Goal: Information Seeking & Learning: Compare options

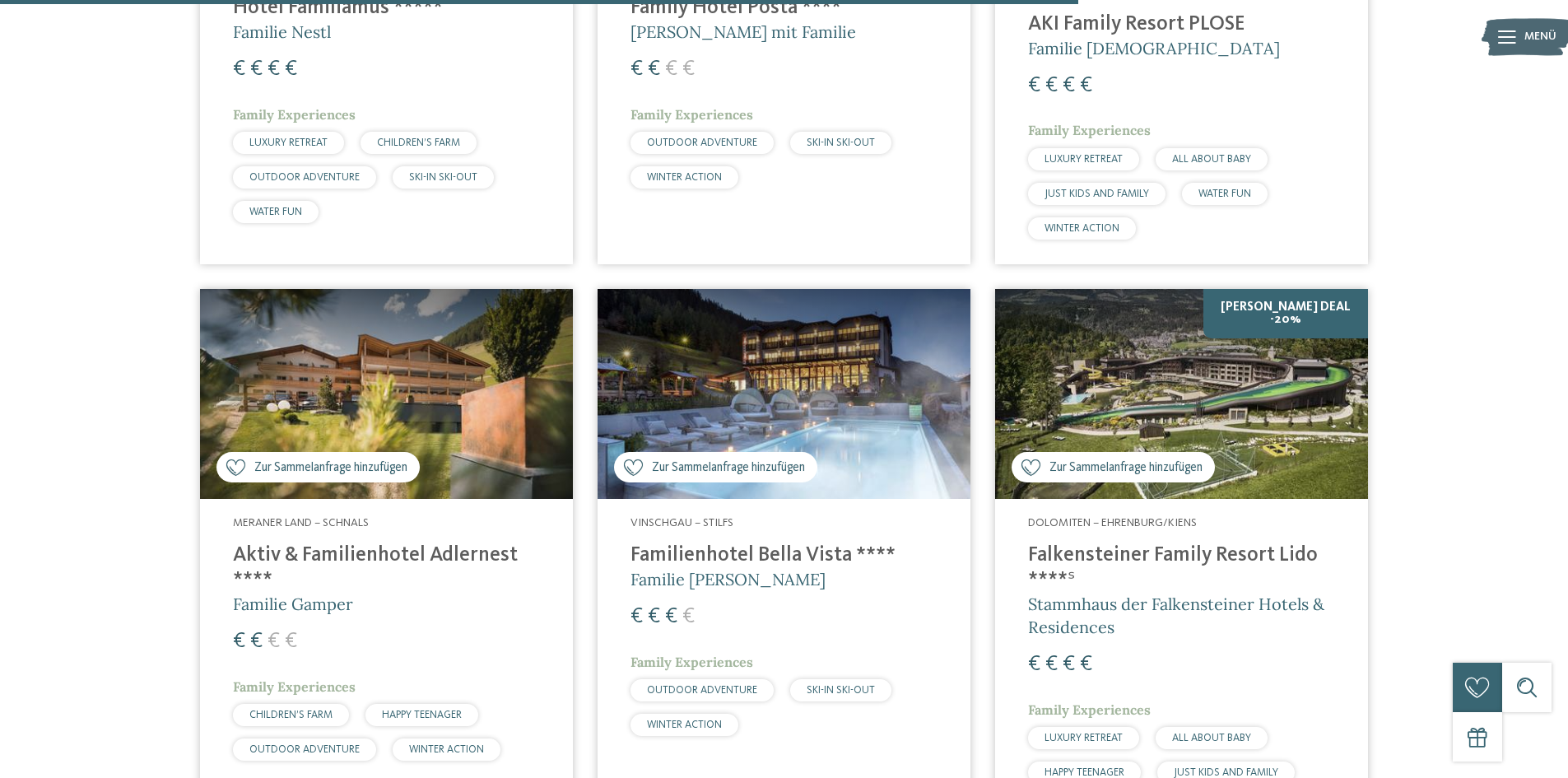
scroll to position [5212, 0]
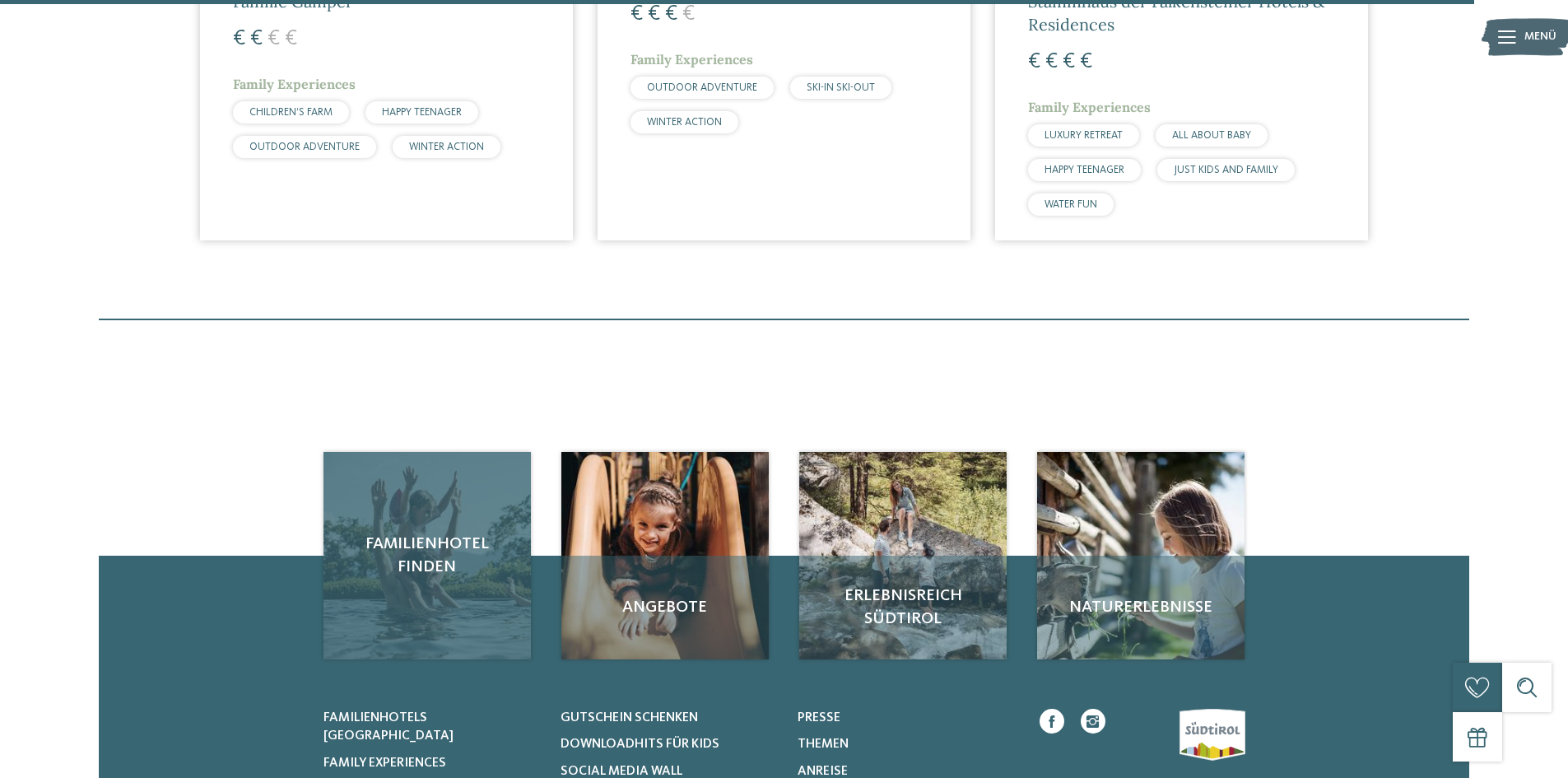
click at [483, 452] on link "Familienhotel finden" at bounding box center [427, 555] width 207 height 207
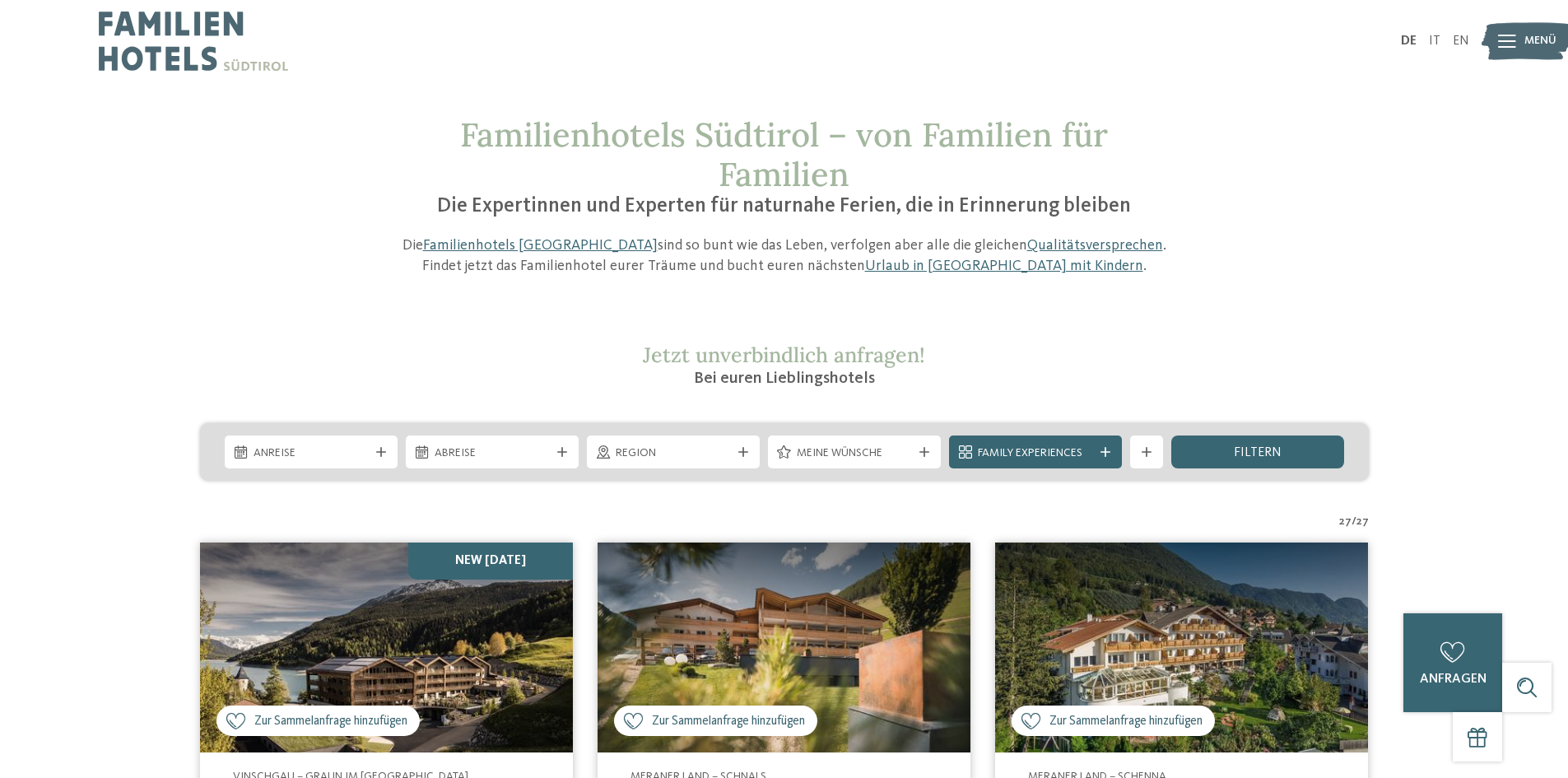
click at [166, 28] on img at bounding box center [192, 41] width 189 height 83
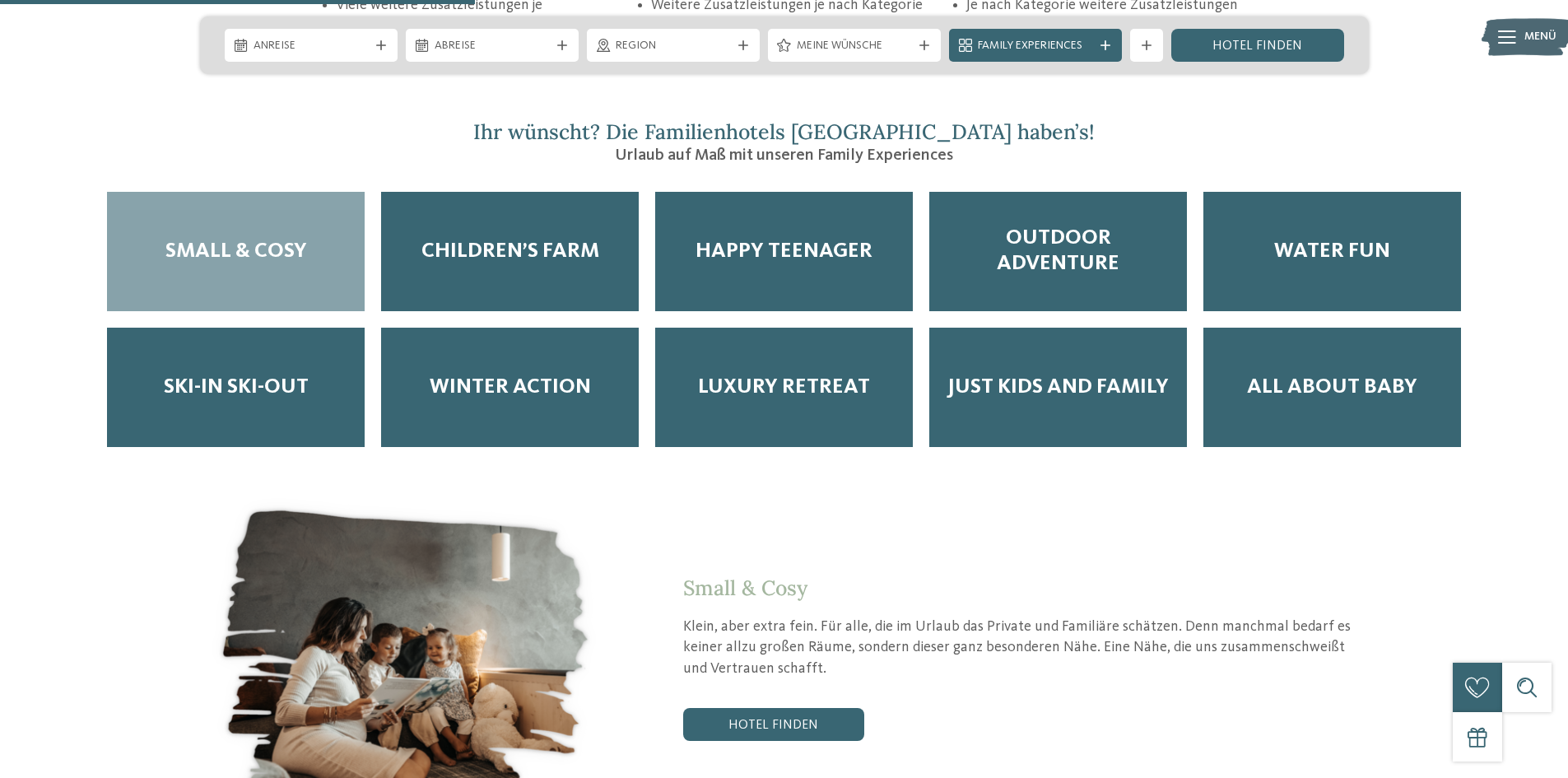
scroll to position [2880, 0]
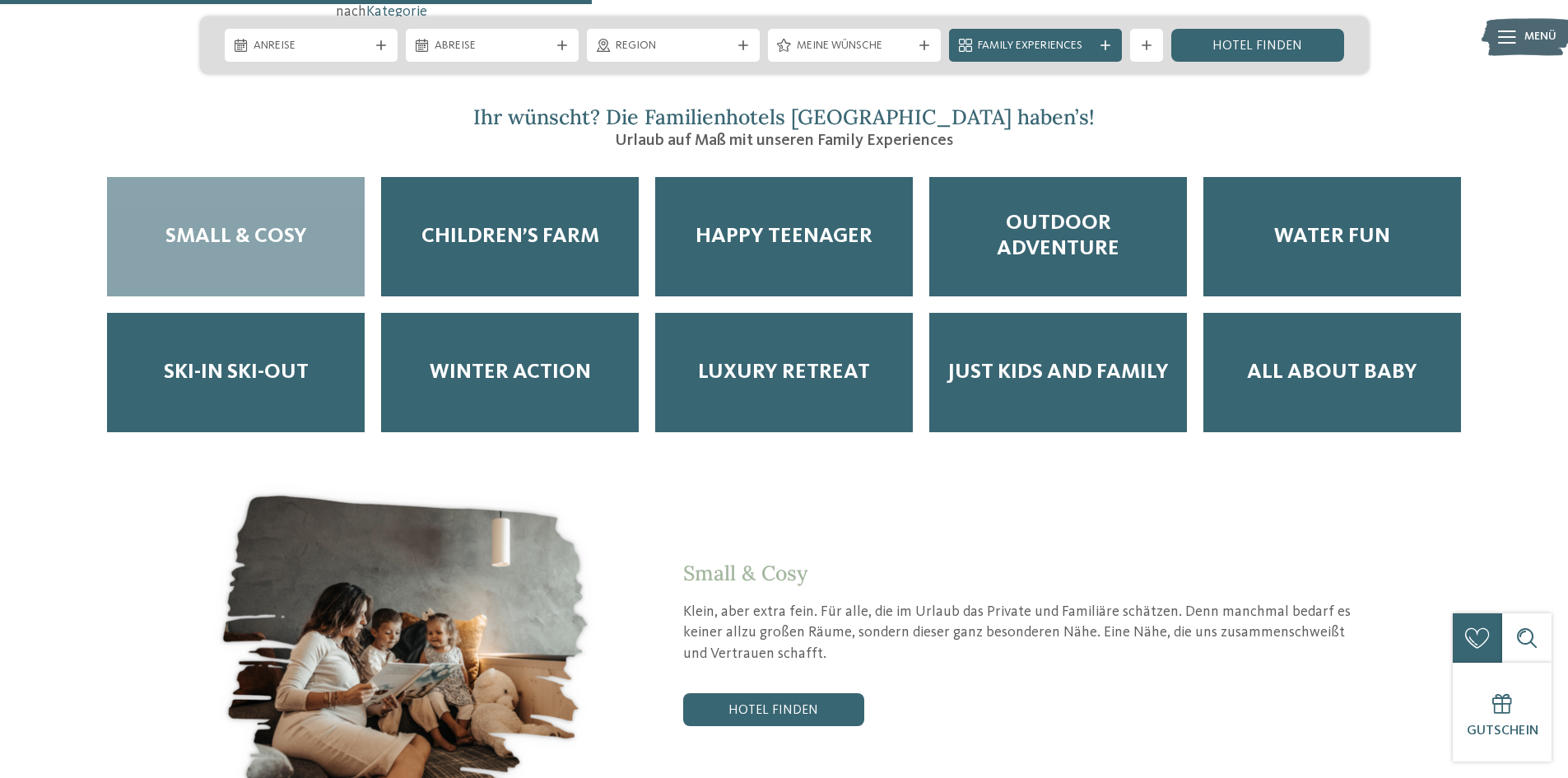
click at [276, 221] on div "Small & Cosy" at bounding box center [236, 236] width 258 height 119
click at [296, 189] on div "Small & Cosy" at bounding box center [236, 236] width 258 height 119
click at [717, 693] on link "Hotel finden" at bounding box center [774, 709] width 181 height 33
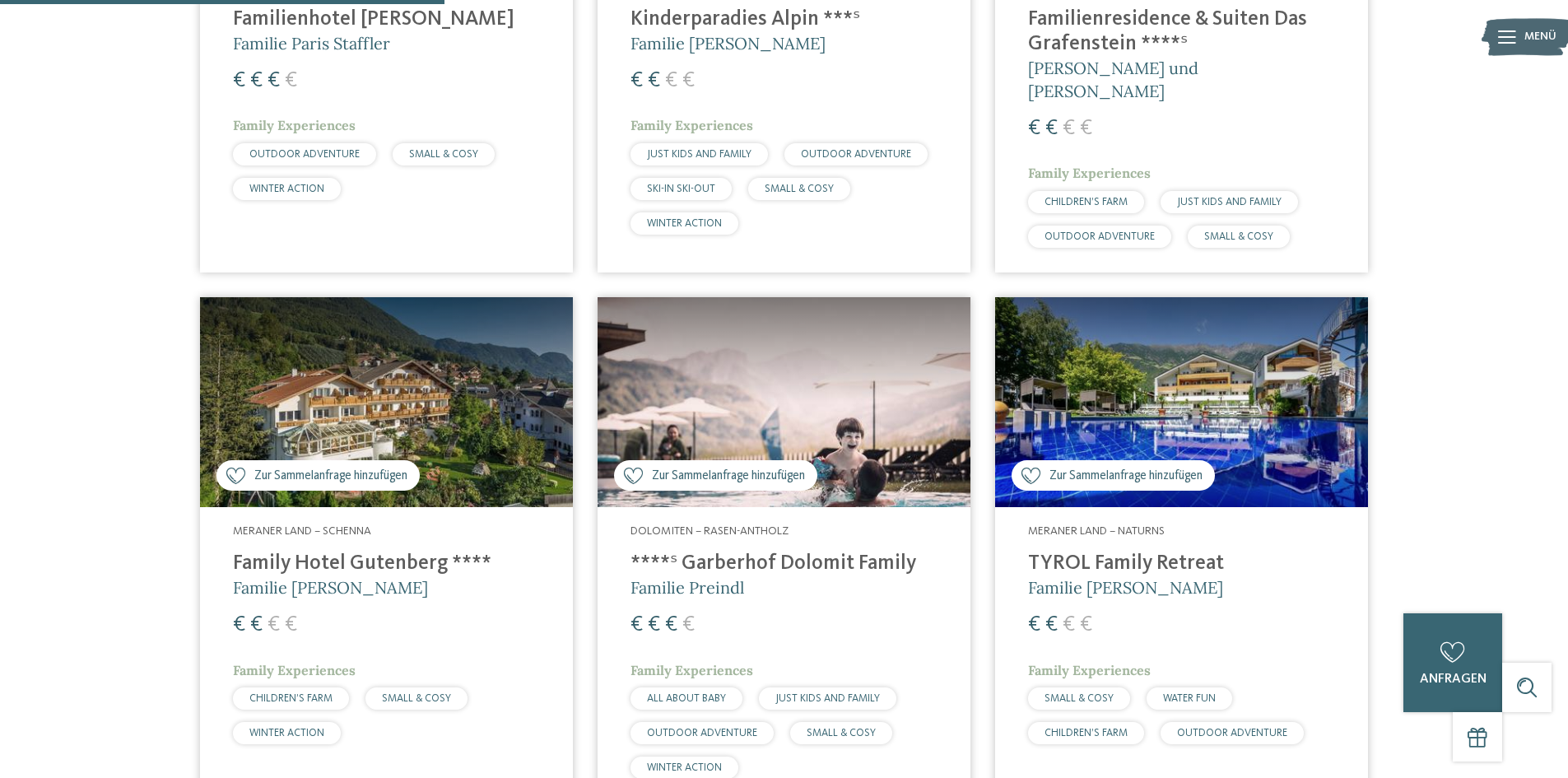
scroll to position [787, 0]
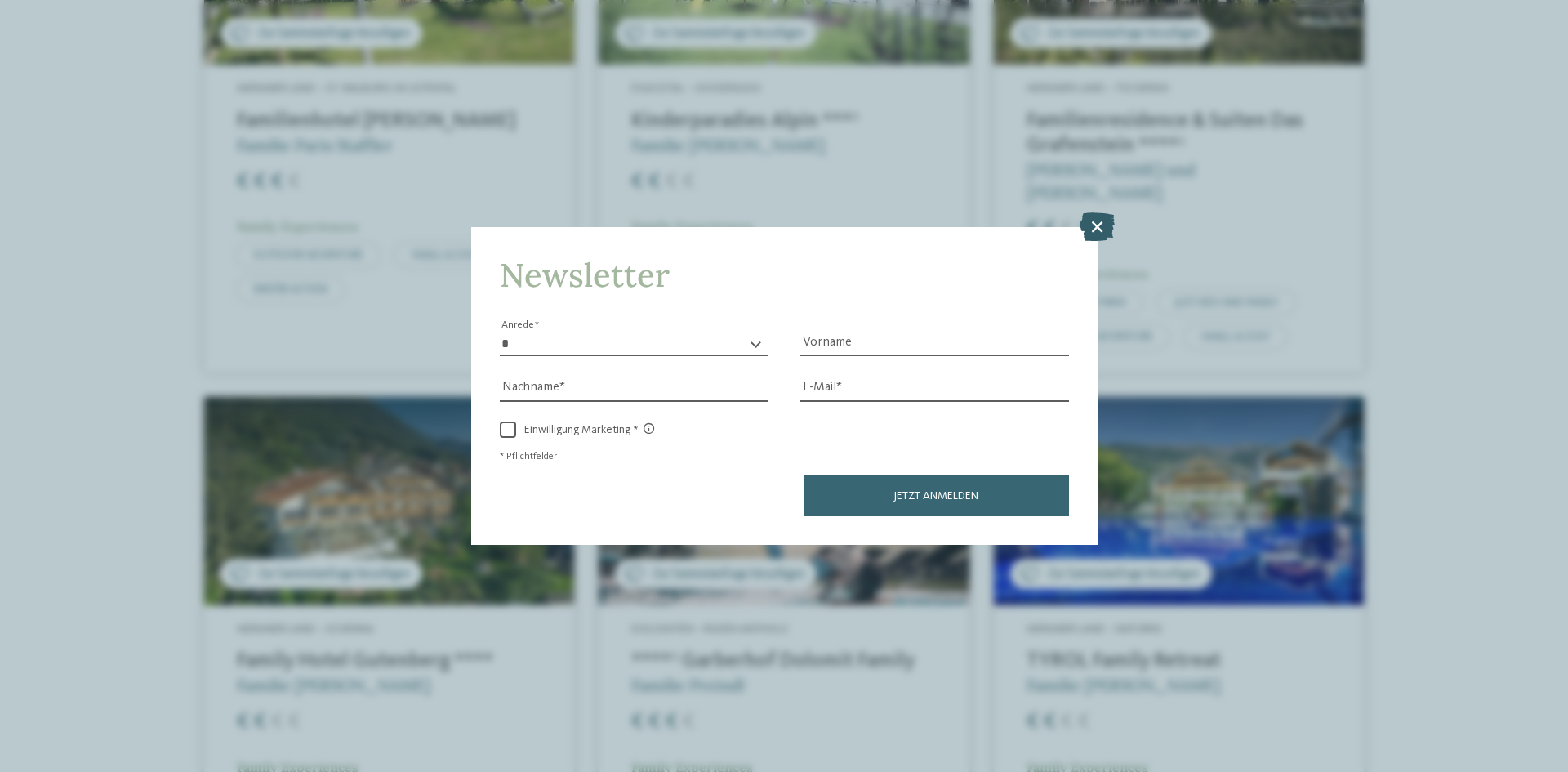
click at [1092, 228] on icon at bounding box center [1097, 226] width 35 height 28
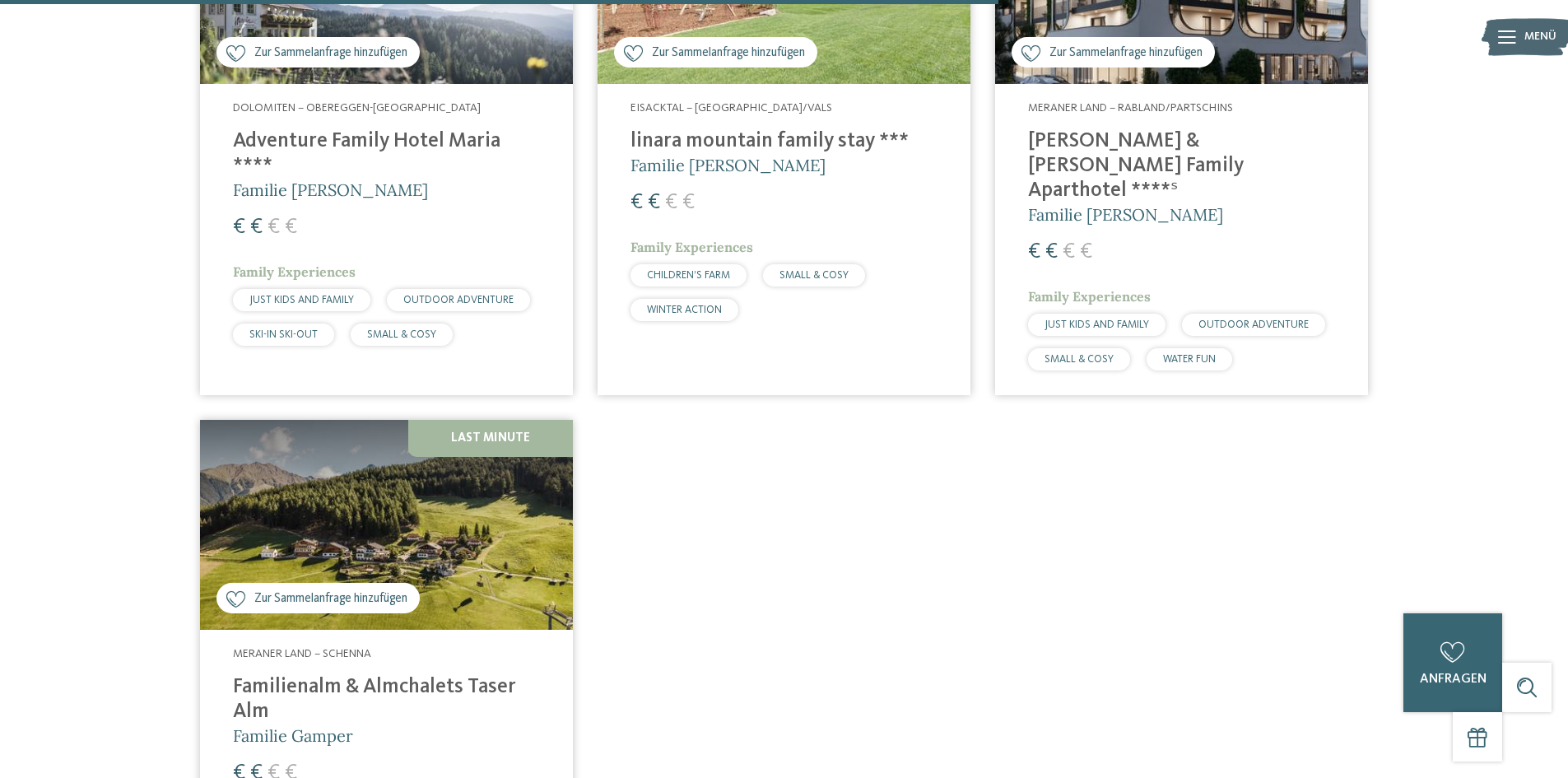
scroll to position [1527, 0]
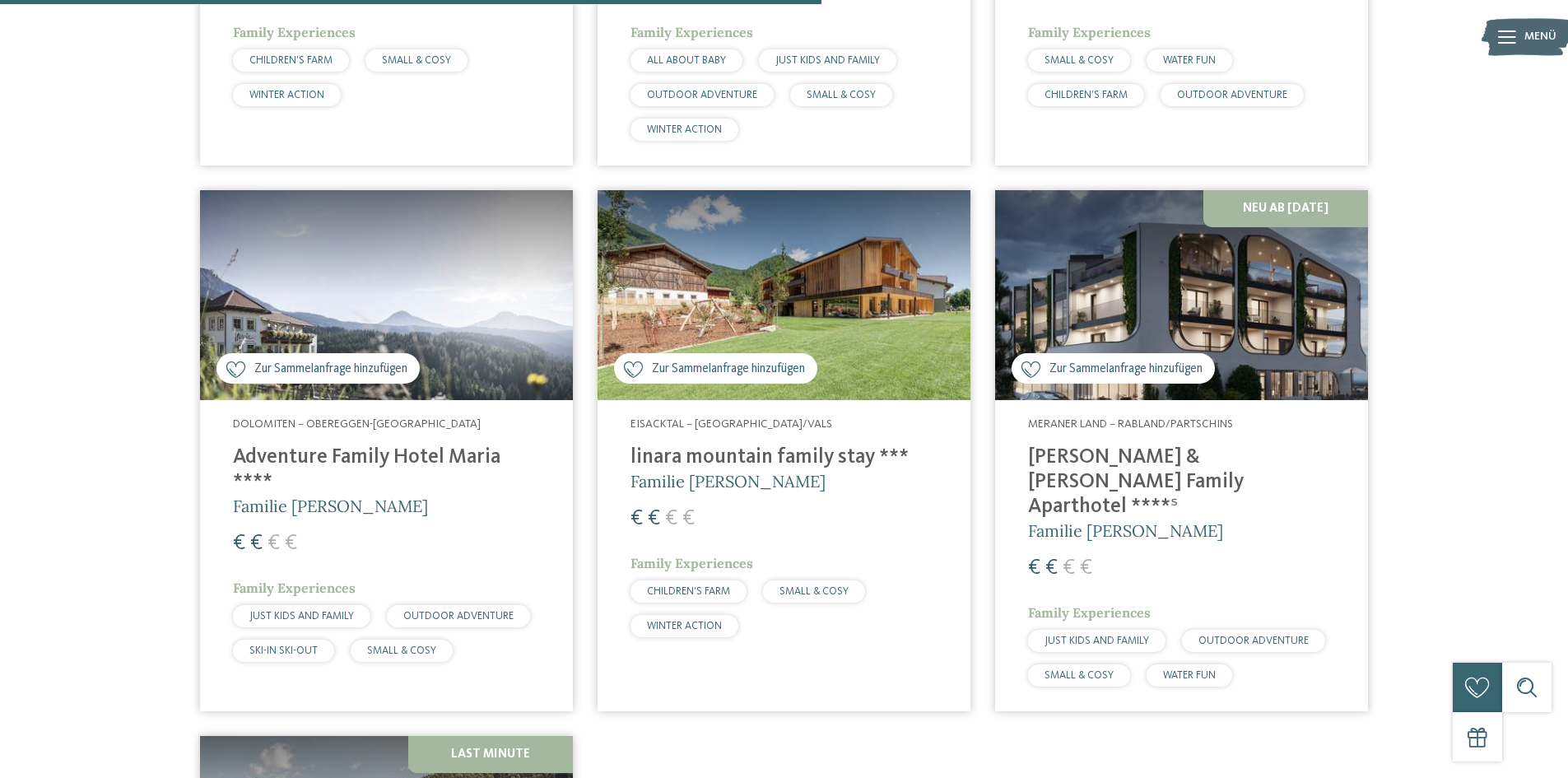
click at [800, 294] on img at bounding box center [784, 294] width 373 height 210
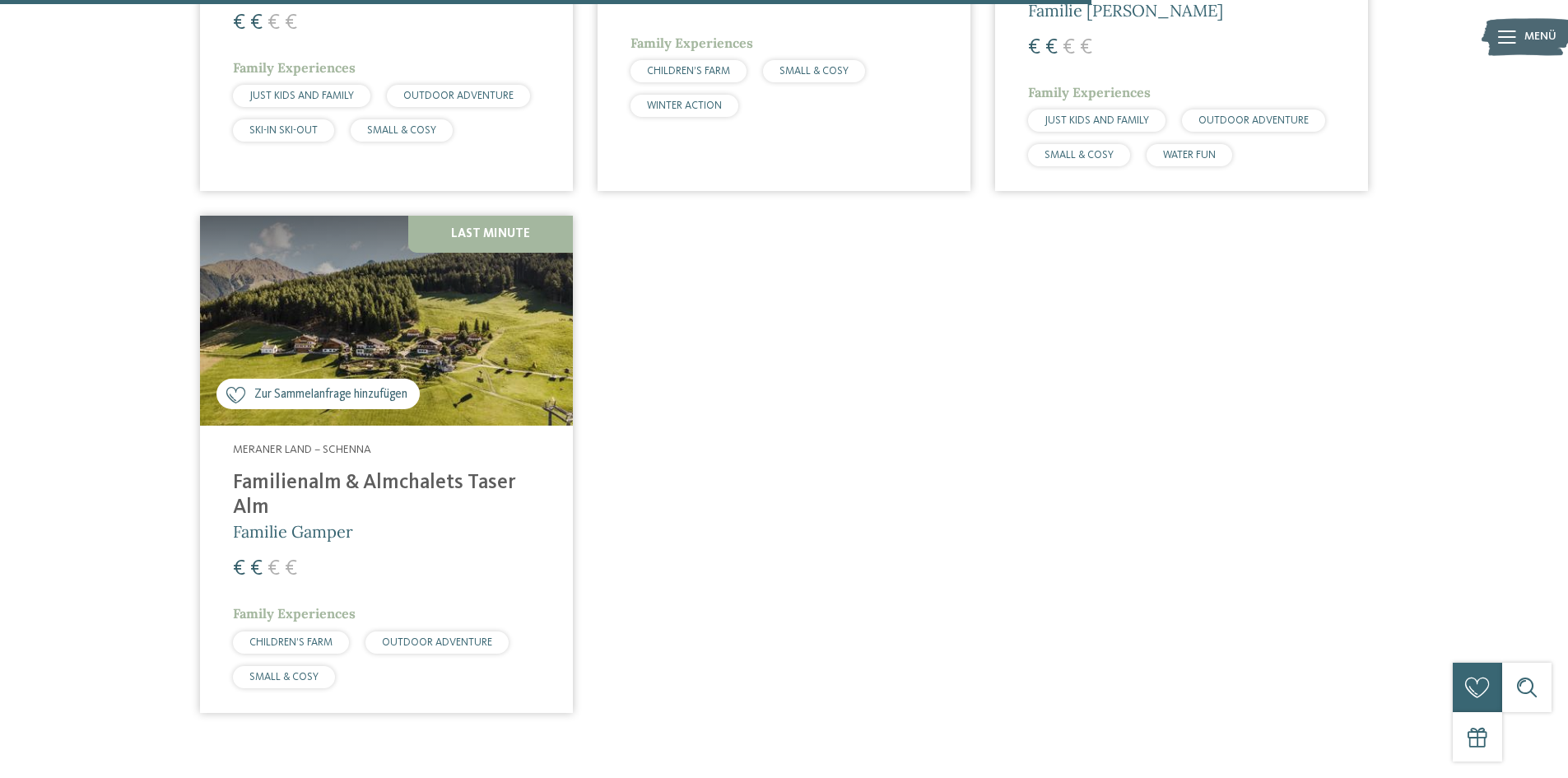
scroll to position [2021, 0]
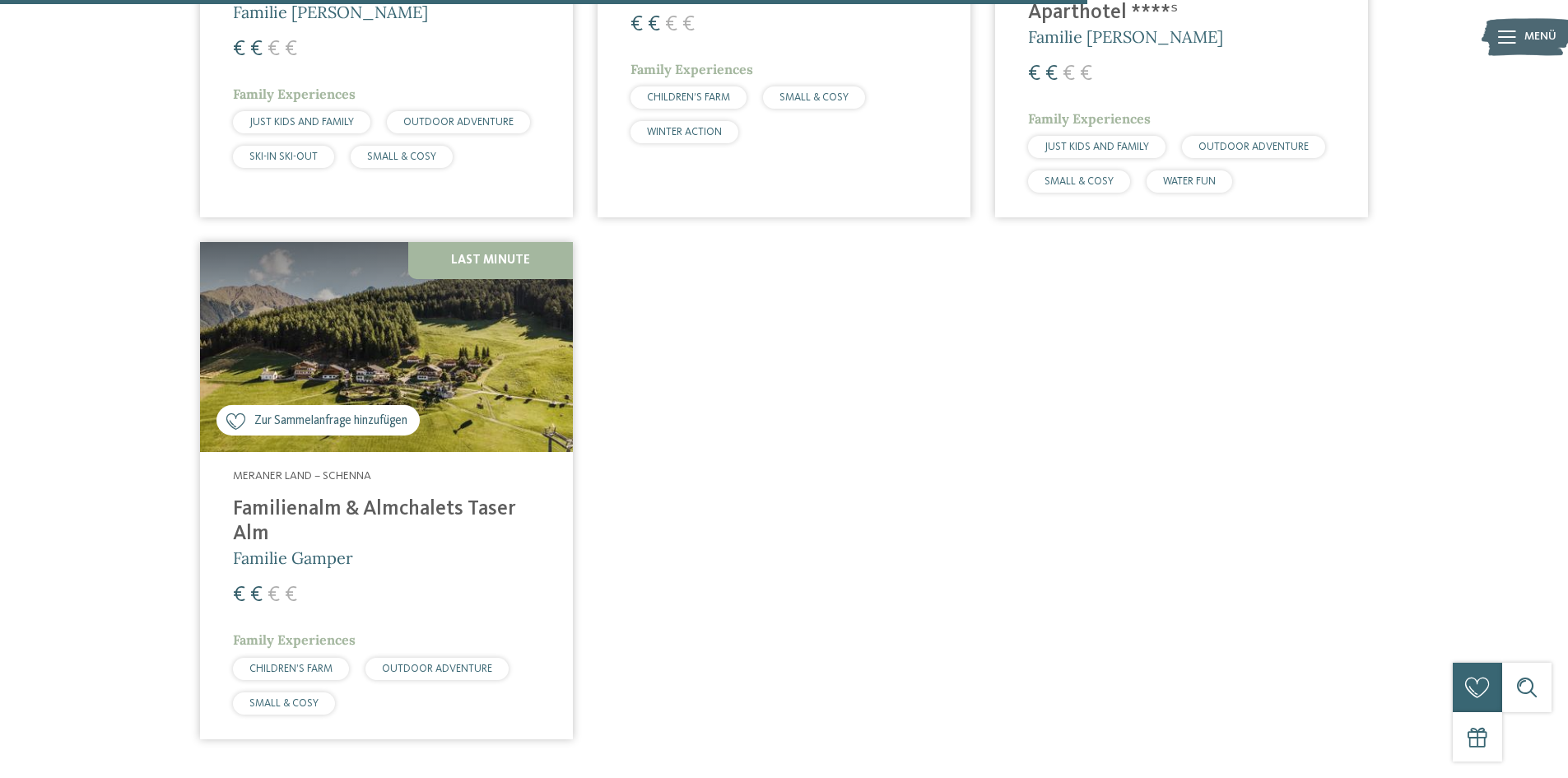
click at [359, 497] on h4 "Familienalm & Almchalets Taser Alm" at bounding box center [387, 521] width 307 height 50
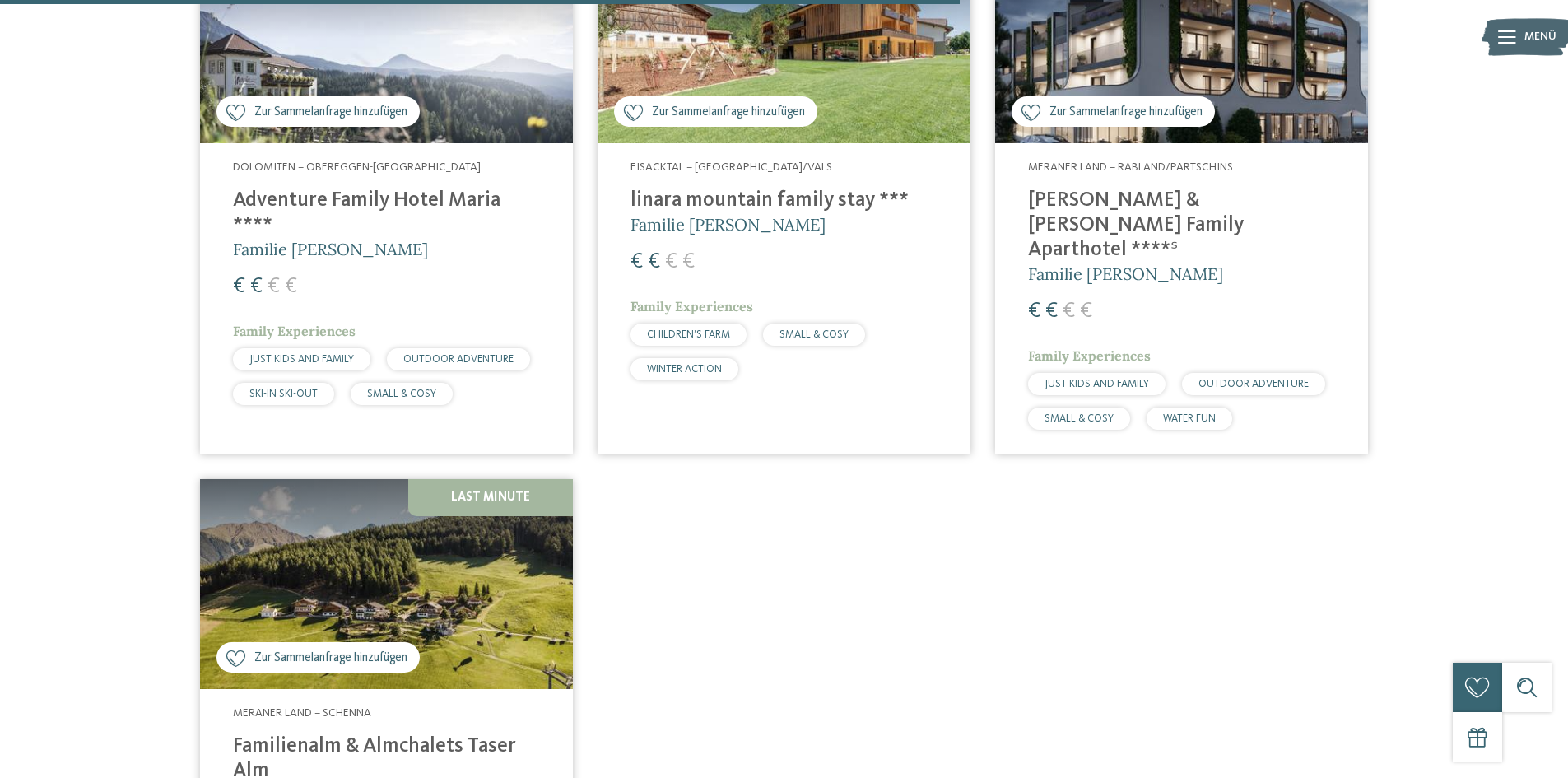
scroll to position [1610, 0]
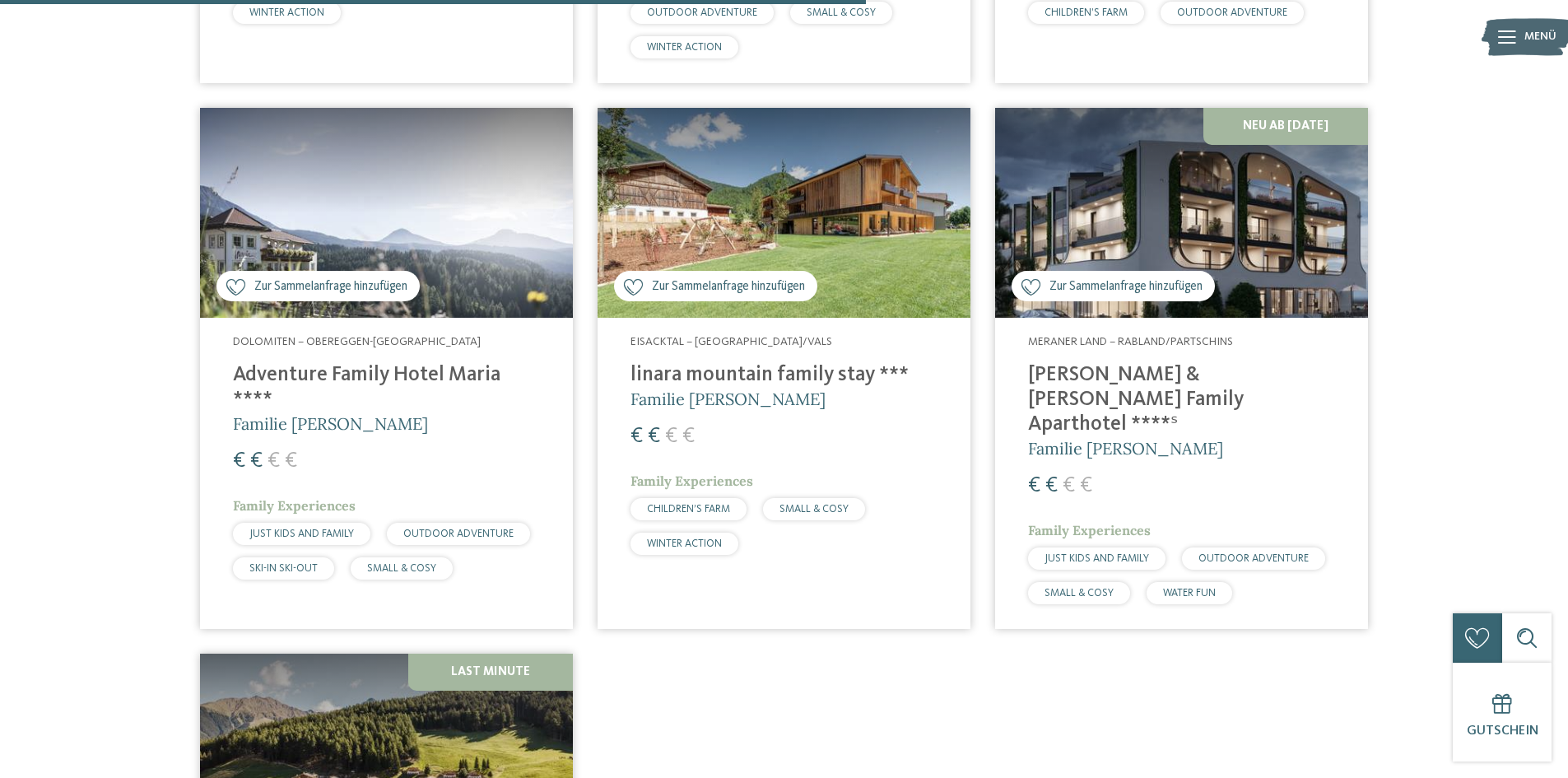
click at [495, 188] on img at bounding box center [387, 212] width 373 height 210
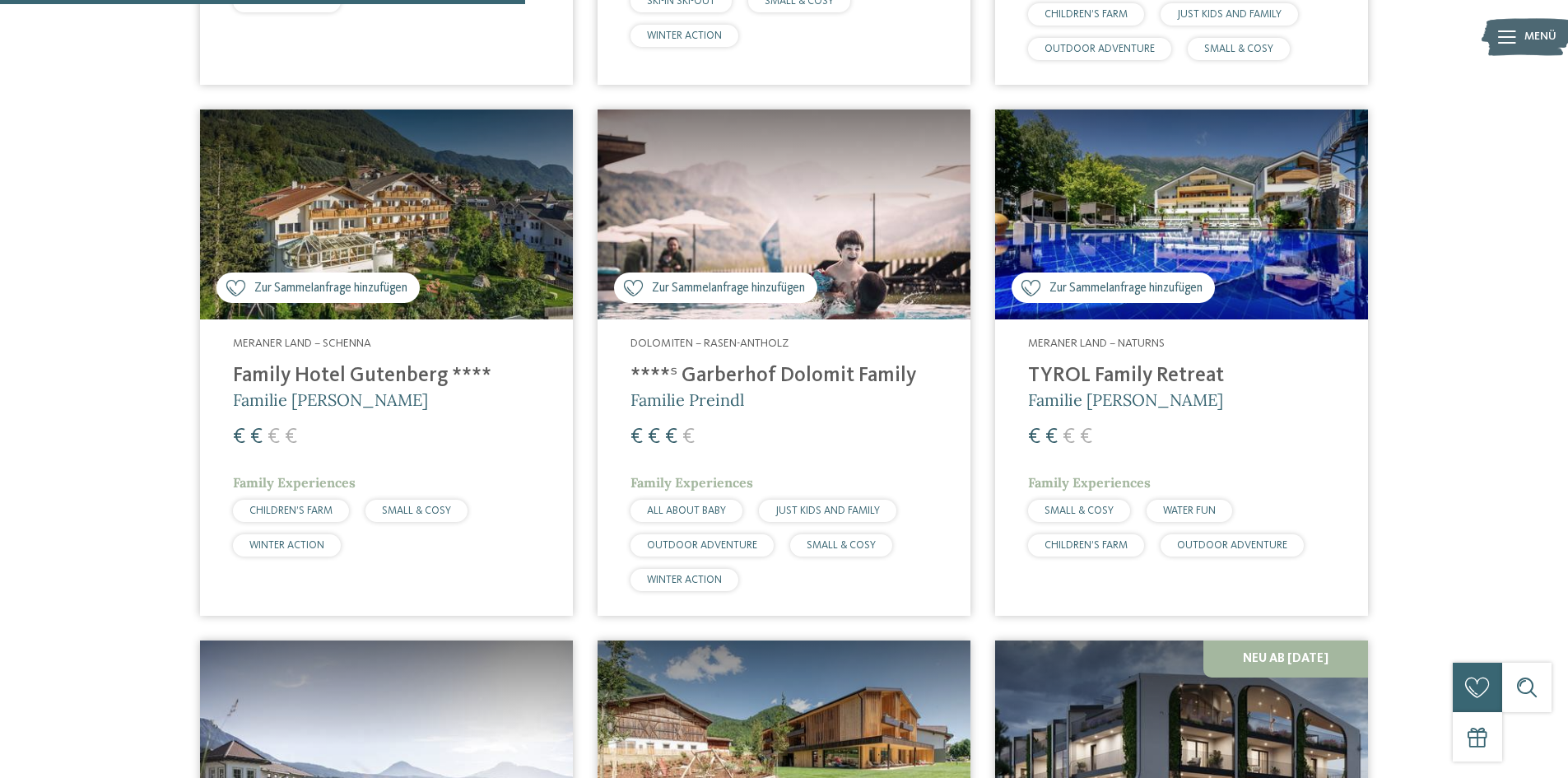
scroll to position [951, 0]
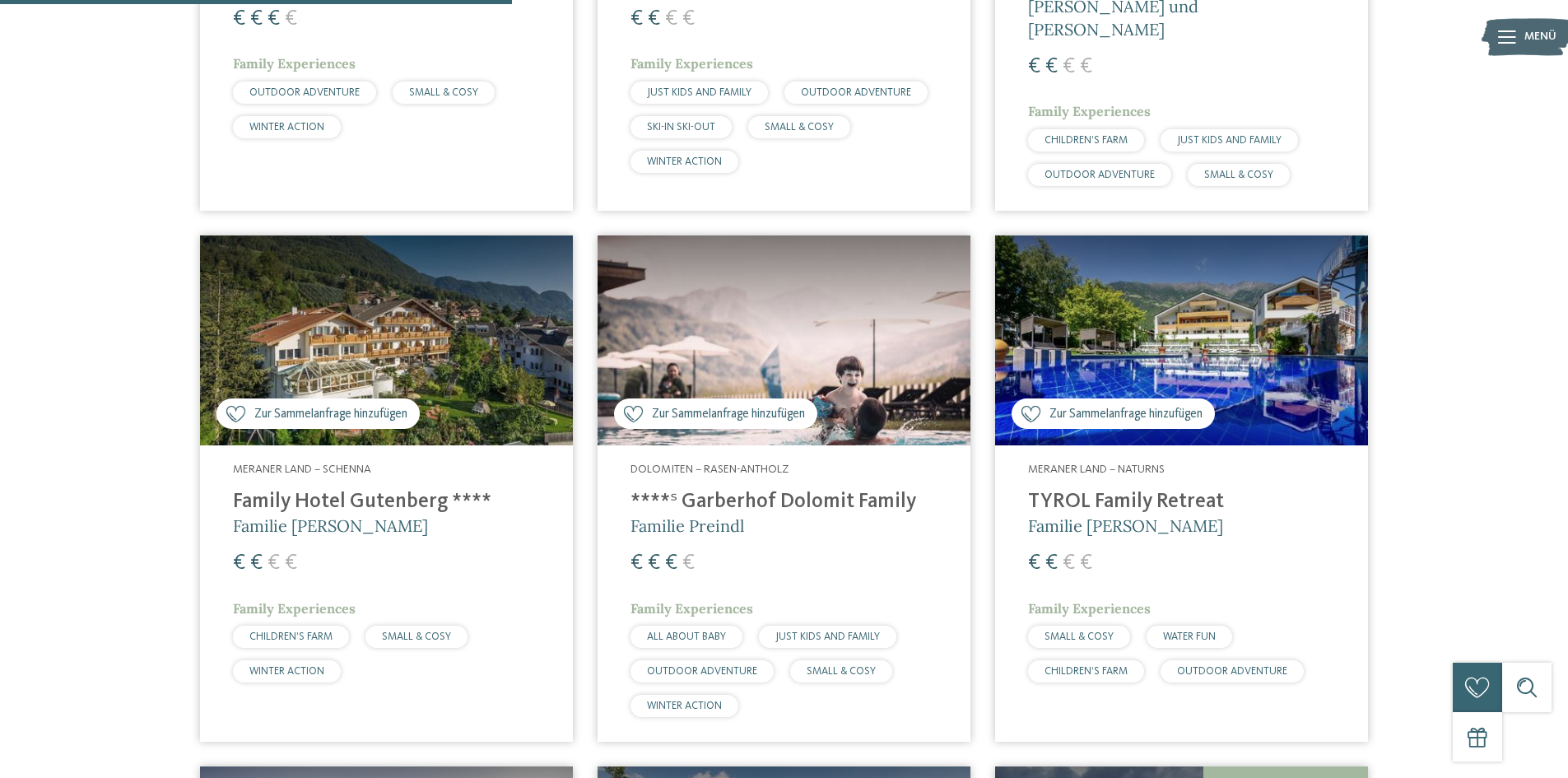
click at [1197, 363] on img at bounding box center [1181, 339] width 373 height 210
click at [826, 307] on img at bounding box center [784, 339] width 373 height 210
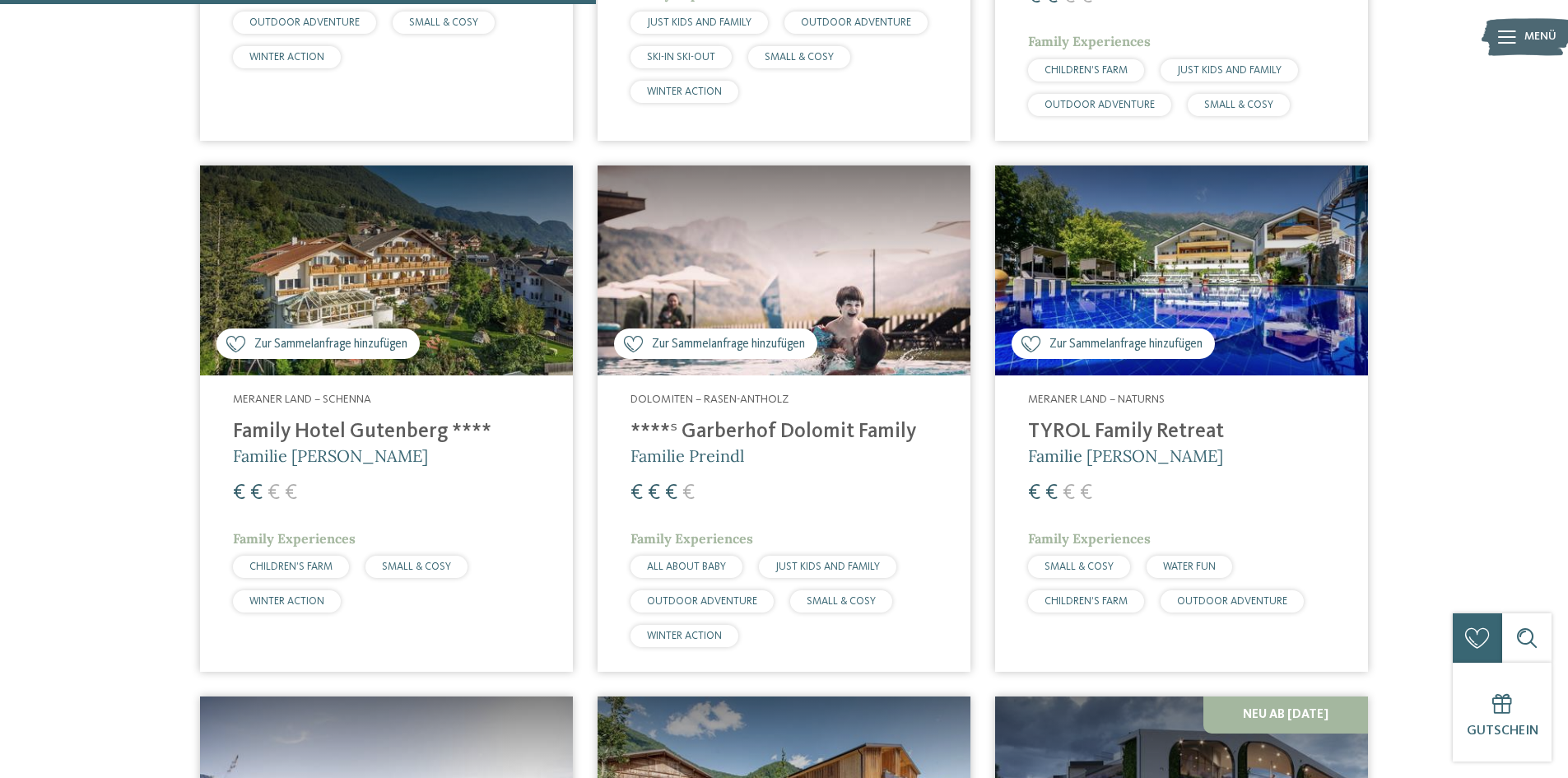
scroll to position [1116, 0]
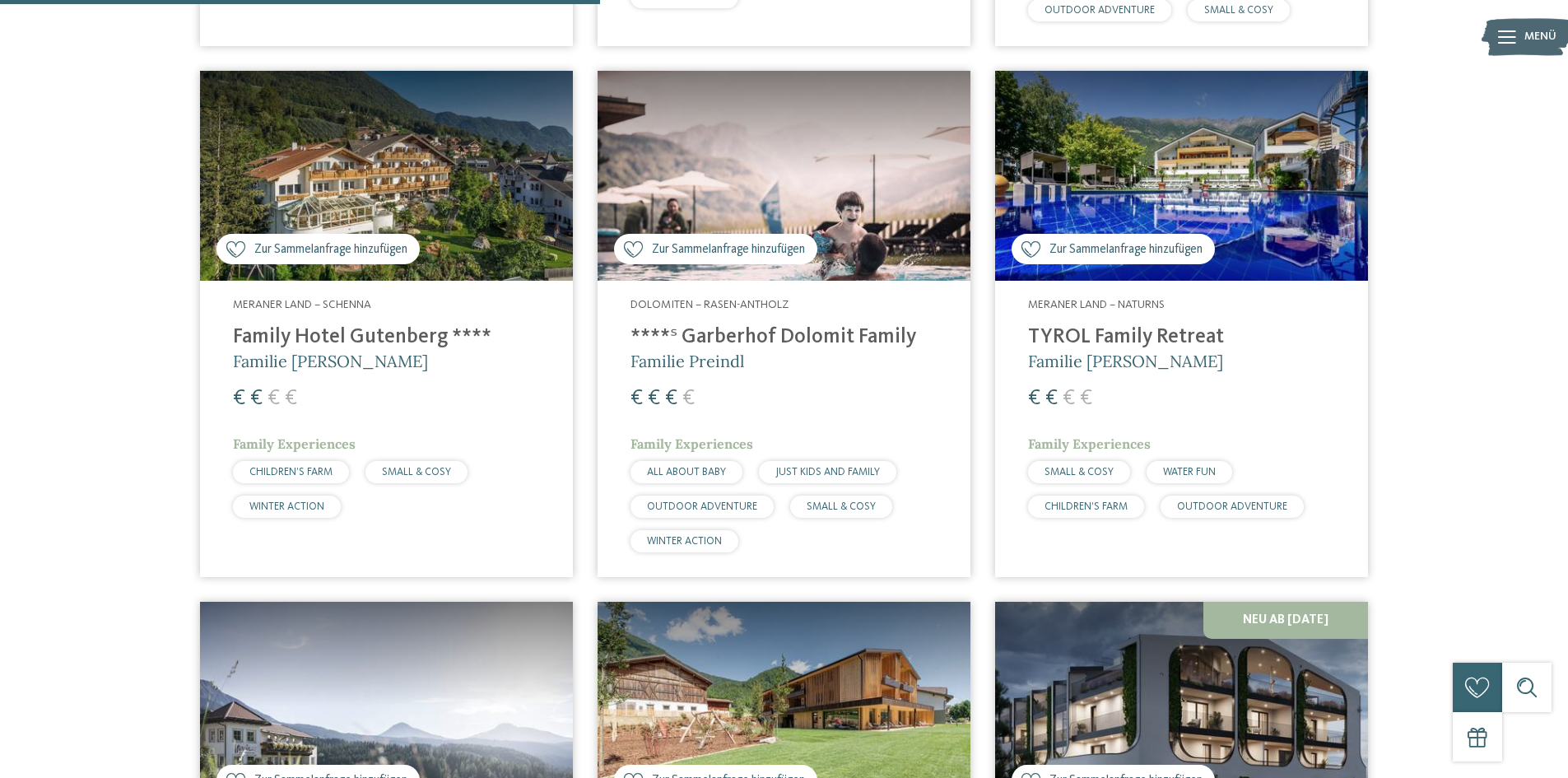
click at [345, 151] on img at bounding box center [387, 175] width 373 height 210
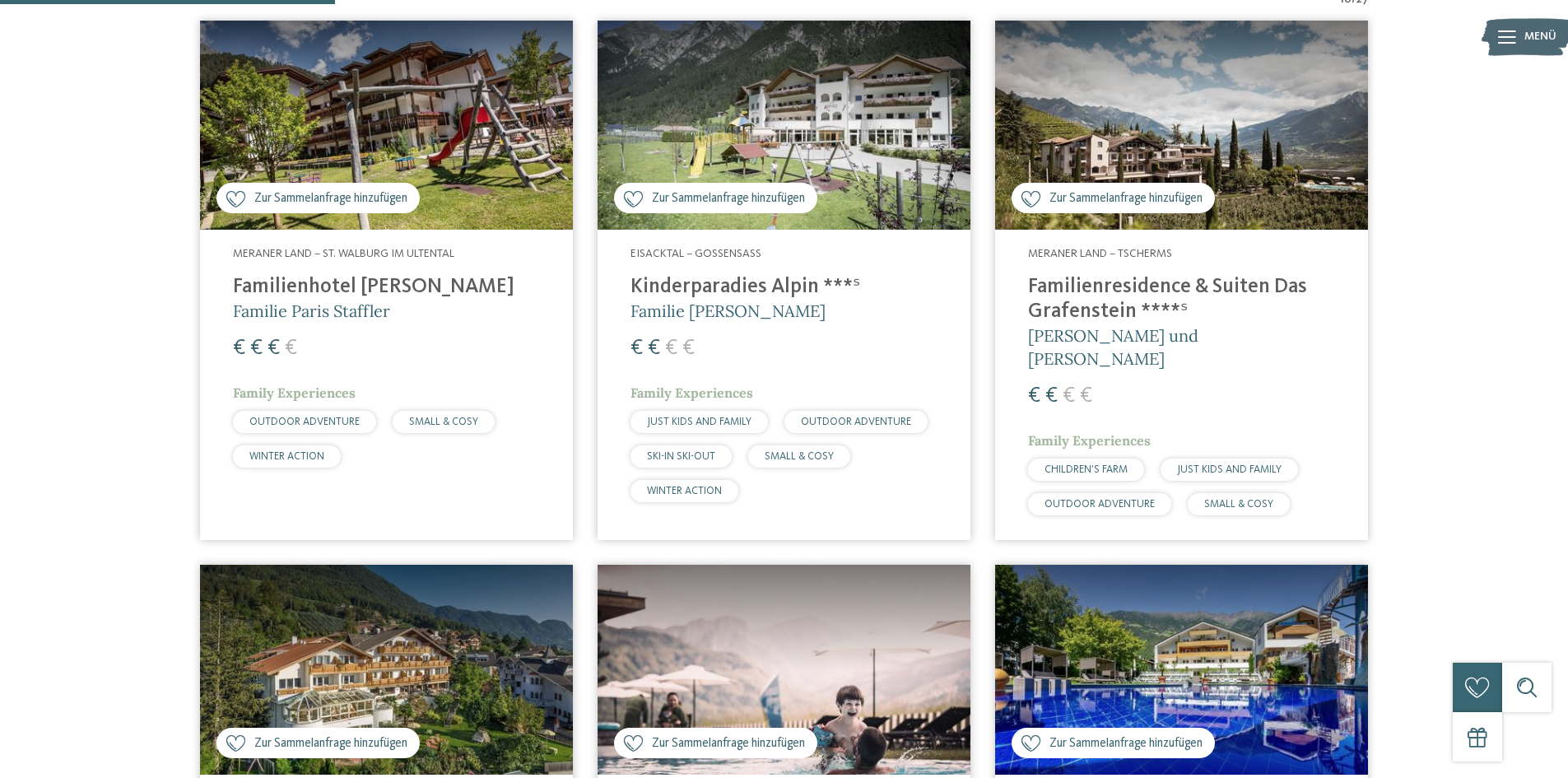
click at [1176, 99] on img at bounding box center [1181, 125] width 373 height 210
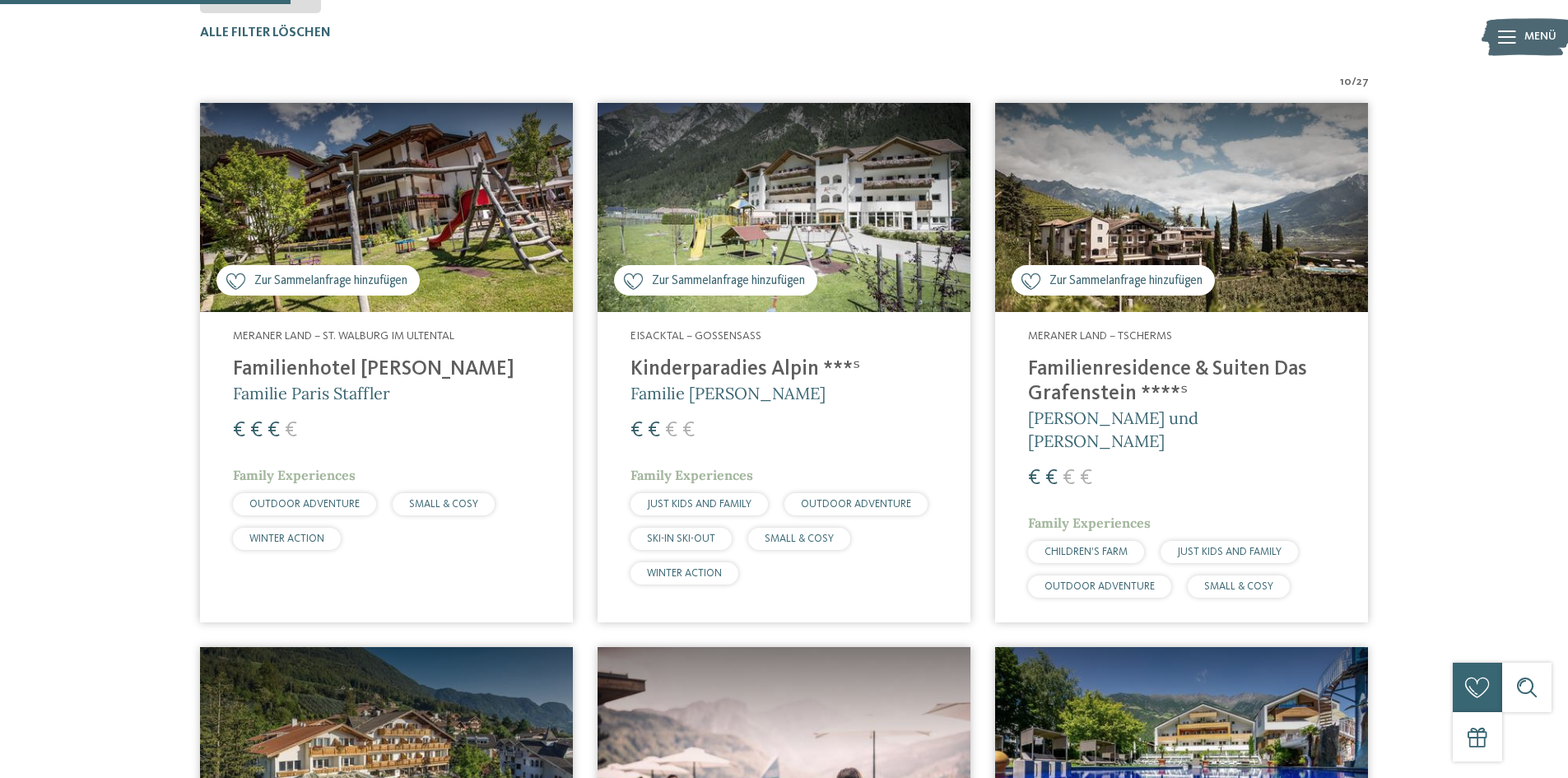
click at [372, 173] on img at bounding box center [387, 207] width 373 height 210
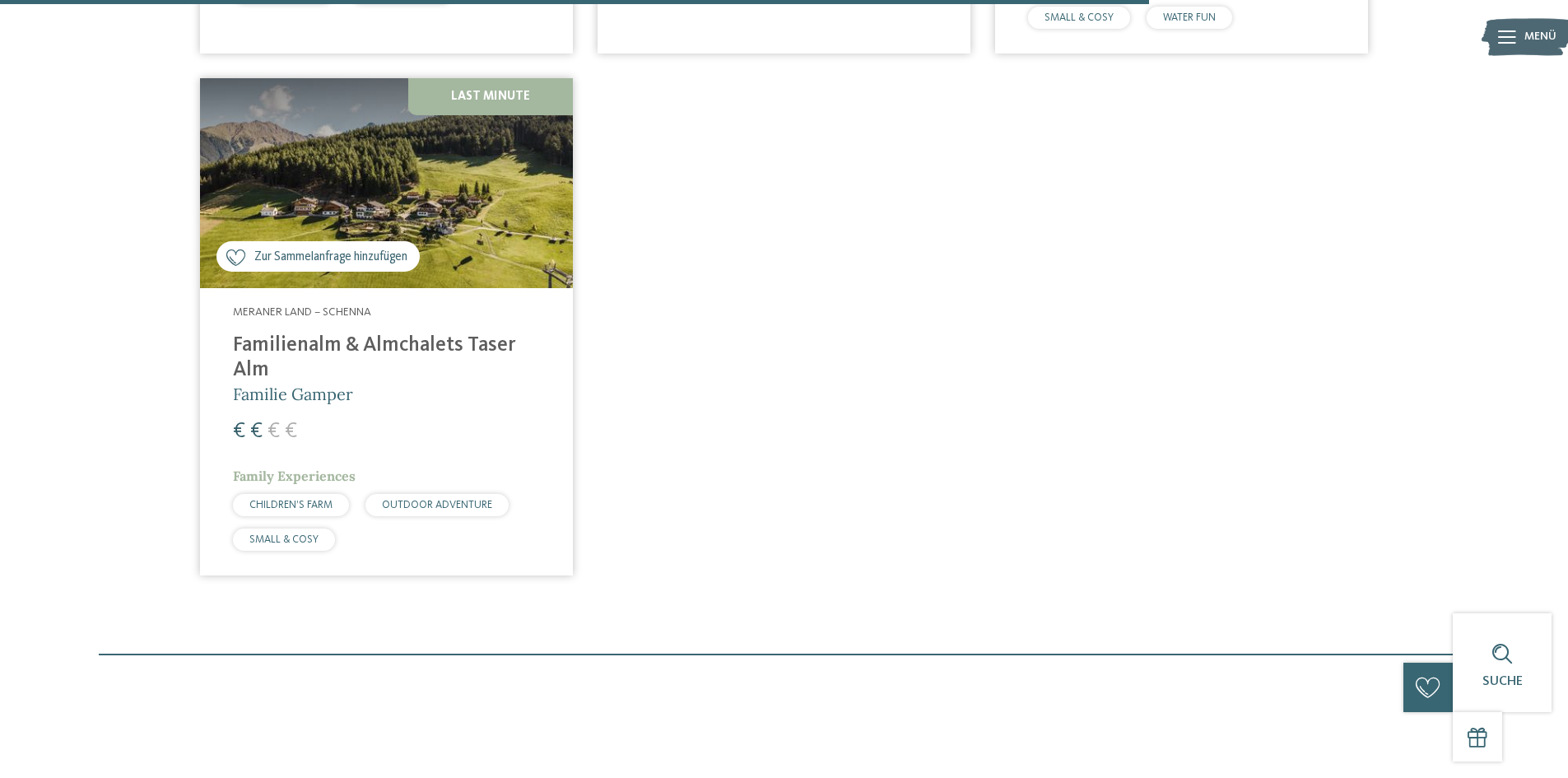
scroll to position [2185, 0]
click at [347, 110] on img at bounding box center [387, 182] width 373 height 210
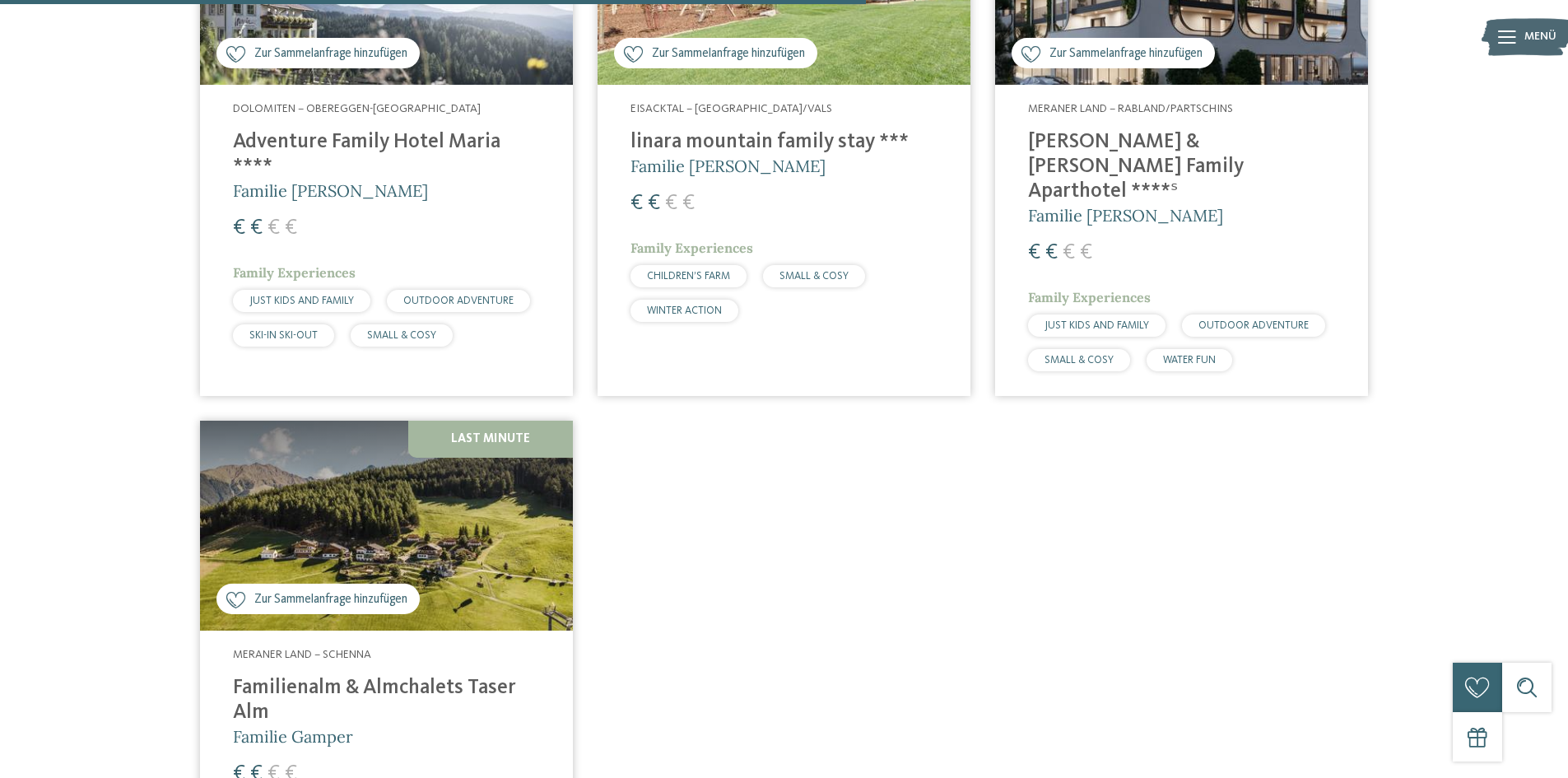
scroll to position [1610, 0]
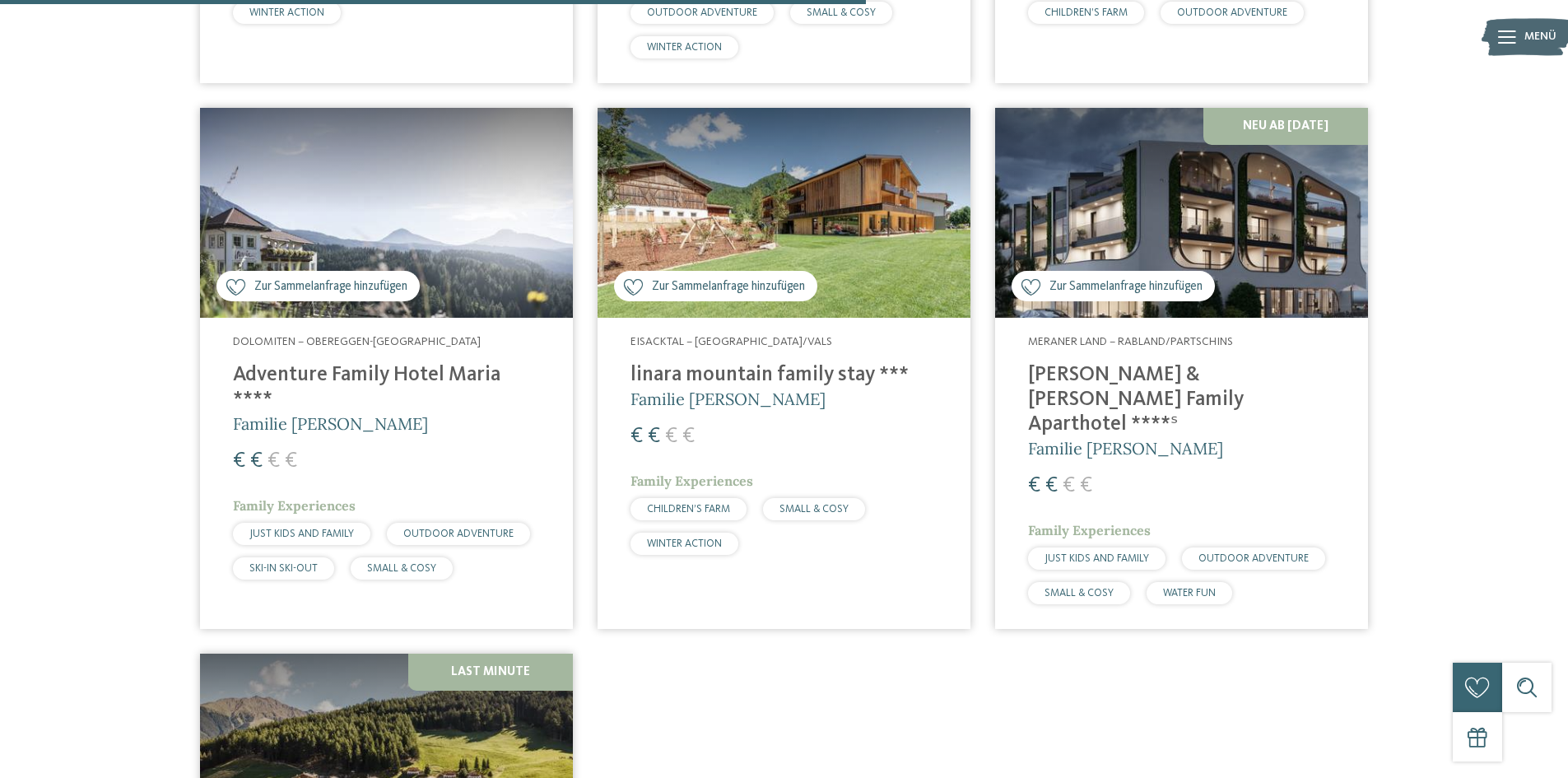
click at [1255, 437] on h5 "Familie [PERSON_NAME]" at bounding box center [1181, 448] width 307 height 23
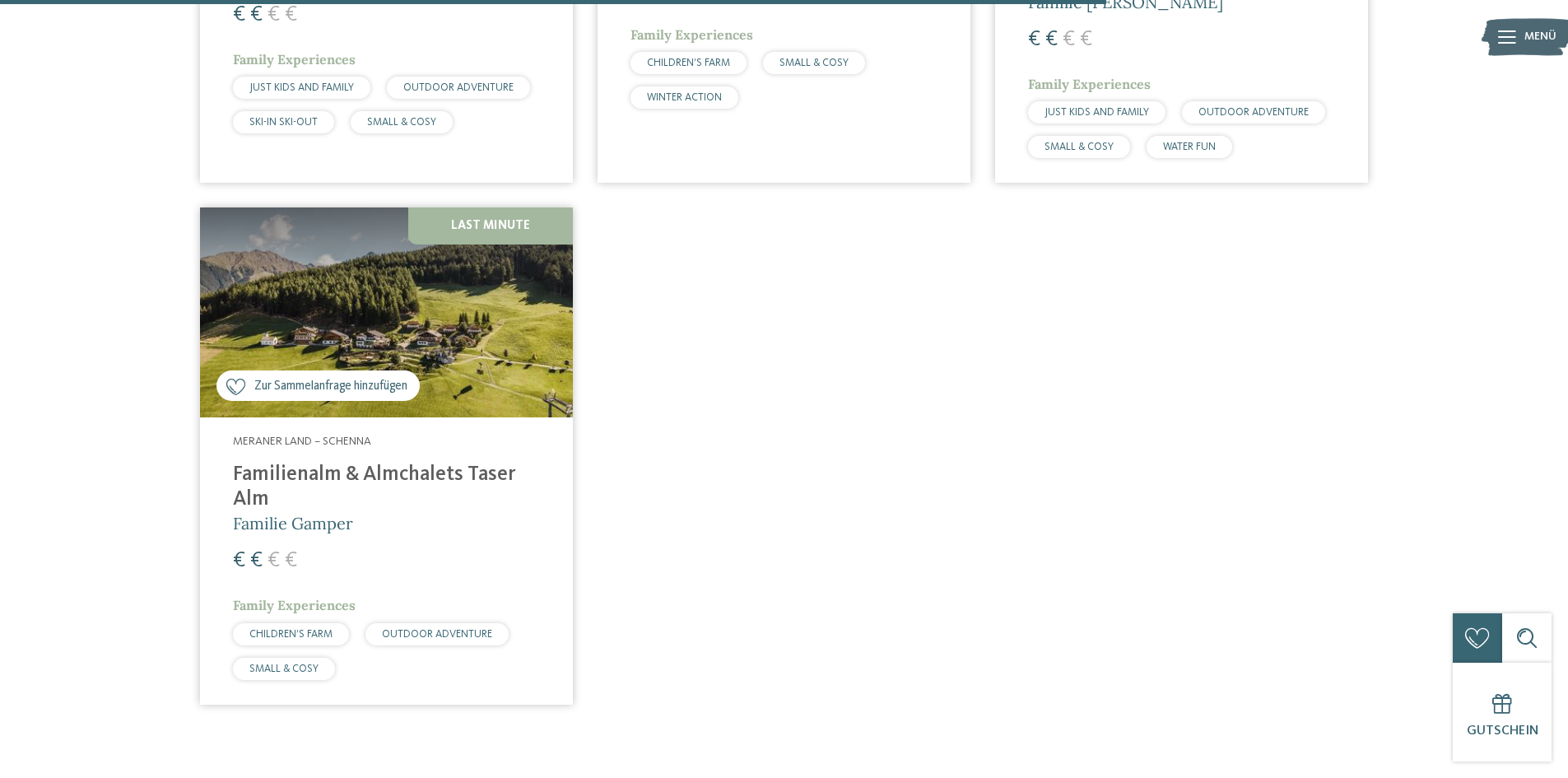
scroll to position [2057, 0]
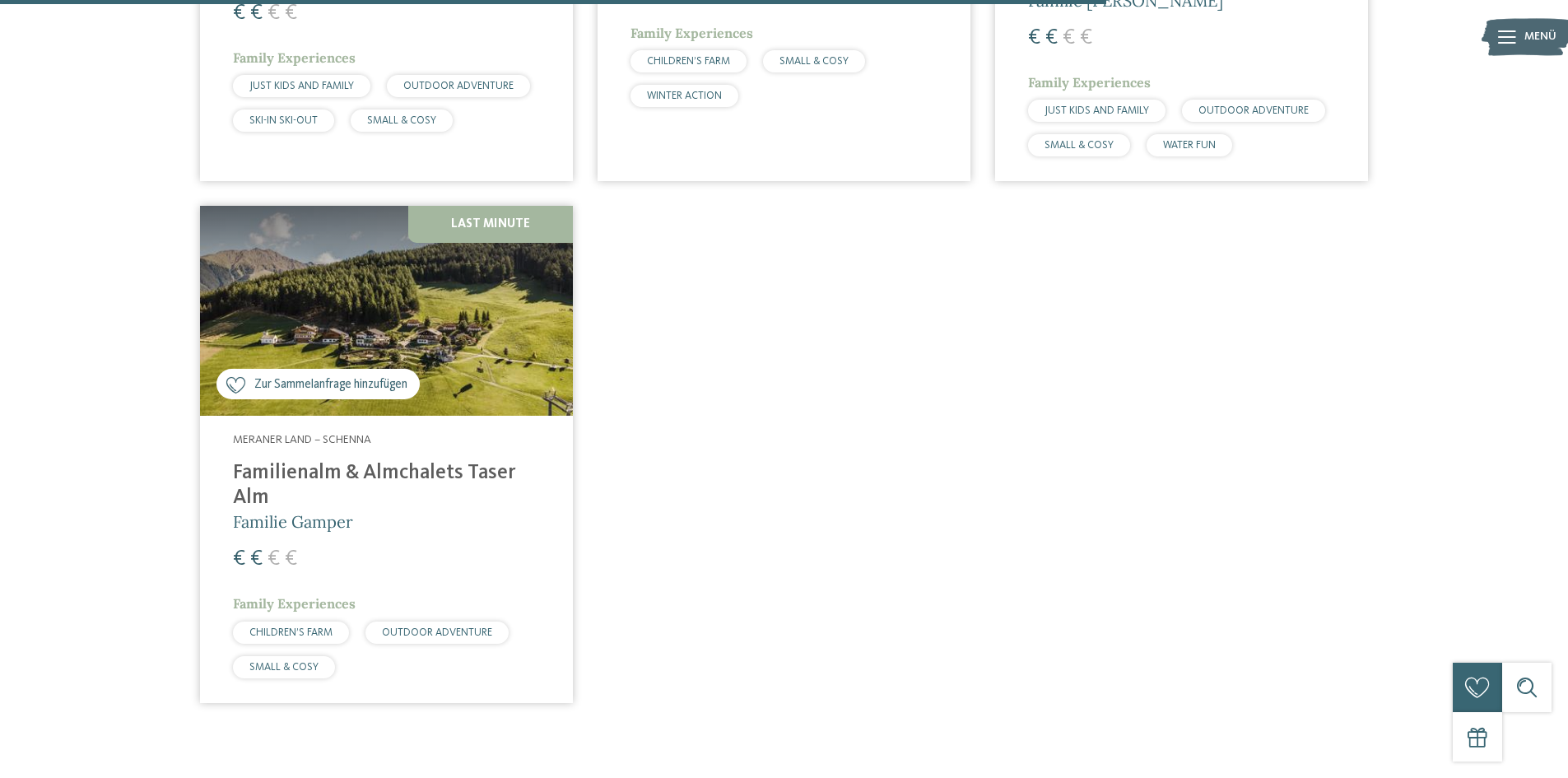
click at [311, 621] on div "CHILDREN’S FARM" at bounding box center [291, 633] width 116 height 23
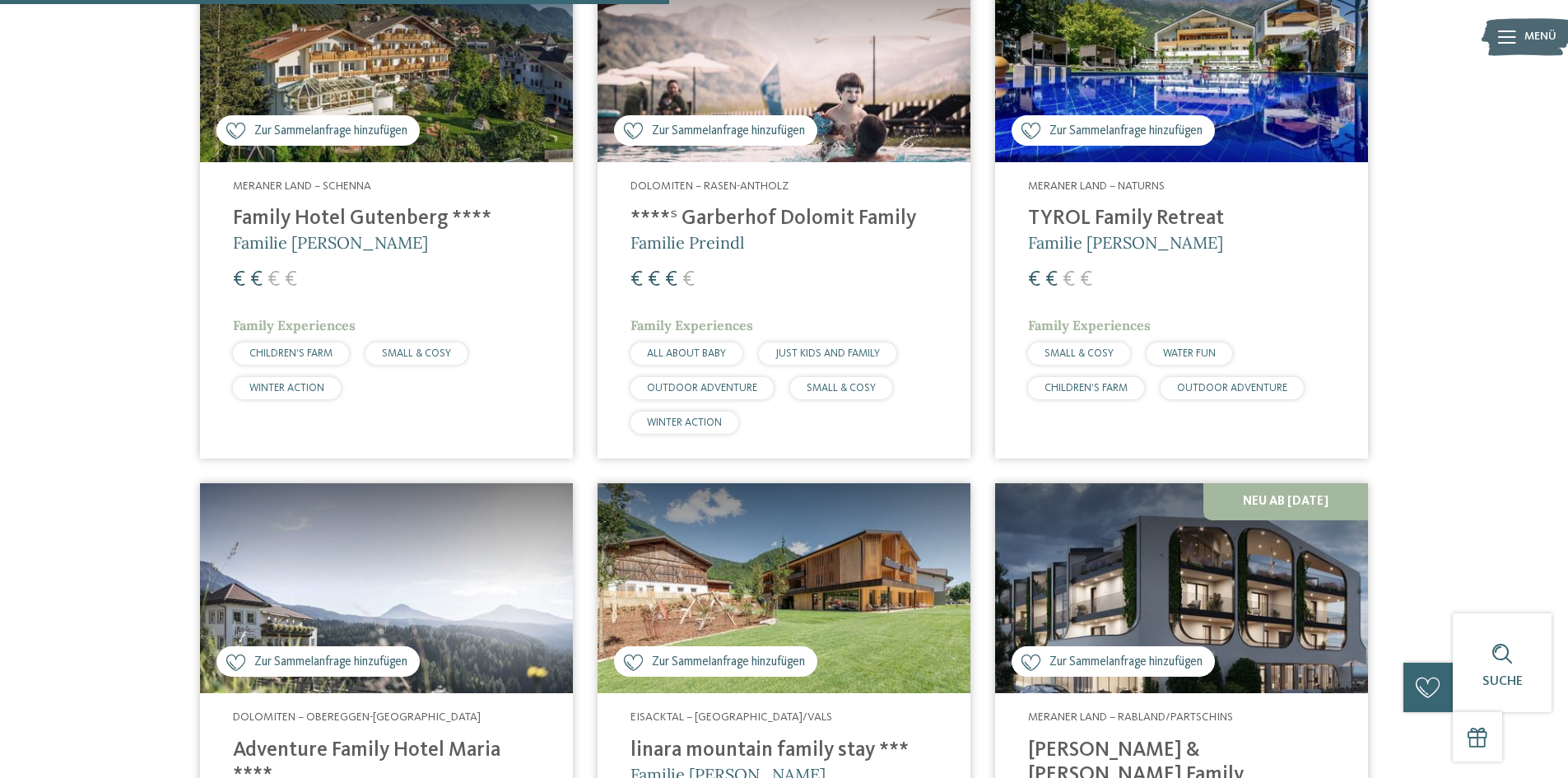
scroll to position [1317, 0]
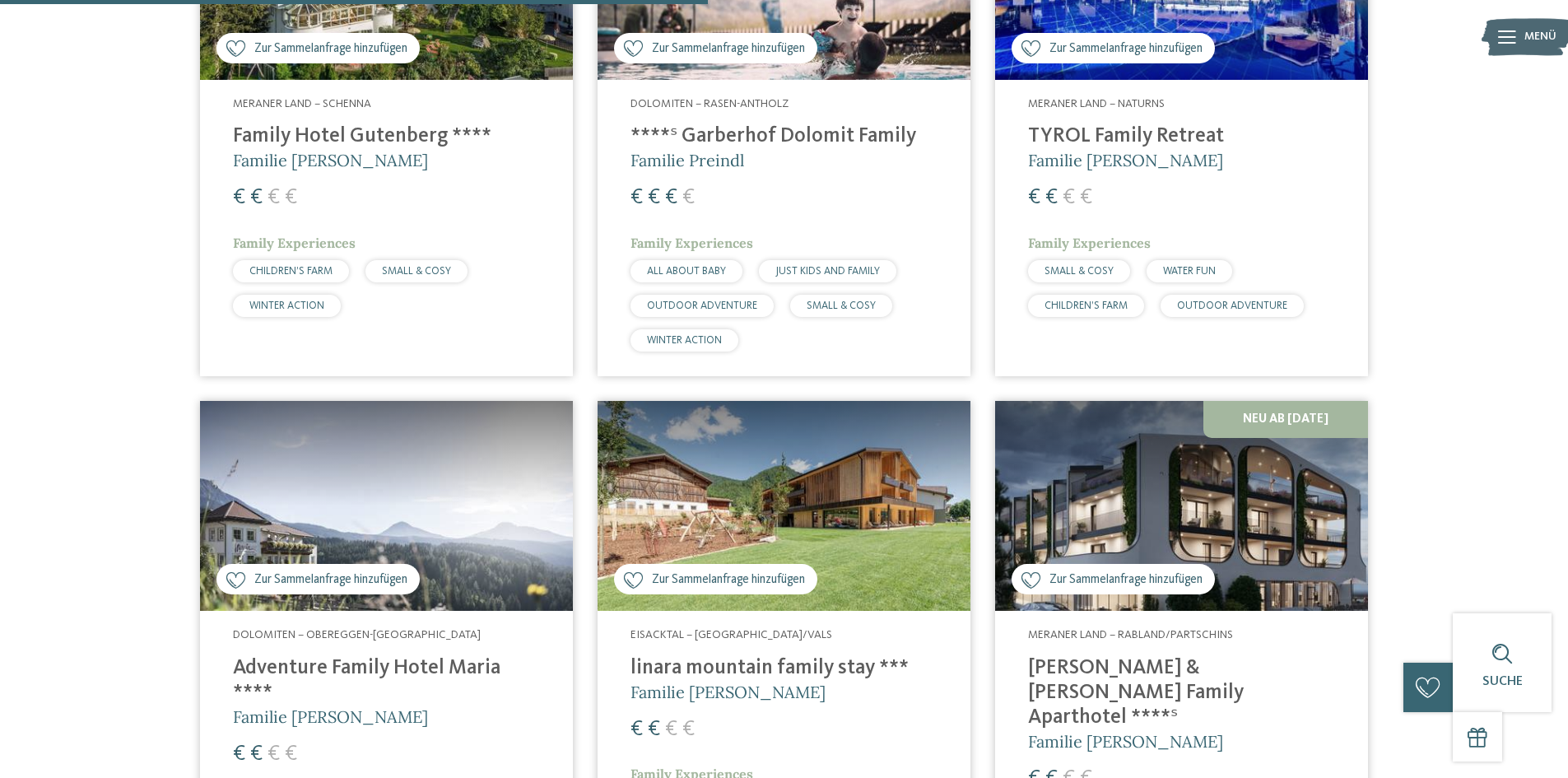
click at [1149, 460] on img at bounding box center [1181, 505] width 373 height 210
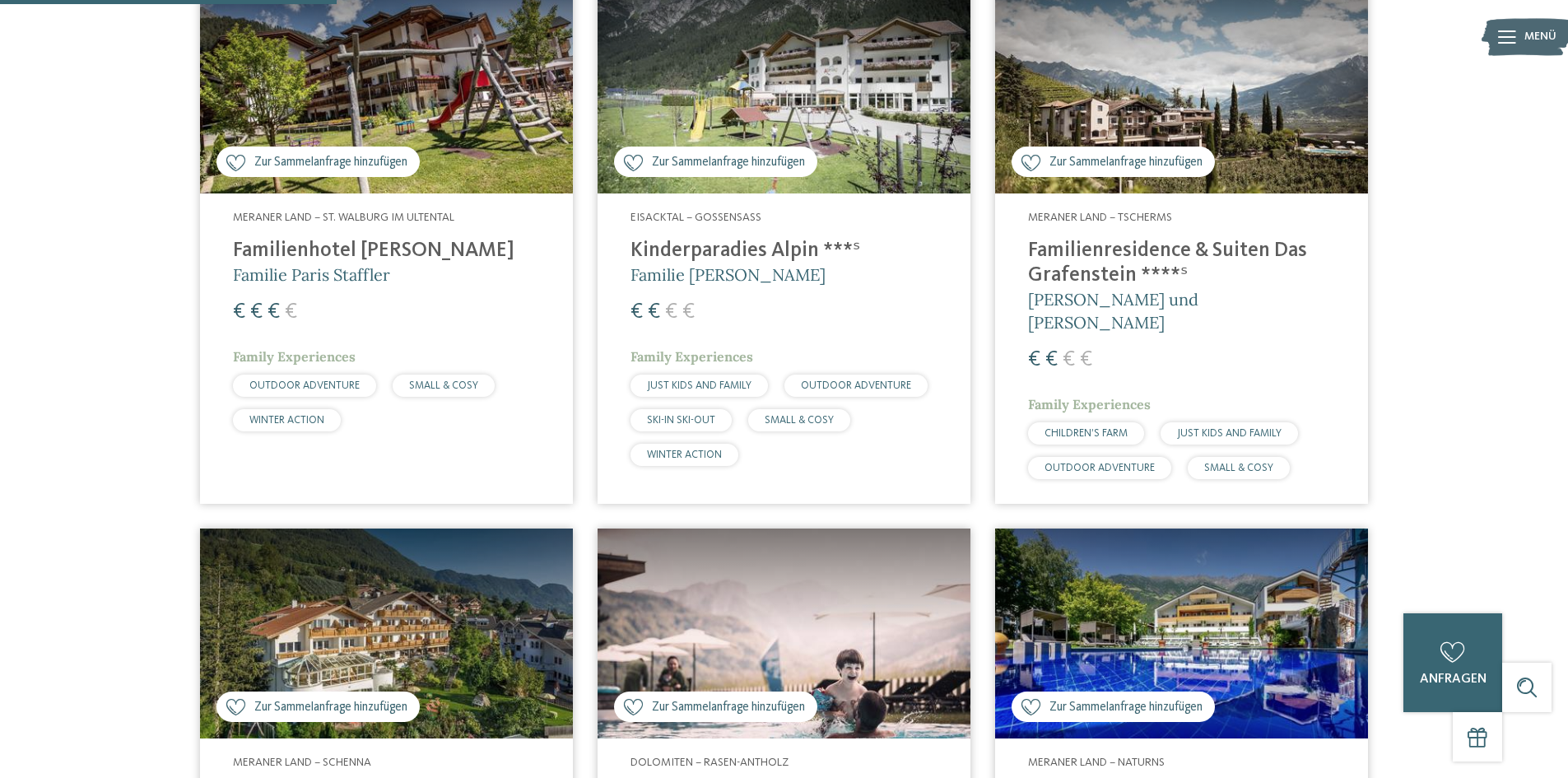
scroll to position [576, 0]
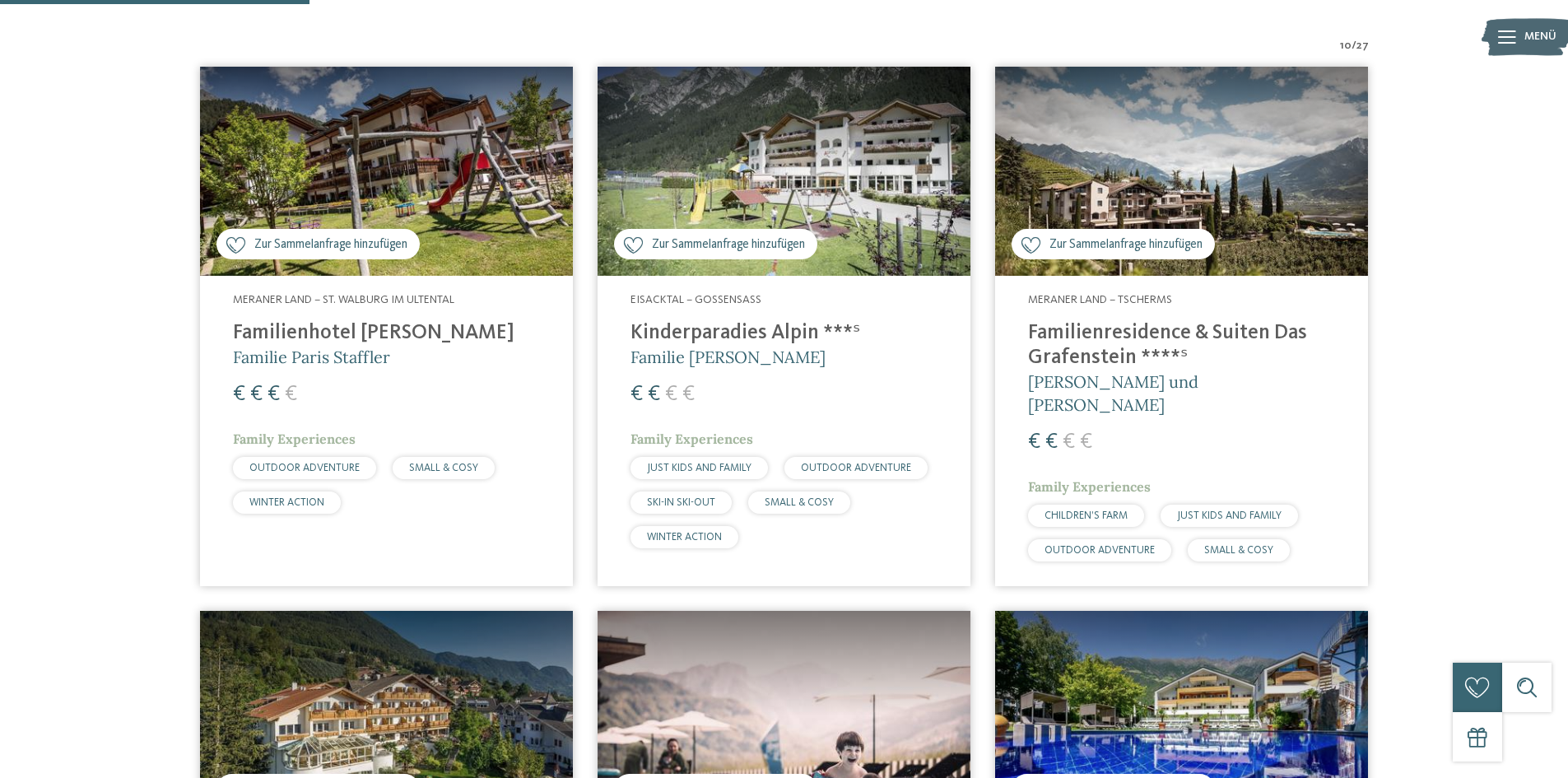
click at [441, 137] on img at bounding box center [387, 171] width 373 height 210
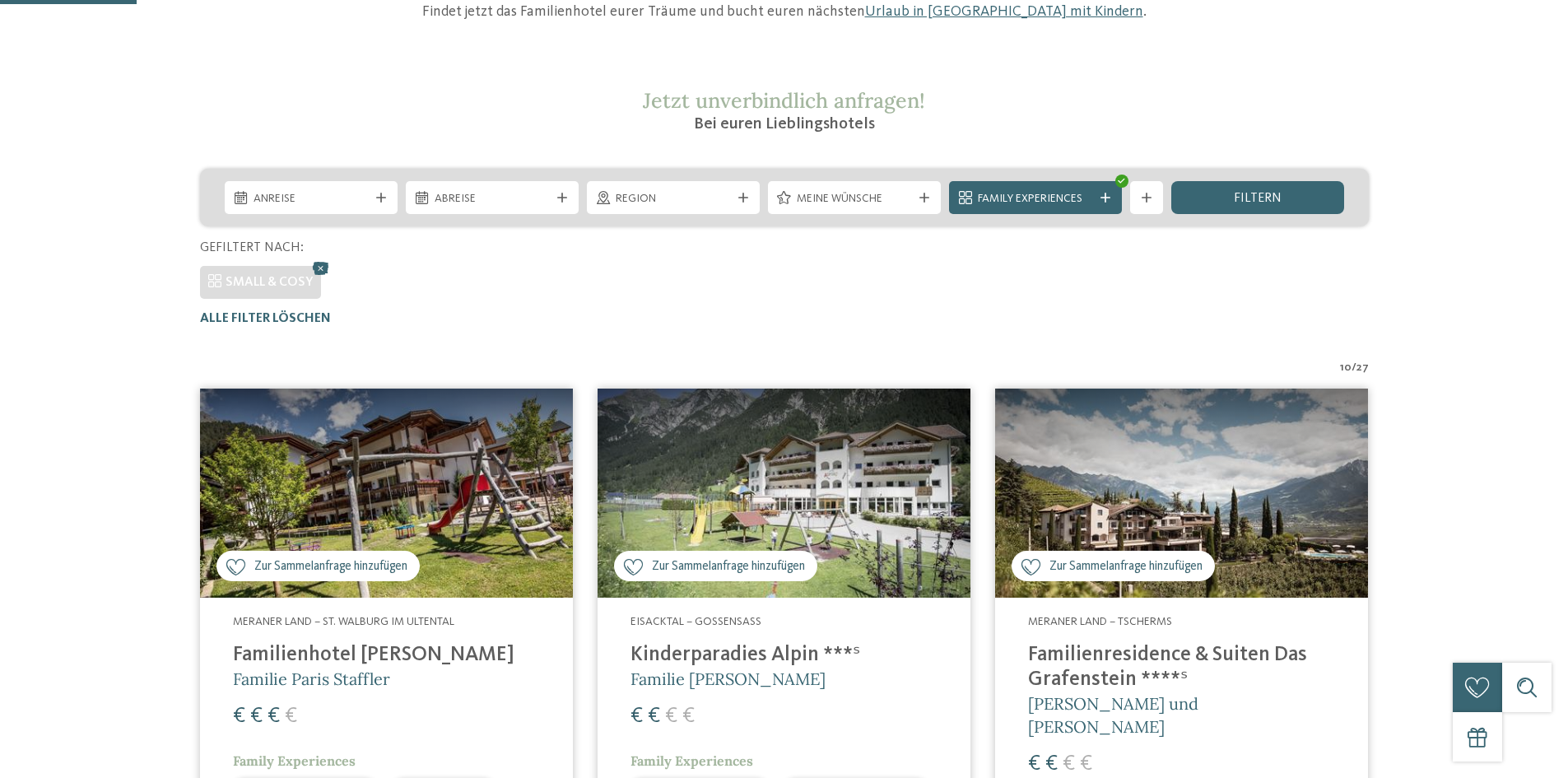
scroll to position [741, 0]
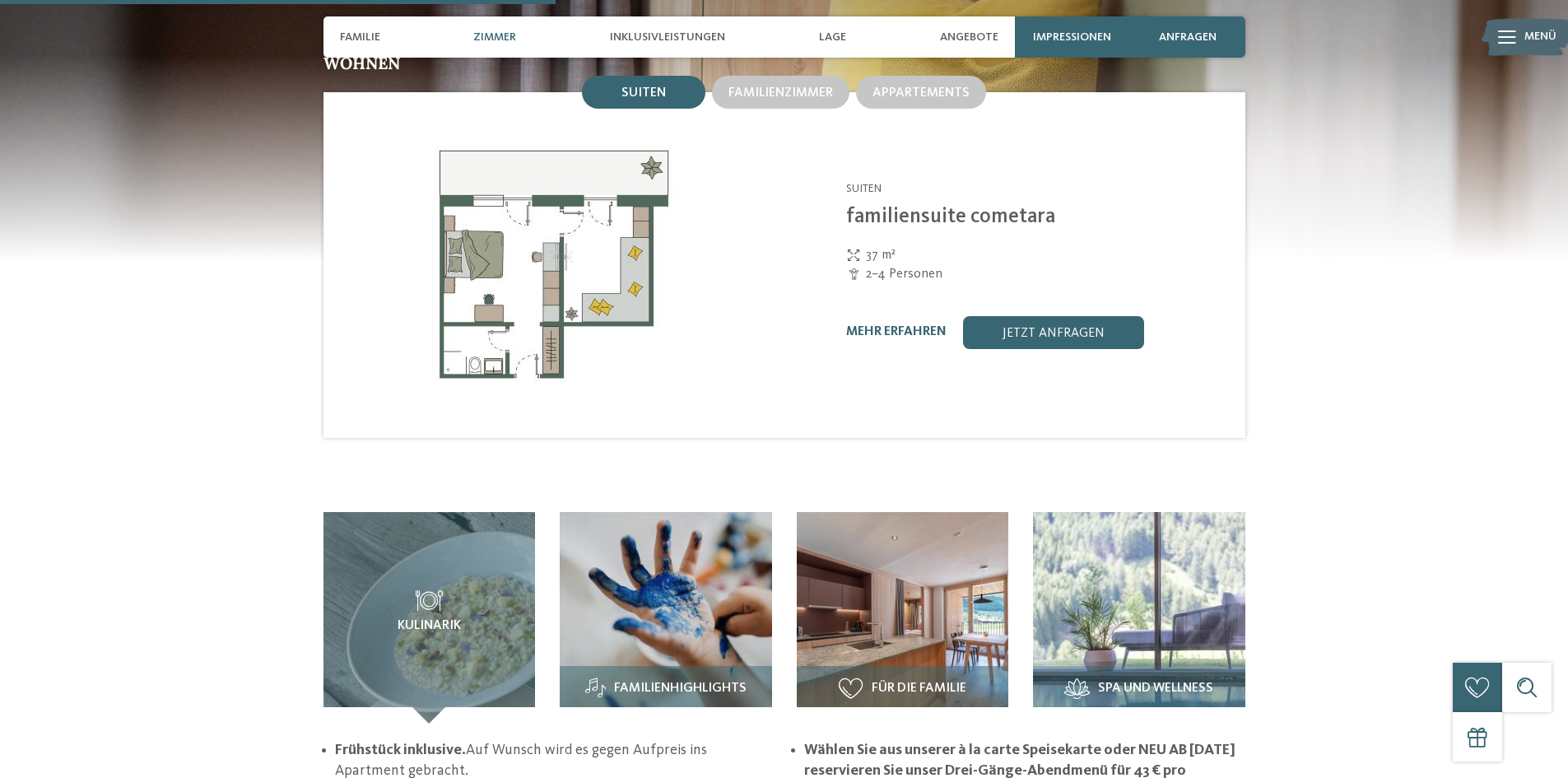
scroll to position [1728, 0]
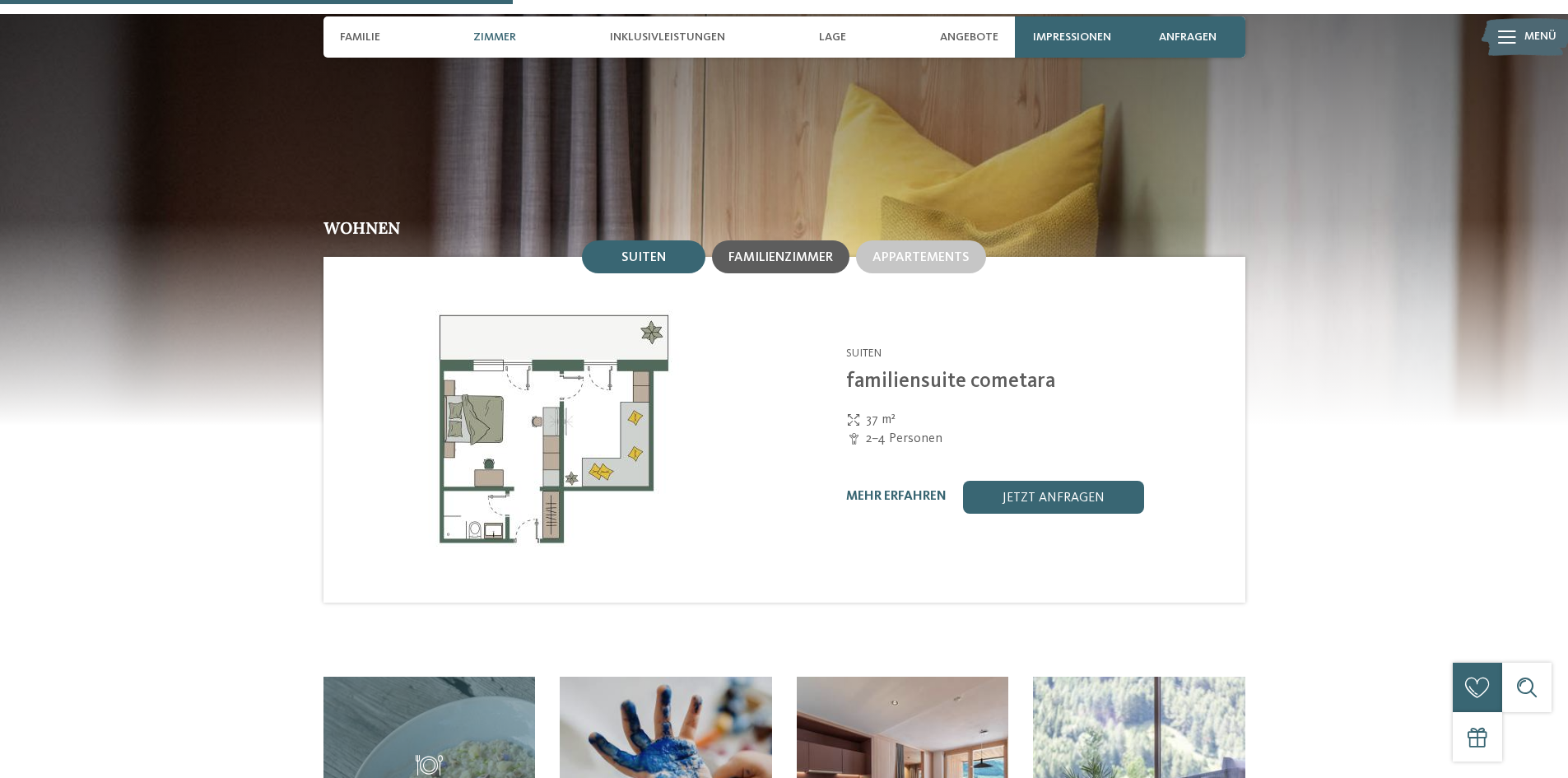
click at [768, 240] on div "Familienzimmer" at bounding box center [781, 257] width 138 height 33
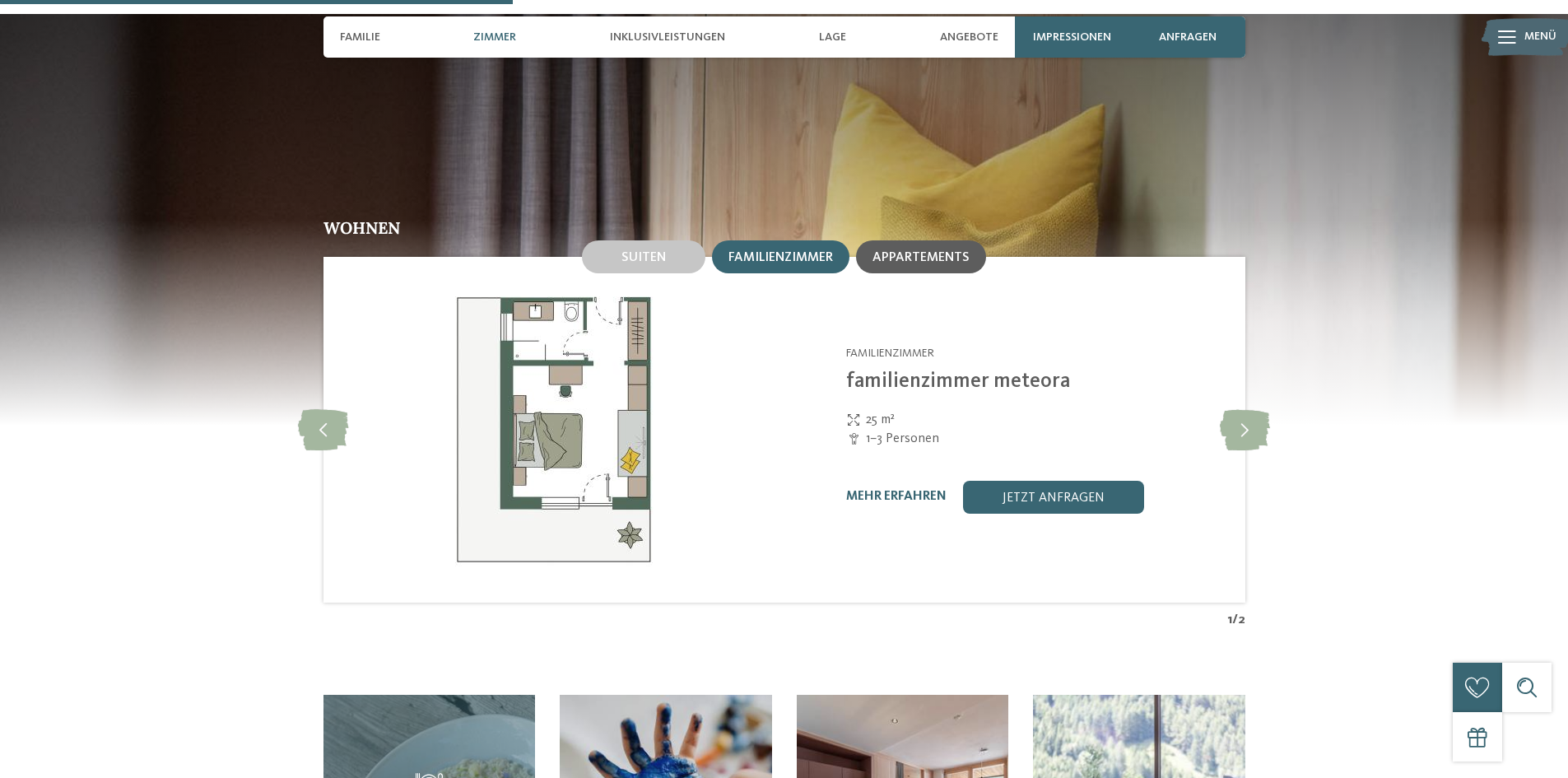
click at [872, 240] on div "Appartements" at bounding box center [920, 257] width 130 height 33
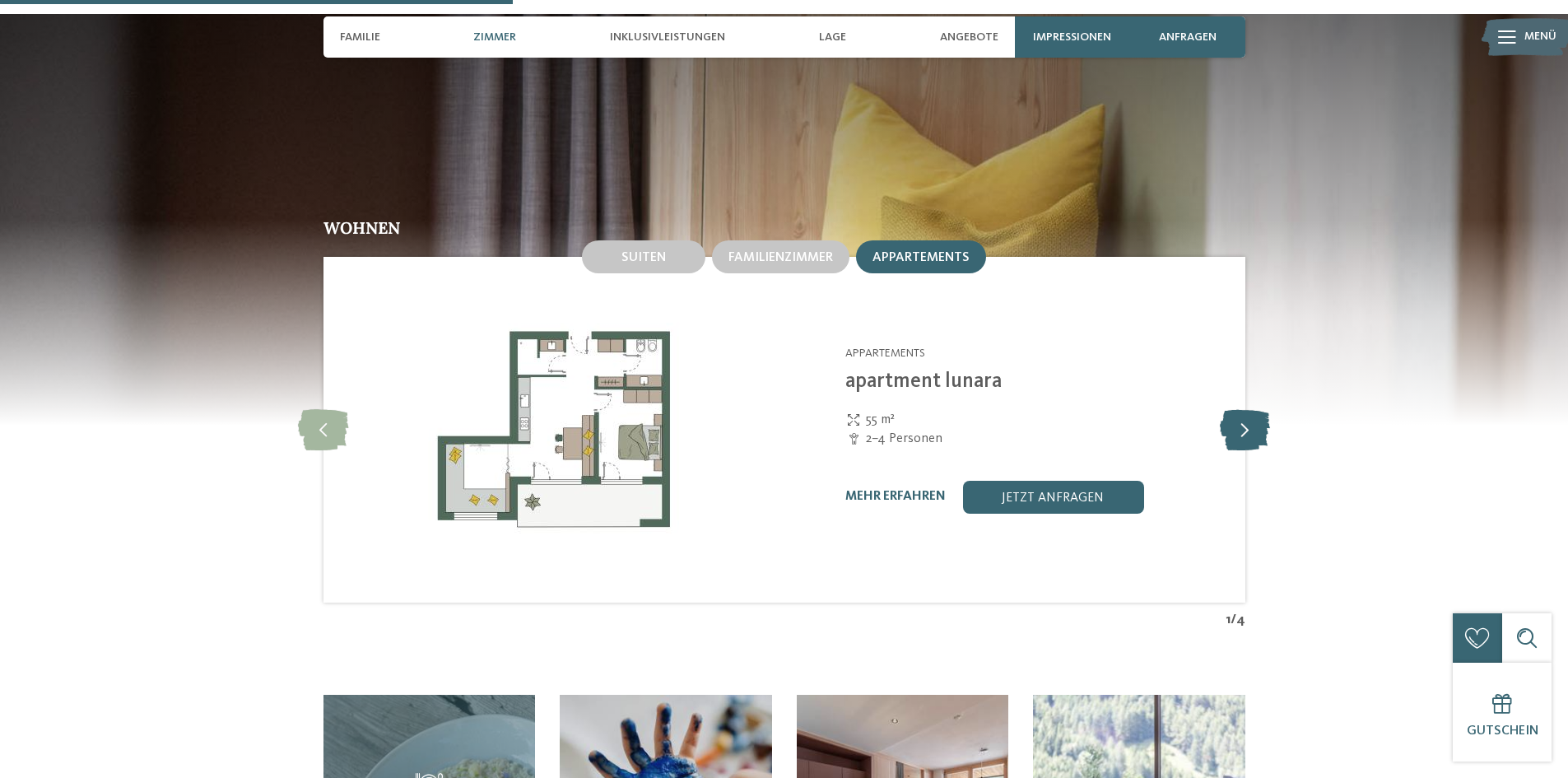
click at [1264, 409] on icon at bounding box center [1245, 429] width 50 height 41
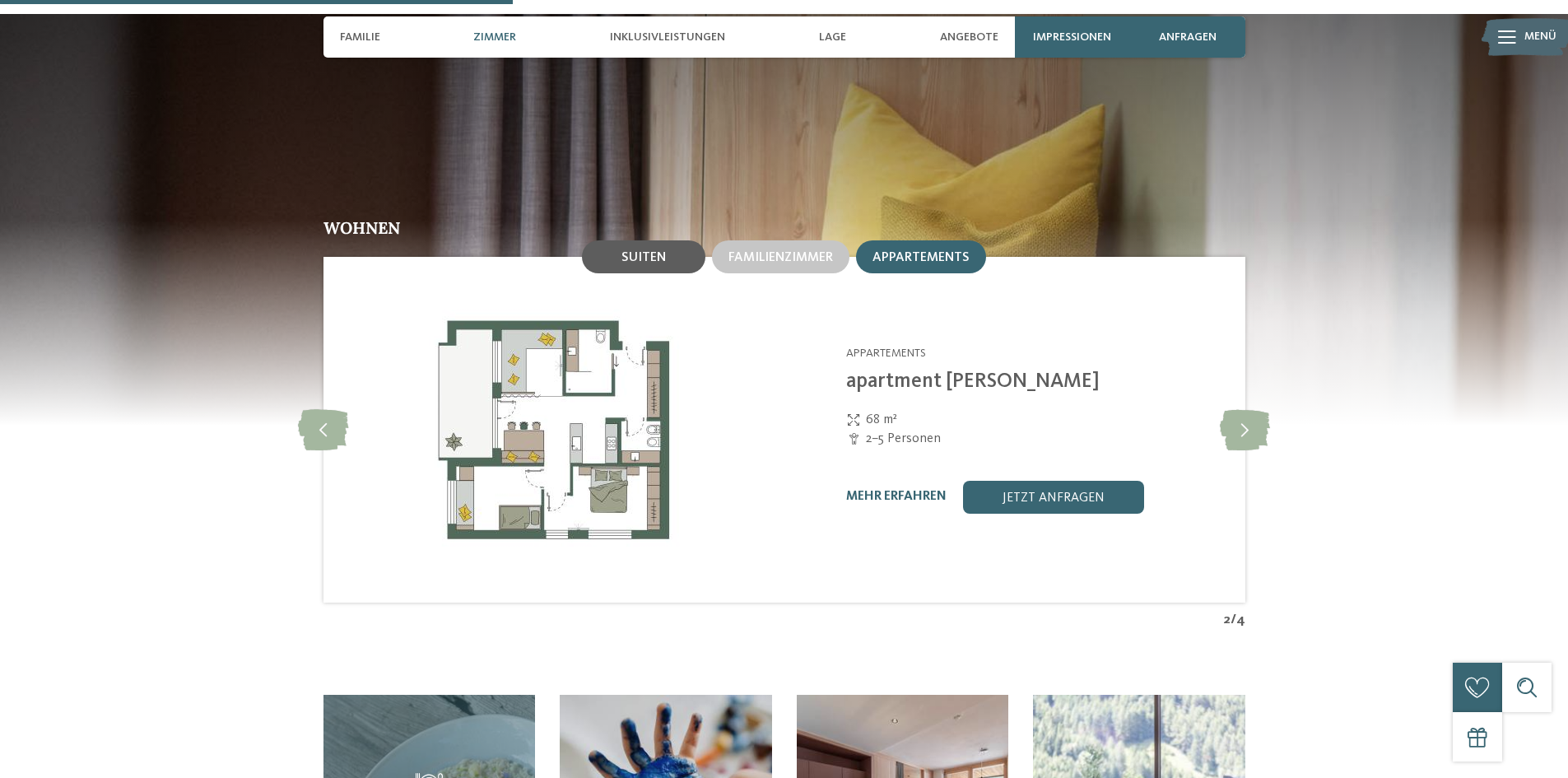
click at [656, 251] on span "Suiten" at bounding box center [643, 257] width 44 height 13
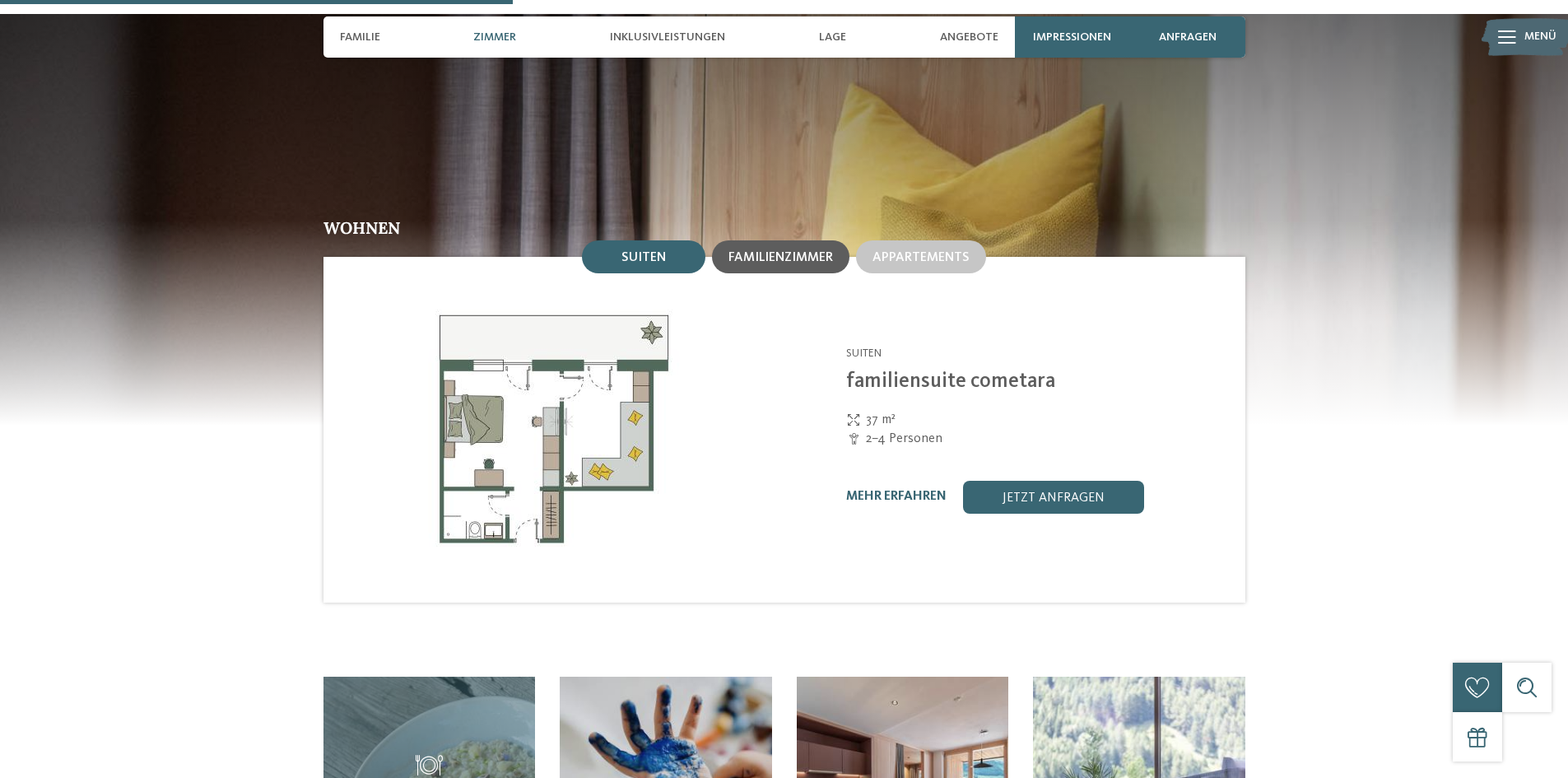
click at [761, 251] on span "Familienzimmer" at bounding box center [781, 257] width 104 height 13
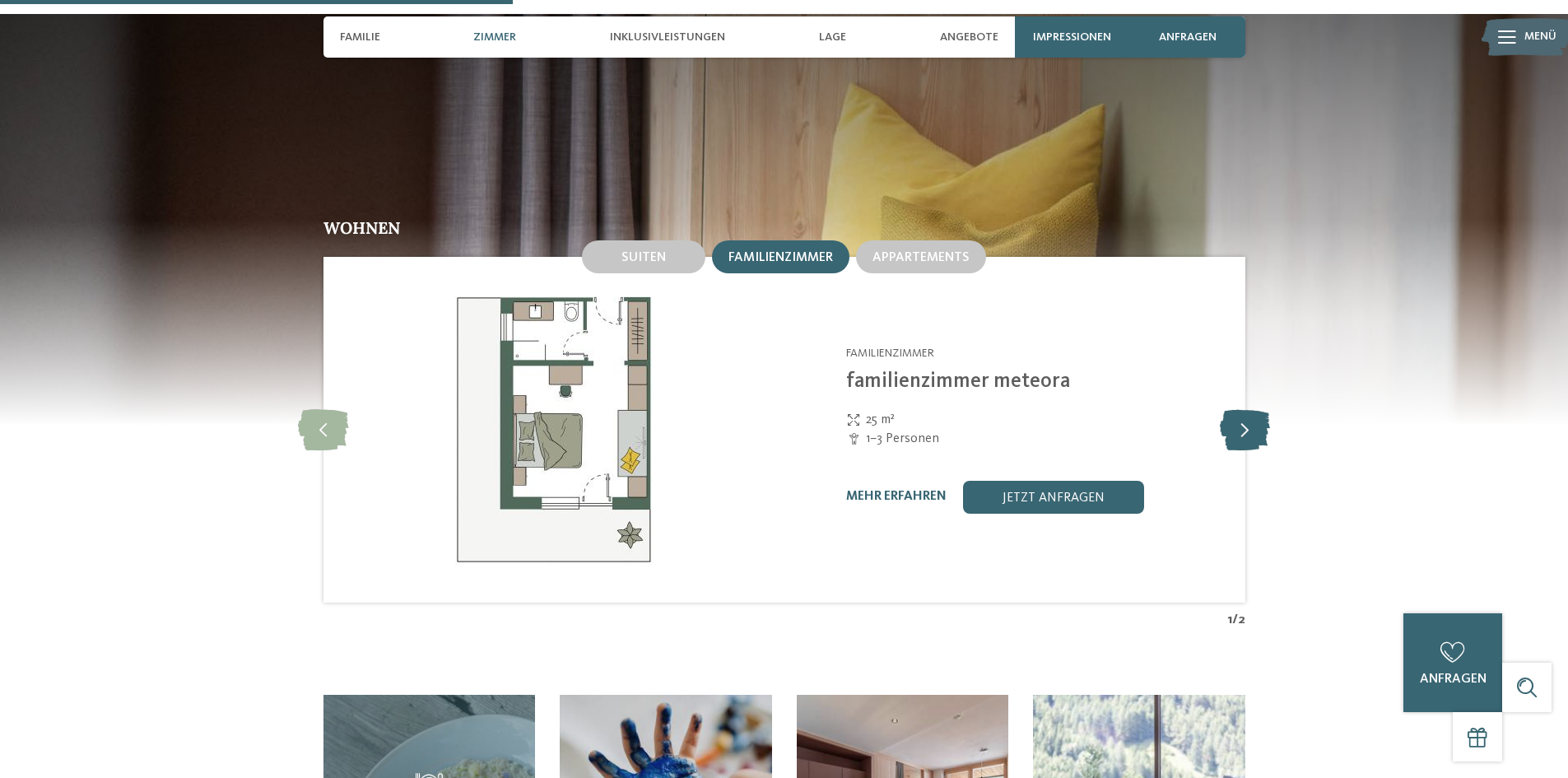
click at [1259, 409] on icon at bounding box center [1245, 429] width 50 height 41
click at [1258, 409] on icon at bounding box center [1245, 429] width 50 height 41
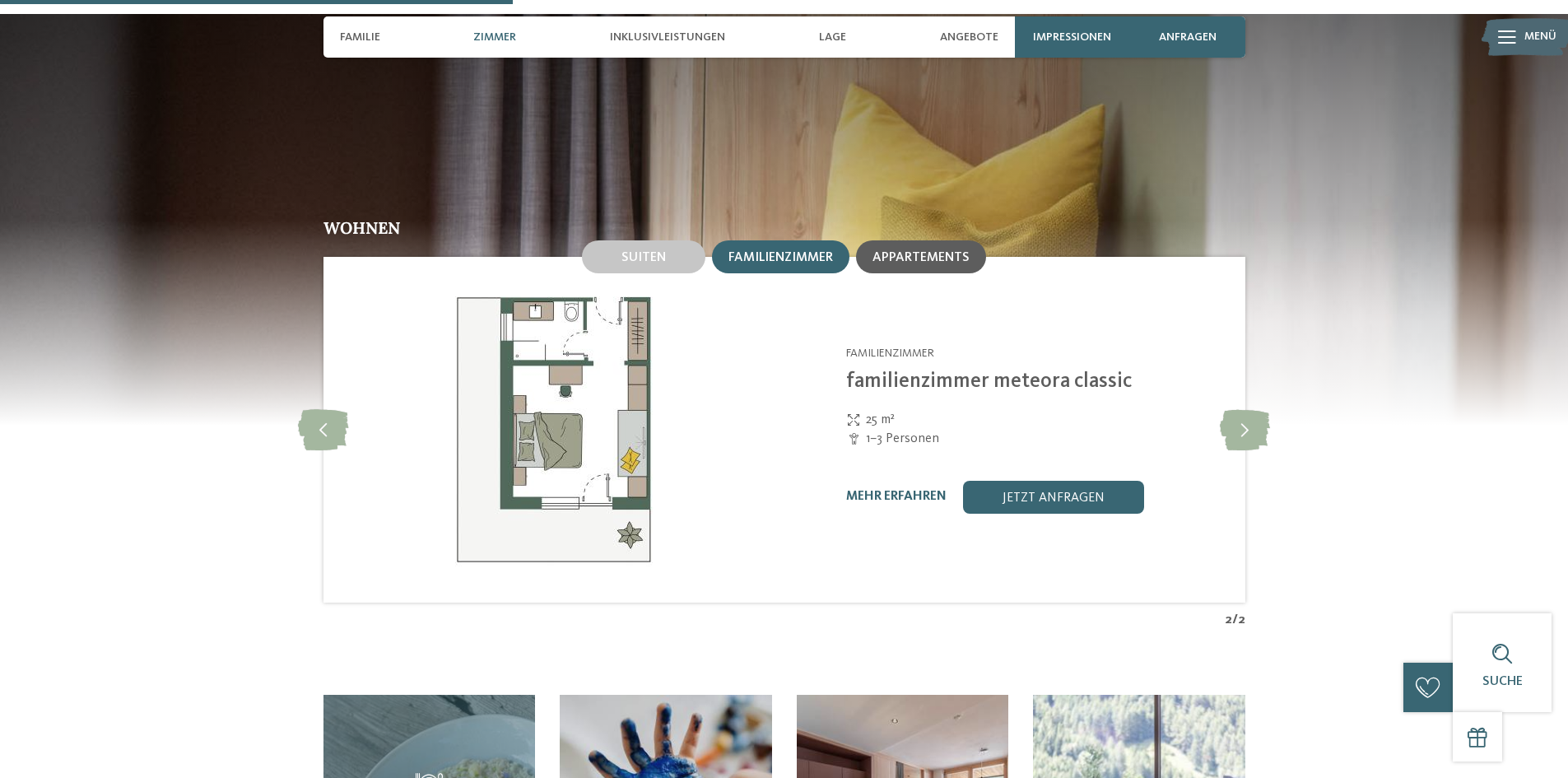
click at [902, 251] on span "Appartements" at bounding box center [921, 257] width 98 height 13
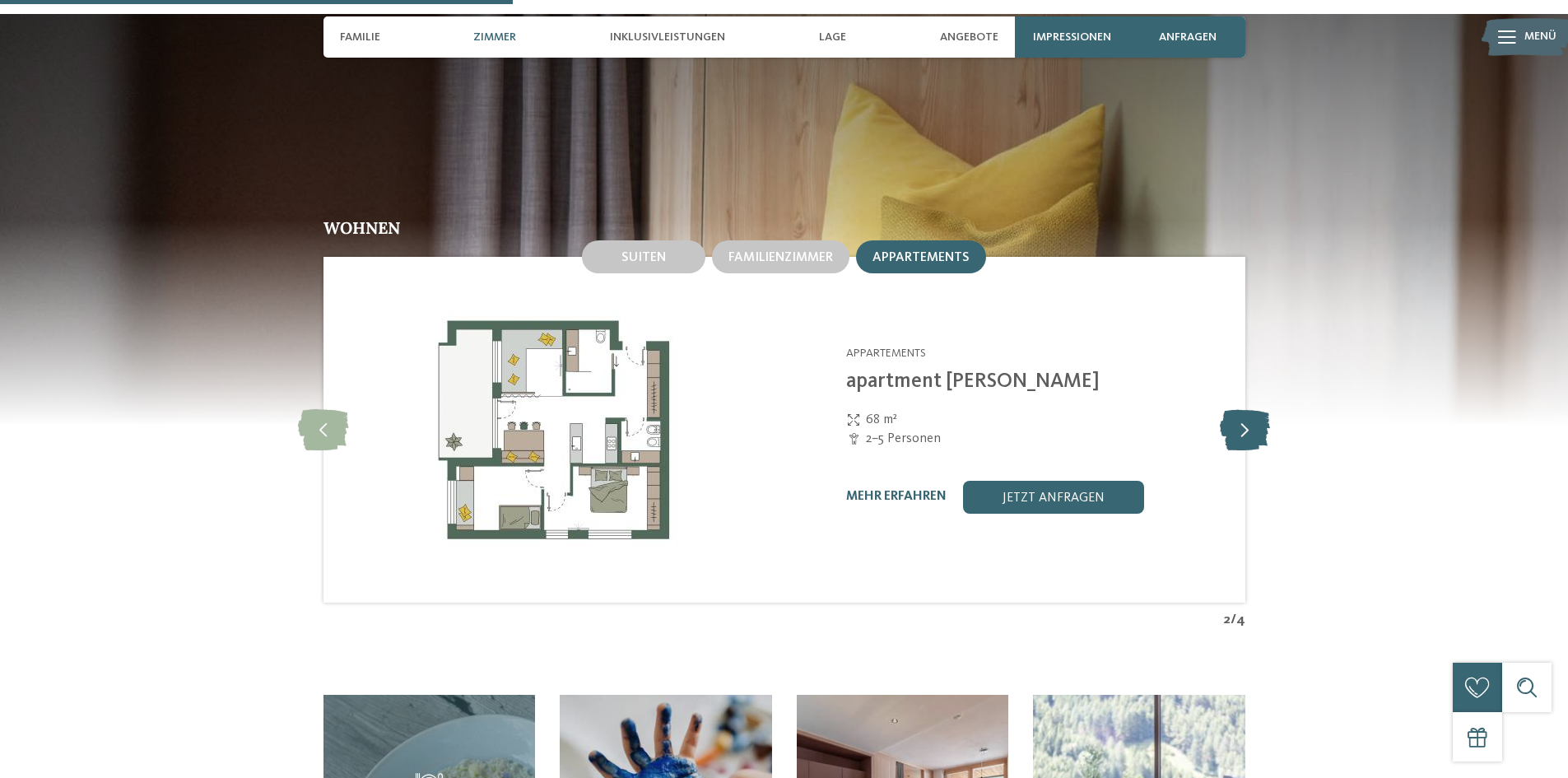
click at [1256, 409] on icon at bounding box center [1245, 429] width 50 height 41
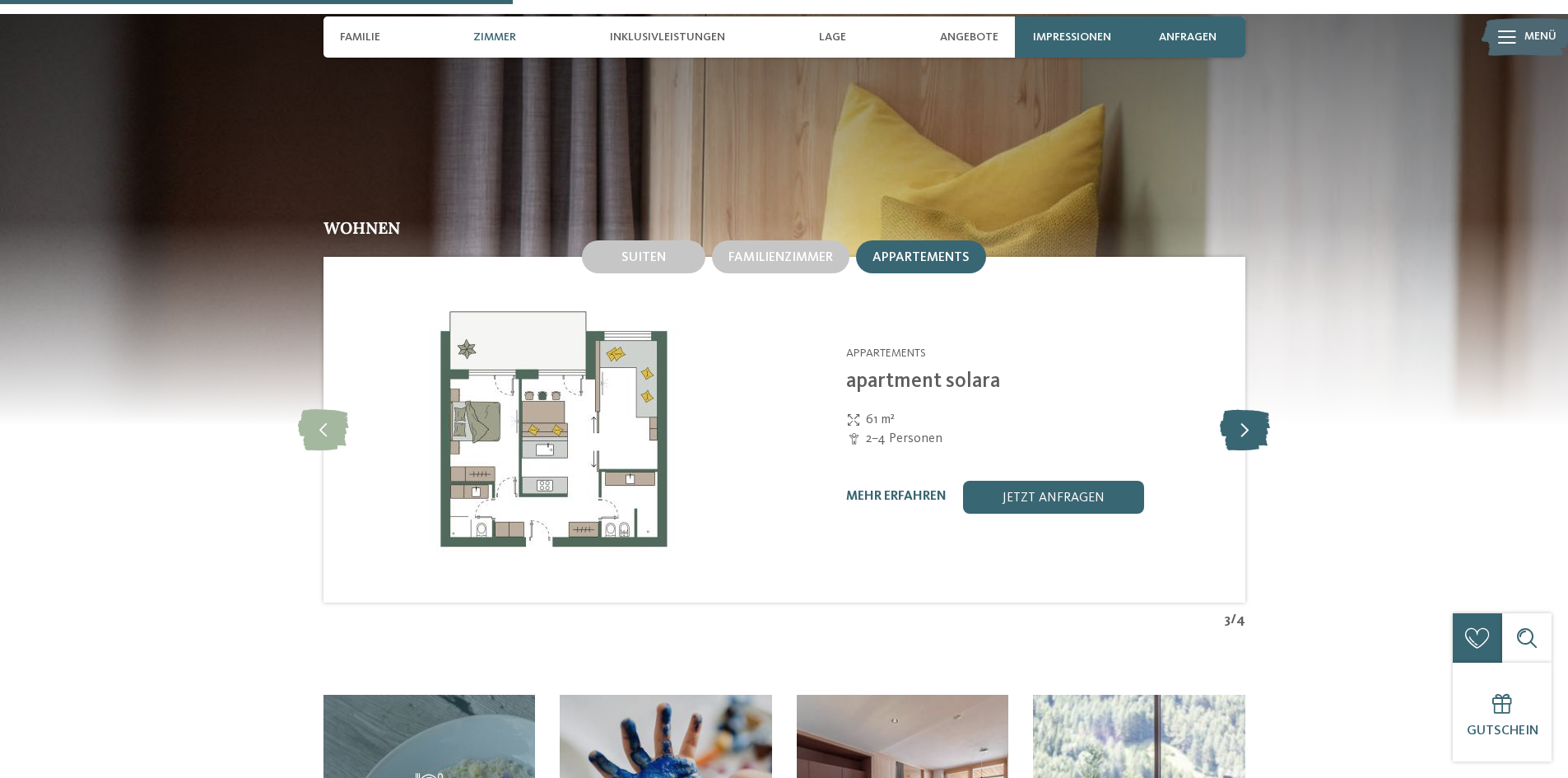
click at [1256, 409] on icon at bounding box center [1245, 429] width 50 height 41
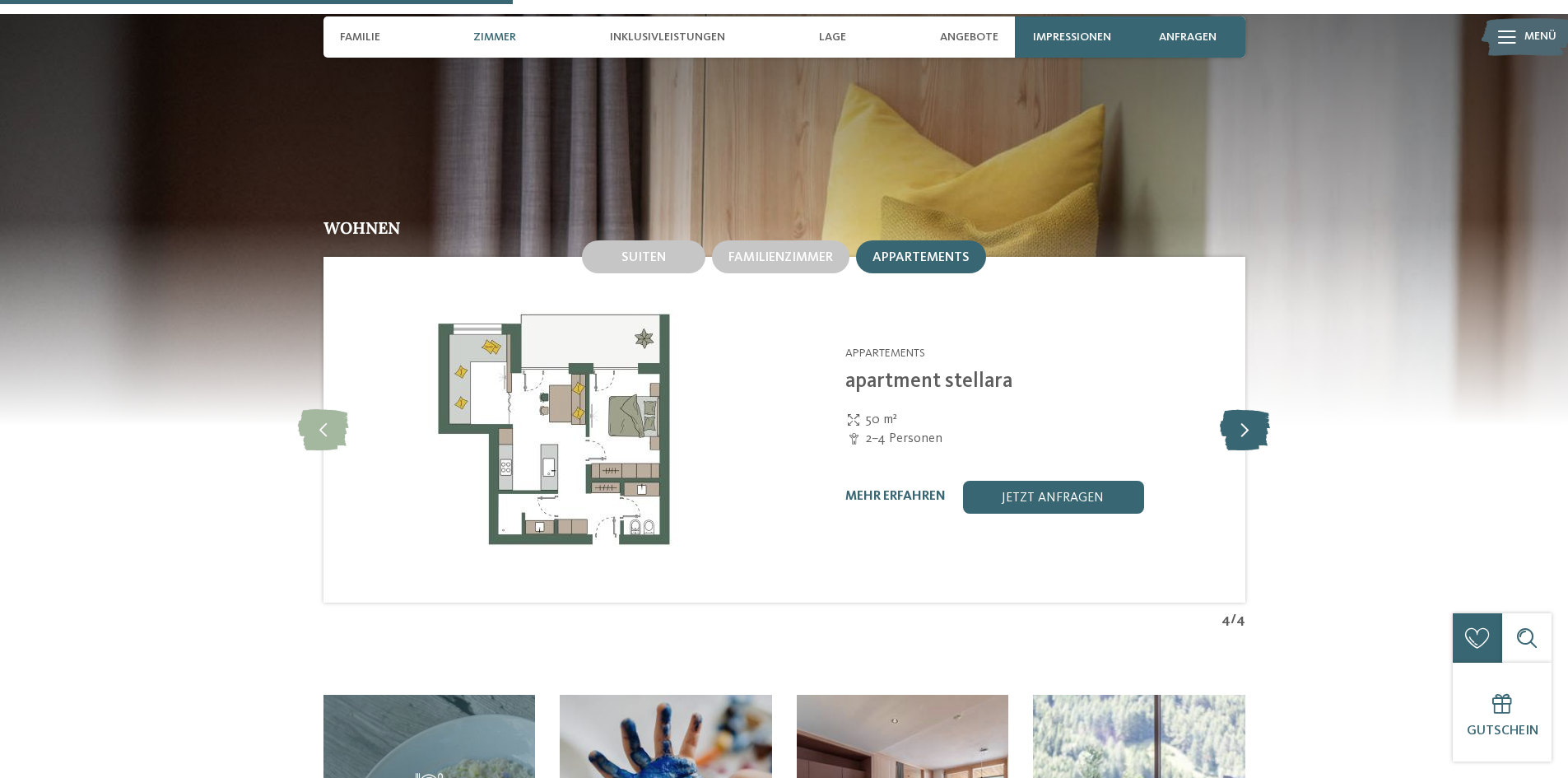
click at [1256, 409] on icon at bounding box center [1245, 429] width 50 height 41
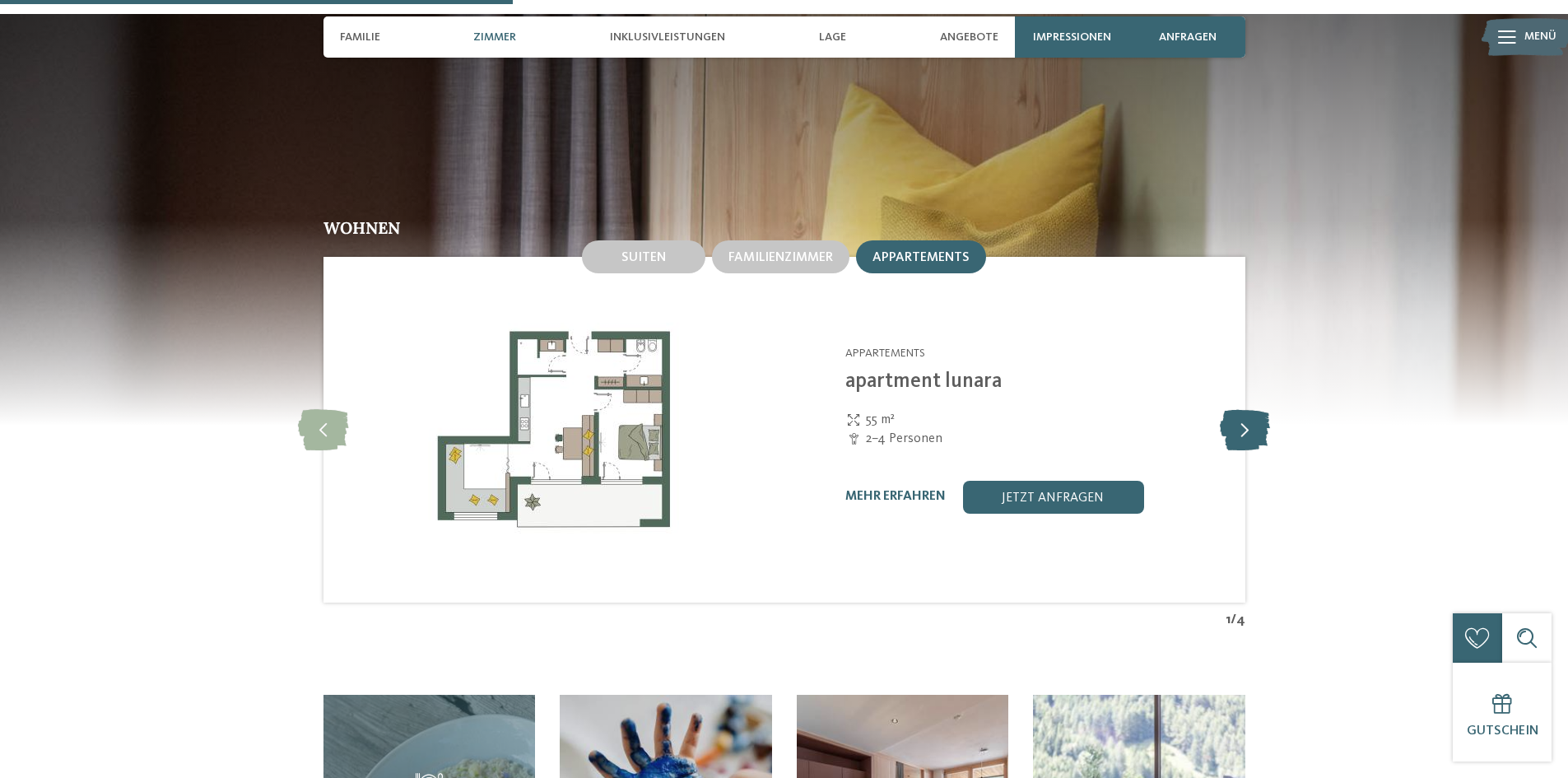
click at [1256, 409] on icon at bounding box center [1245, 429] width 50 height 41
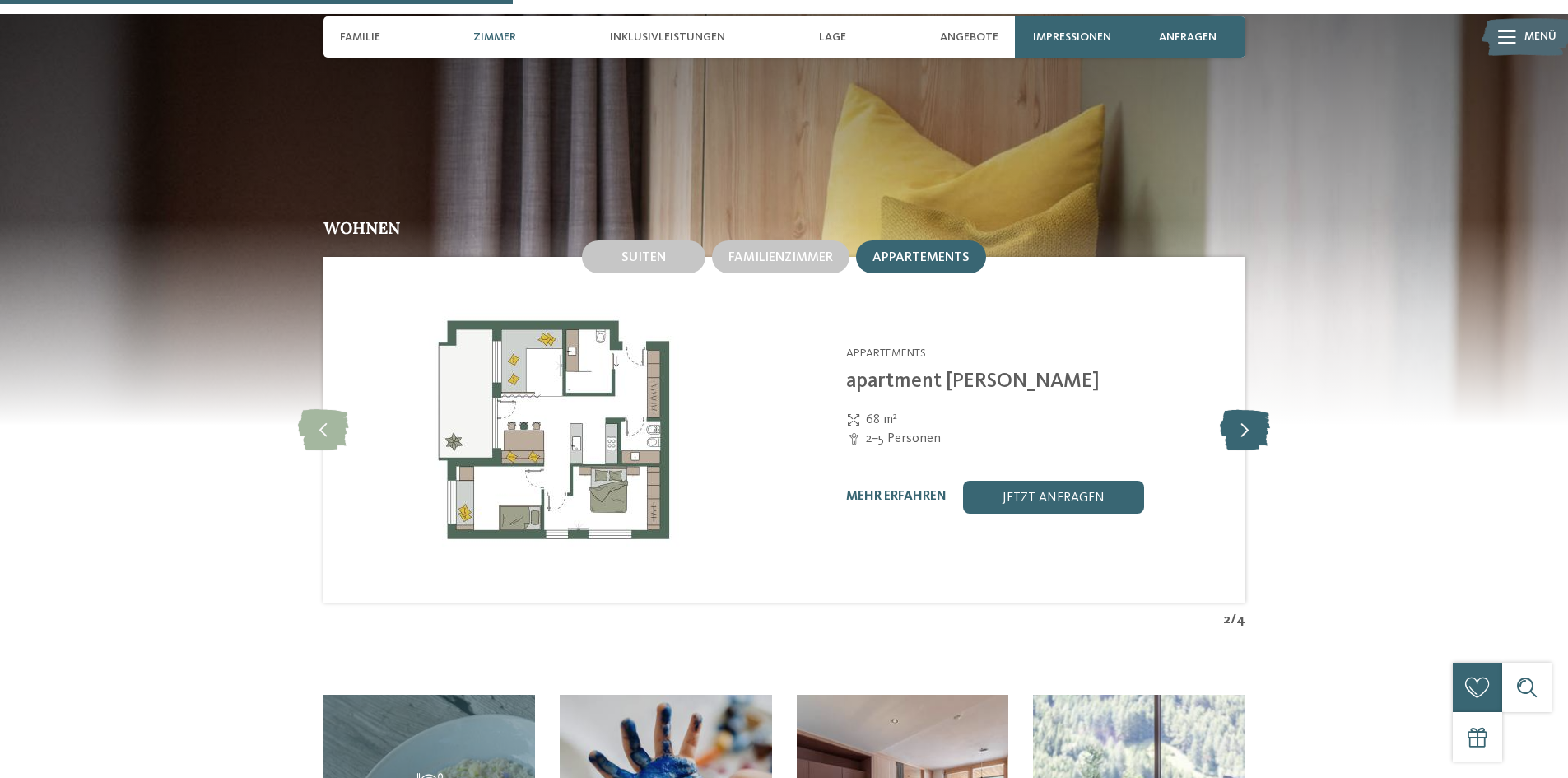
click at [1256, 409] on icon at bounding box center [1245, 429] width 50 height 41
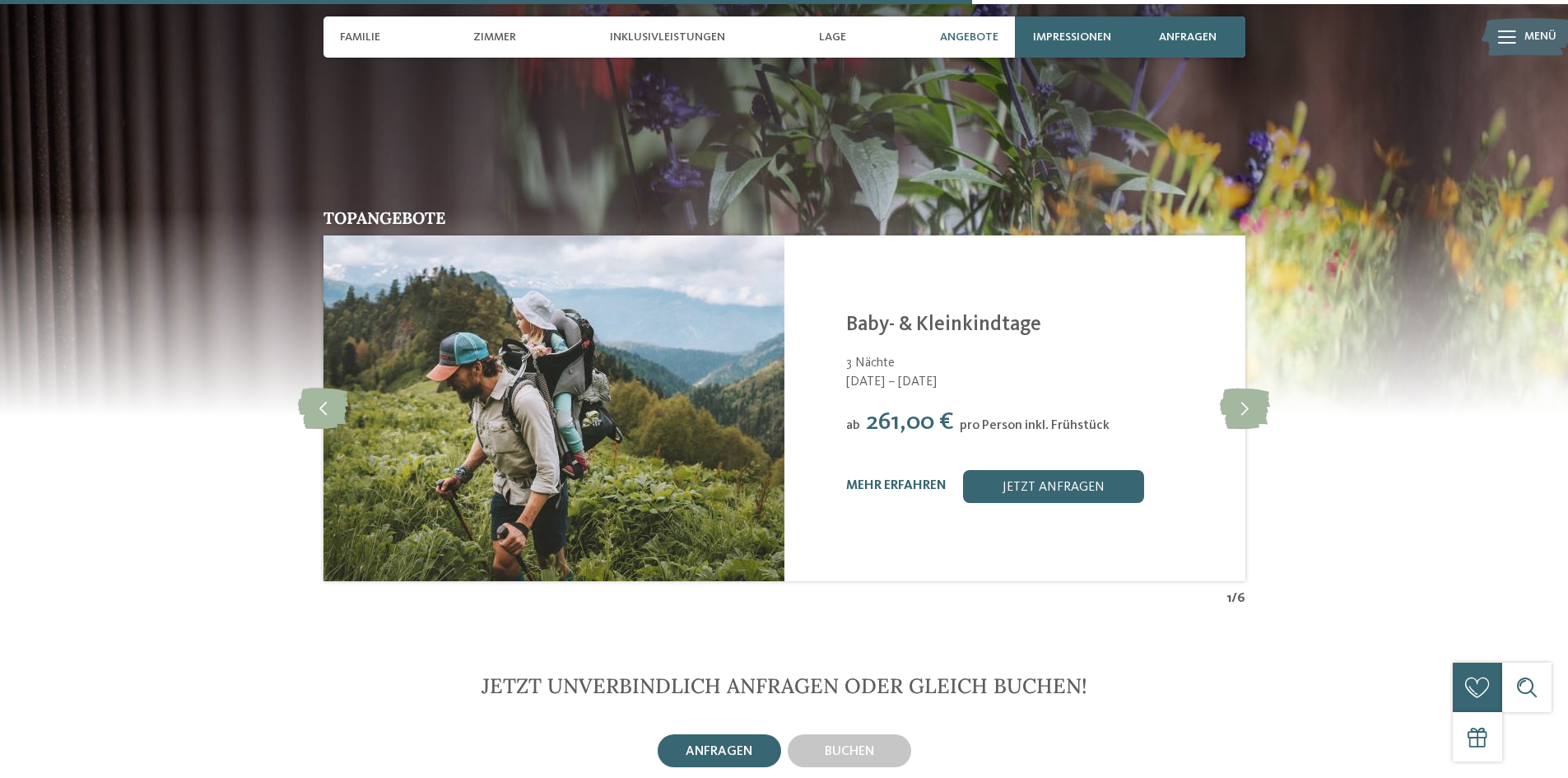
scroll to position [3209, 0]
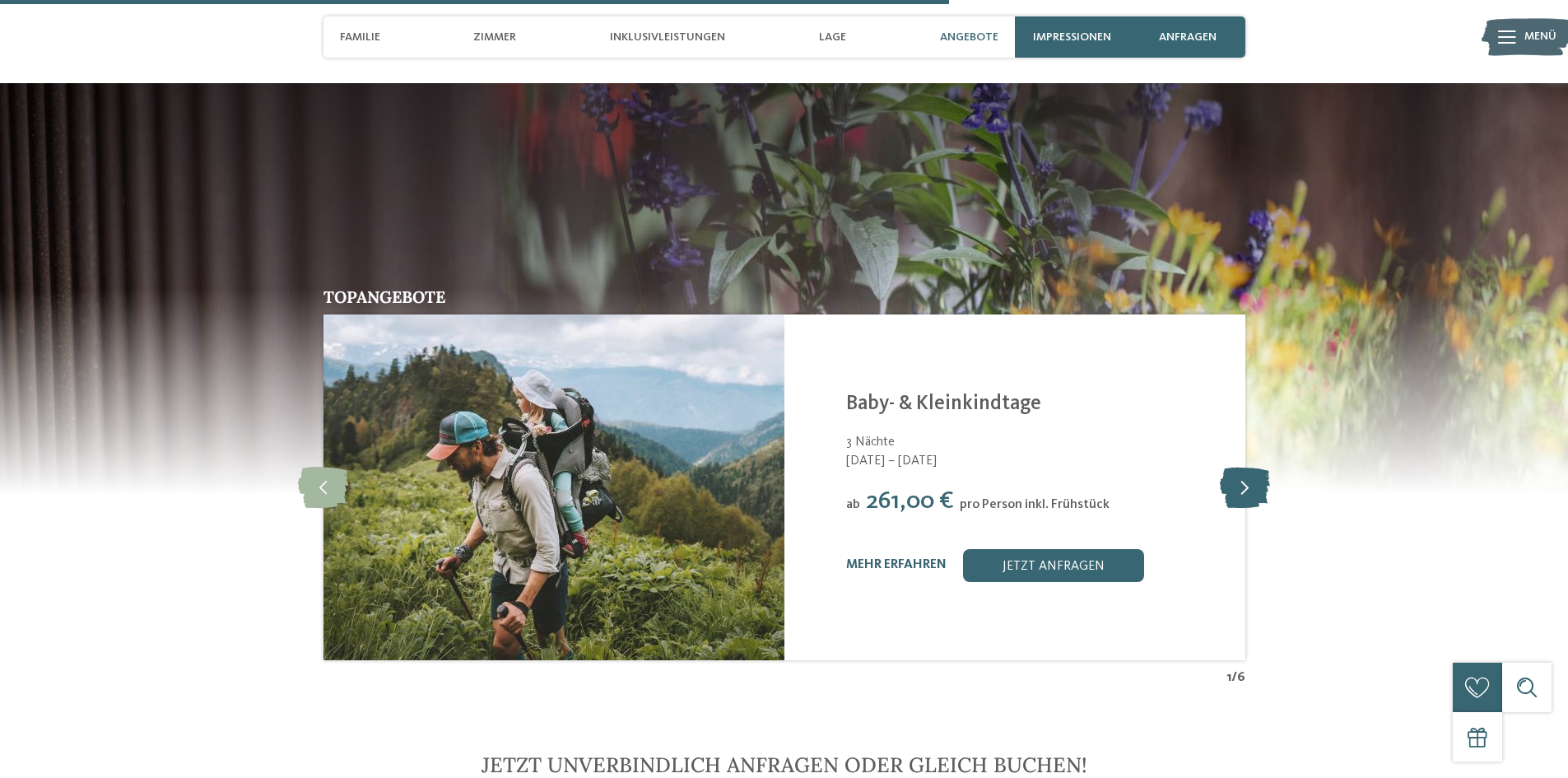
click at [1249, 466] on icon at bounding box center [1245, 486] width 50 height 41
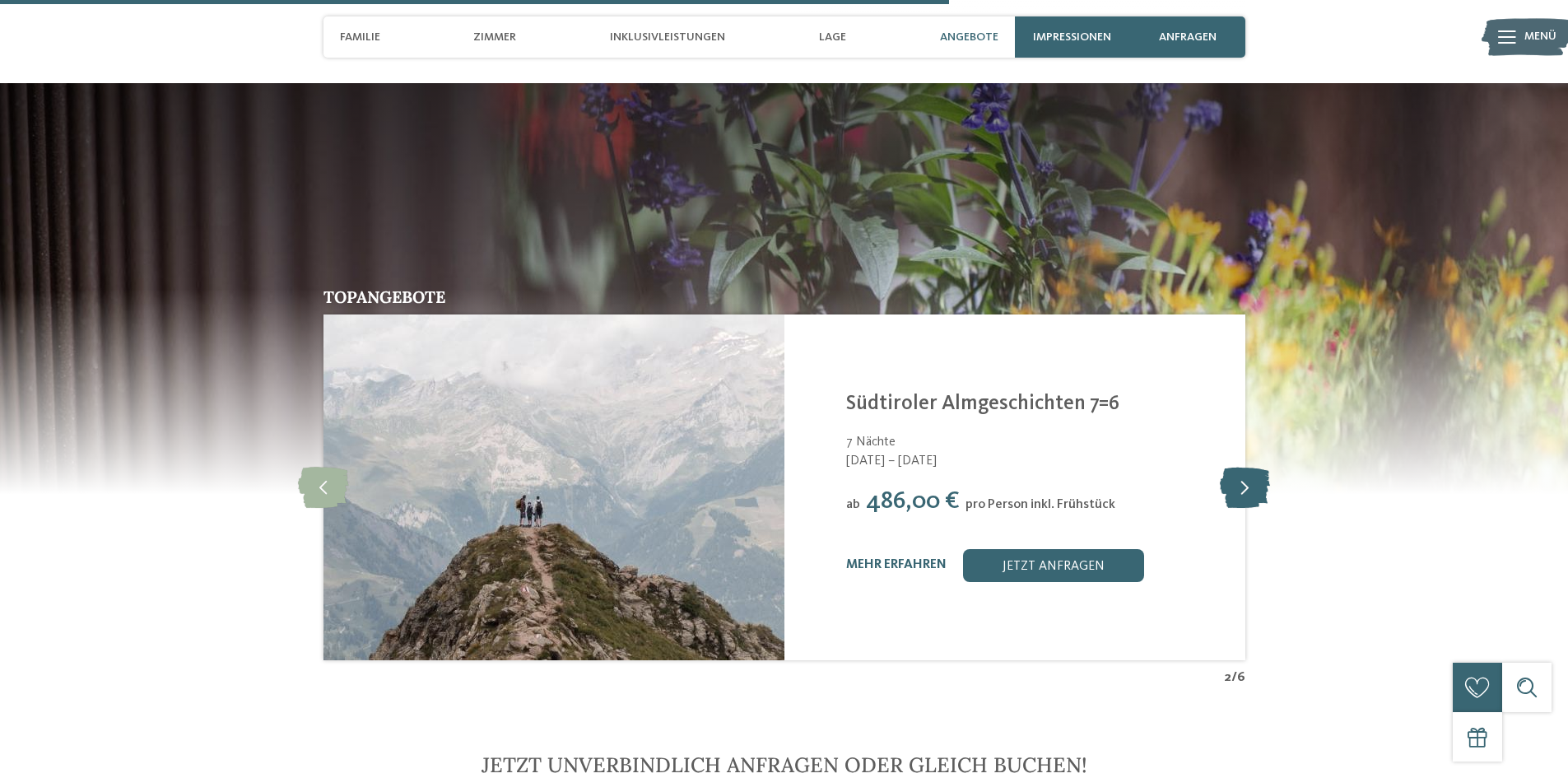
click at [1249, 466] on icon at bounding box center [1245, 486] width 50 height 41
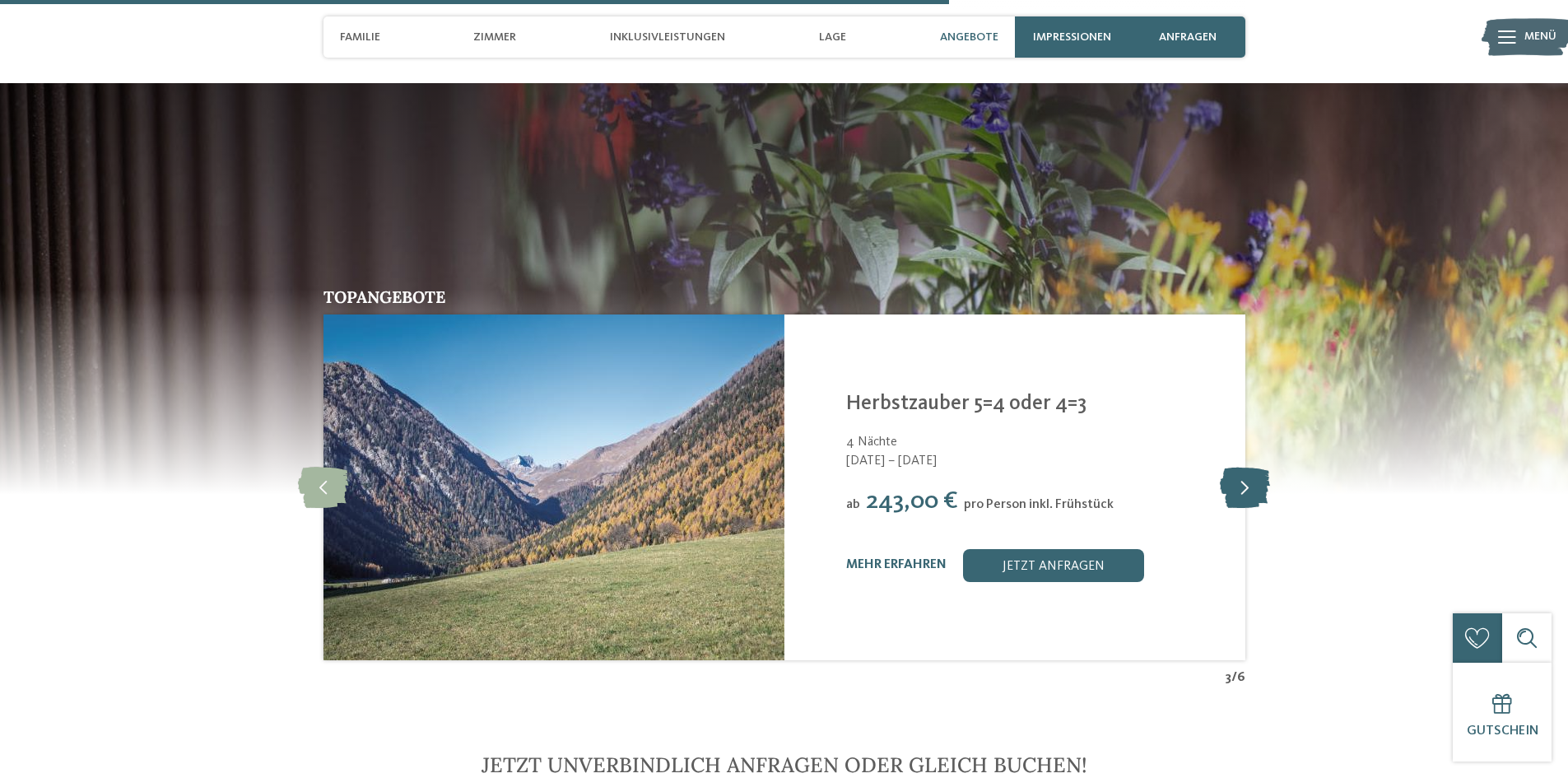
click at [1249, 466] on icon at bounding box center [1245, 486] width 50 height 41
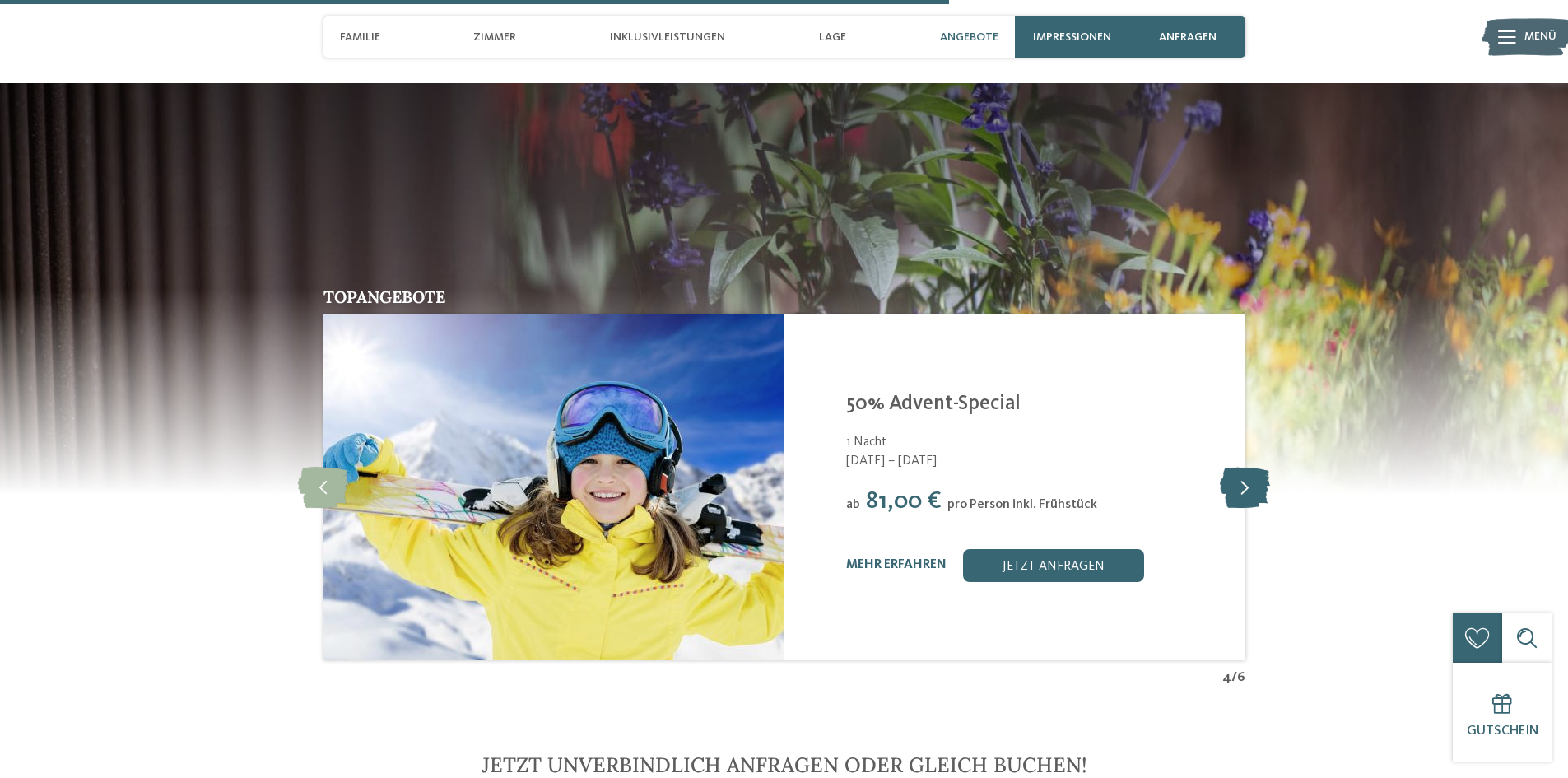
click at [1249, 466] on icon at bounding box center [1245, 486] width 50 height 41
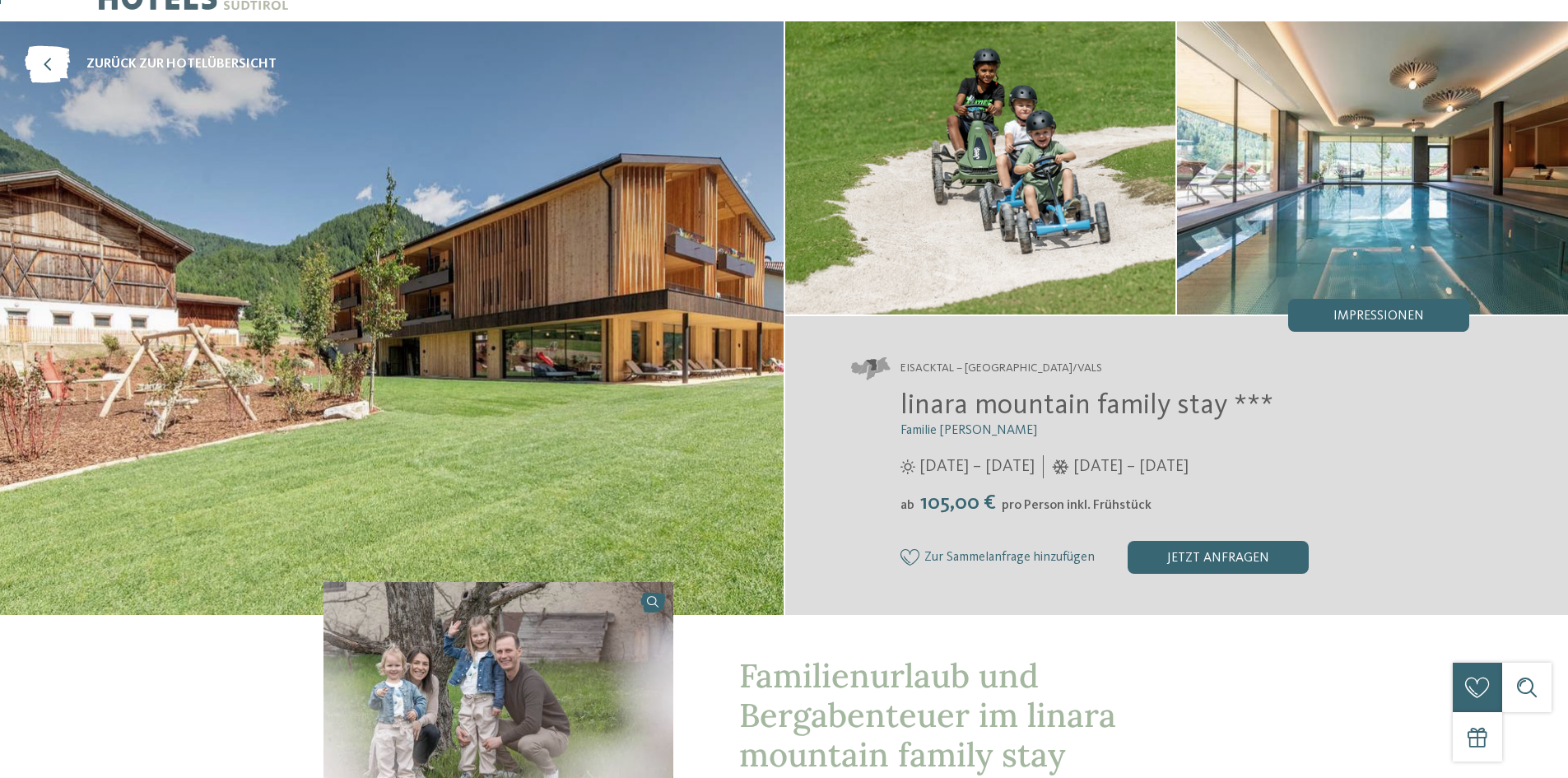
scroll to position [0, 0]
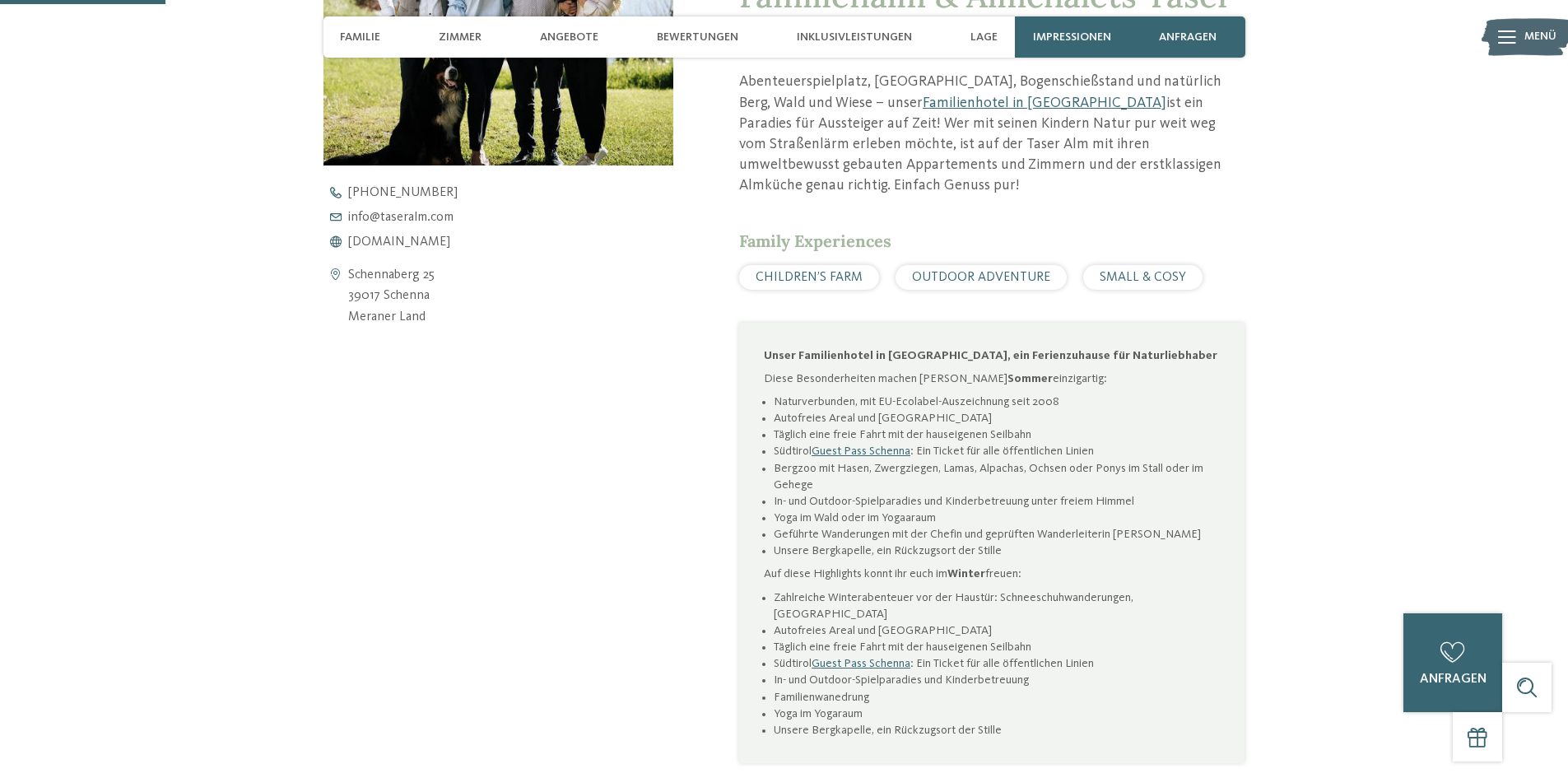
scroll to position [493, 0]
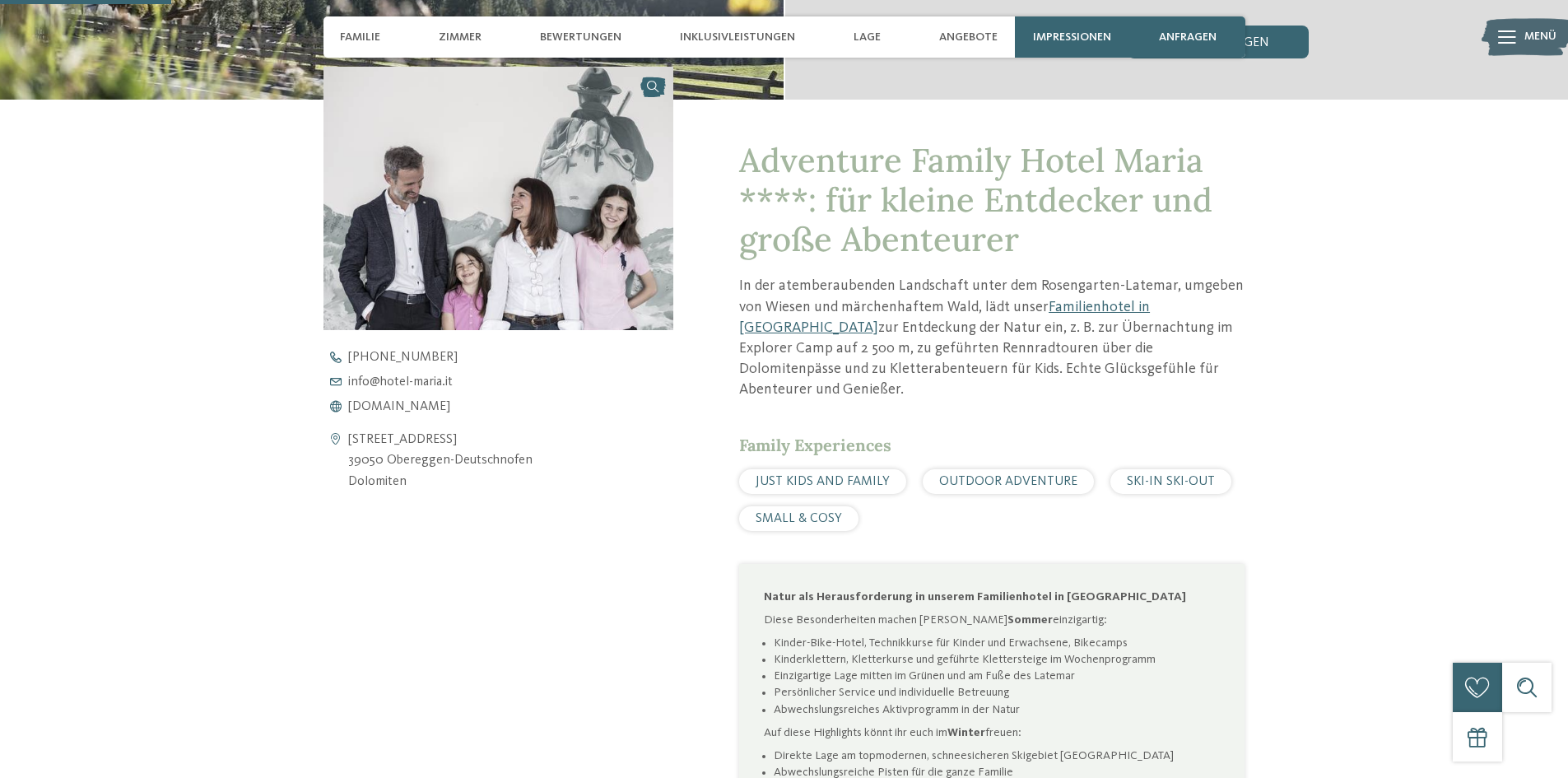
click at [575, 268] on img at bounding box center [499, 198] width 351 height 263
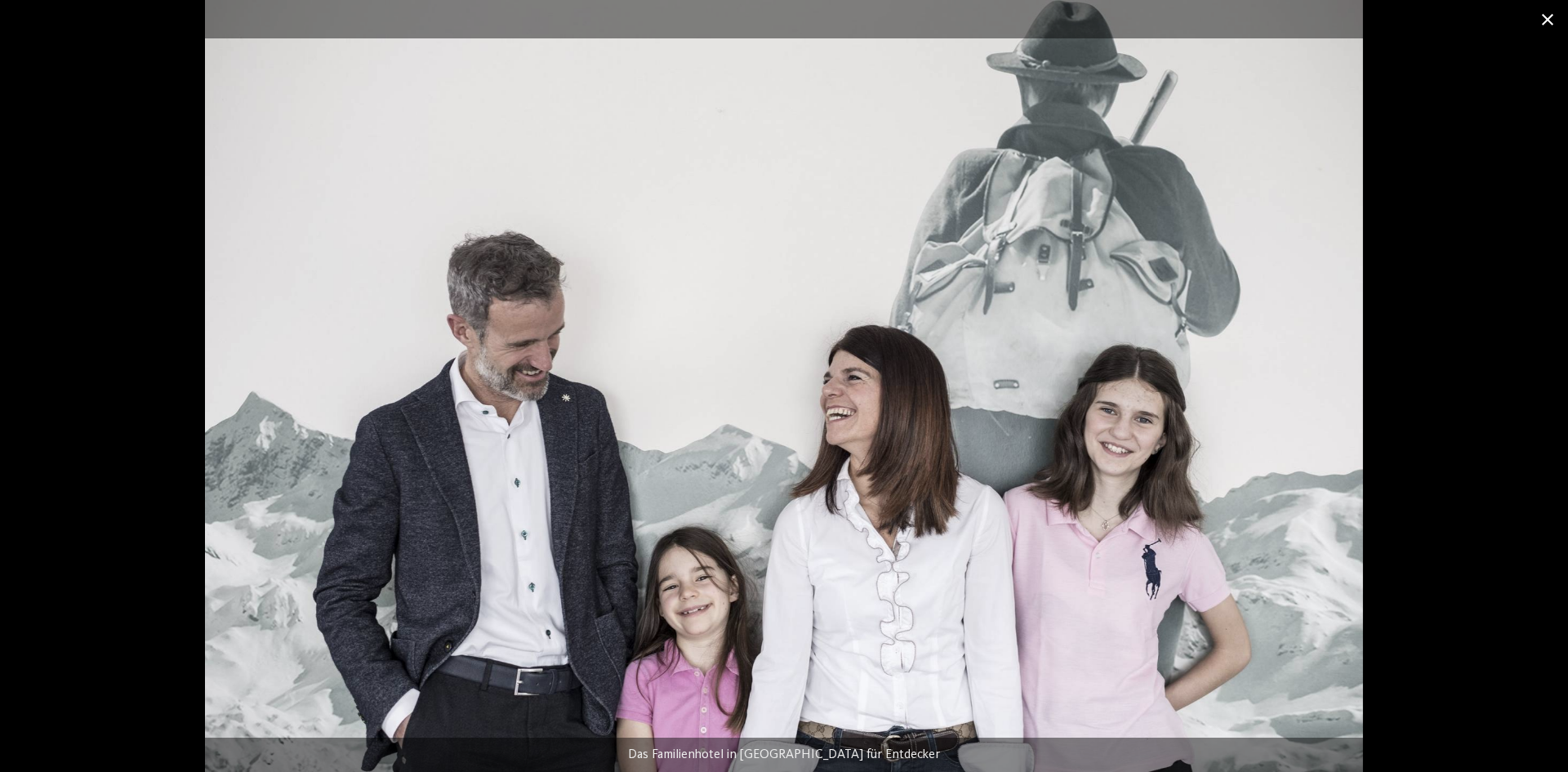
click at [1546, 17] on span at bounding box center [1547, 19] width 41 height 38
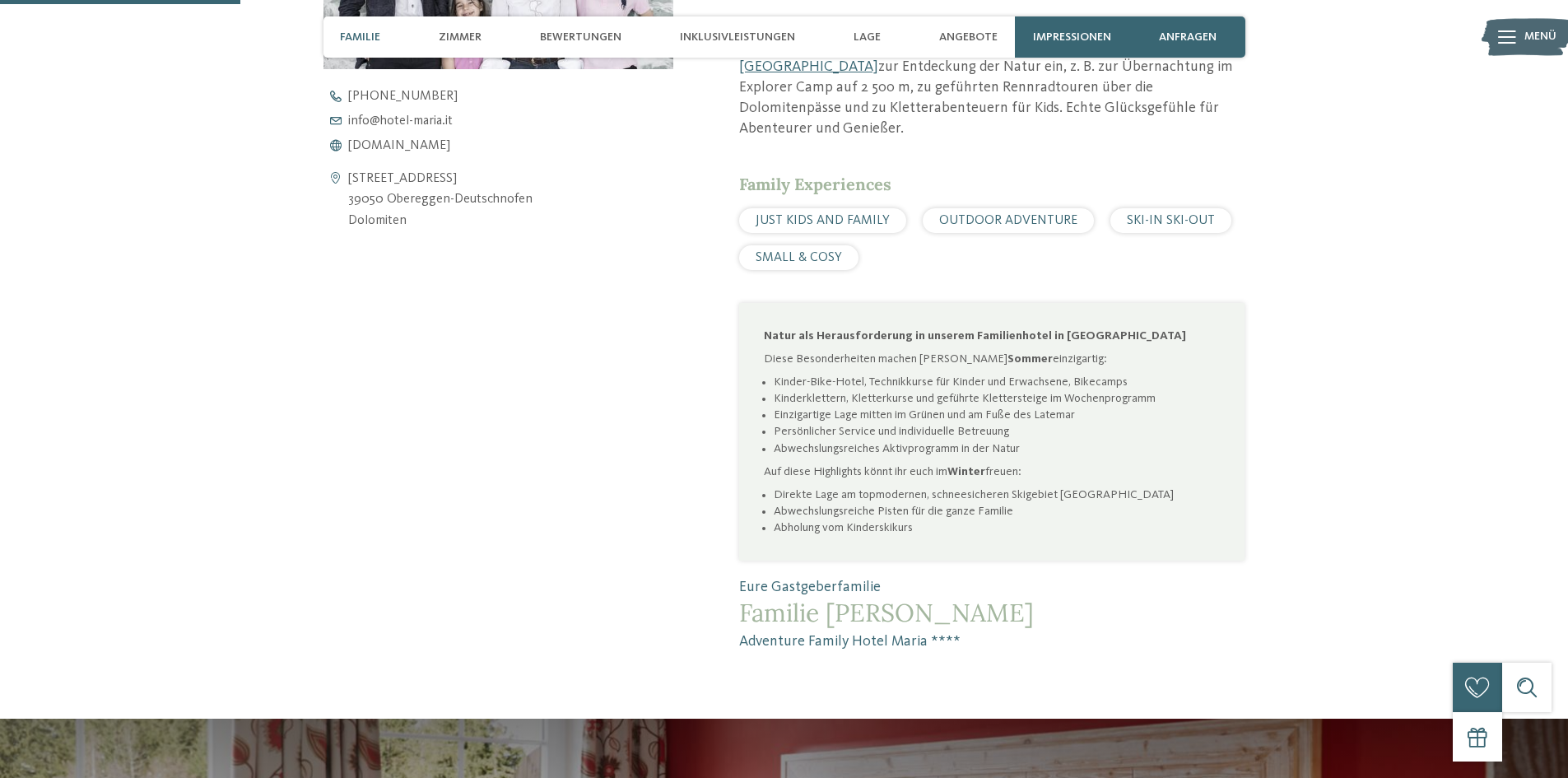
scroll to position [905, 0]
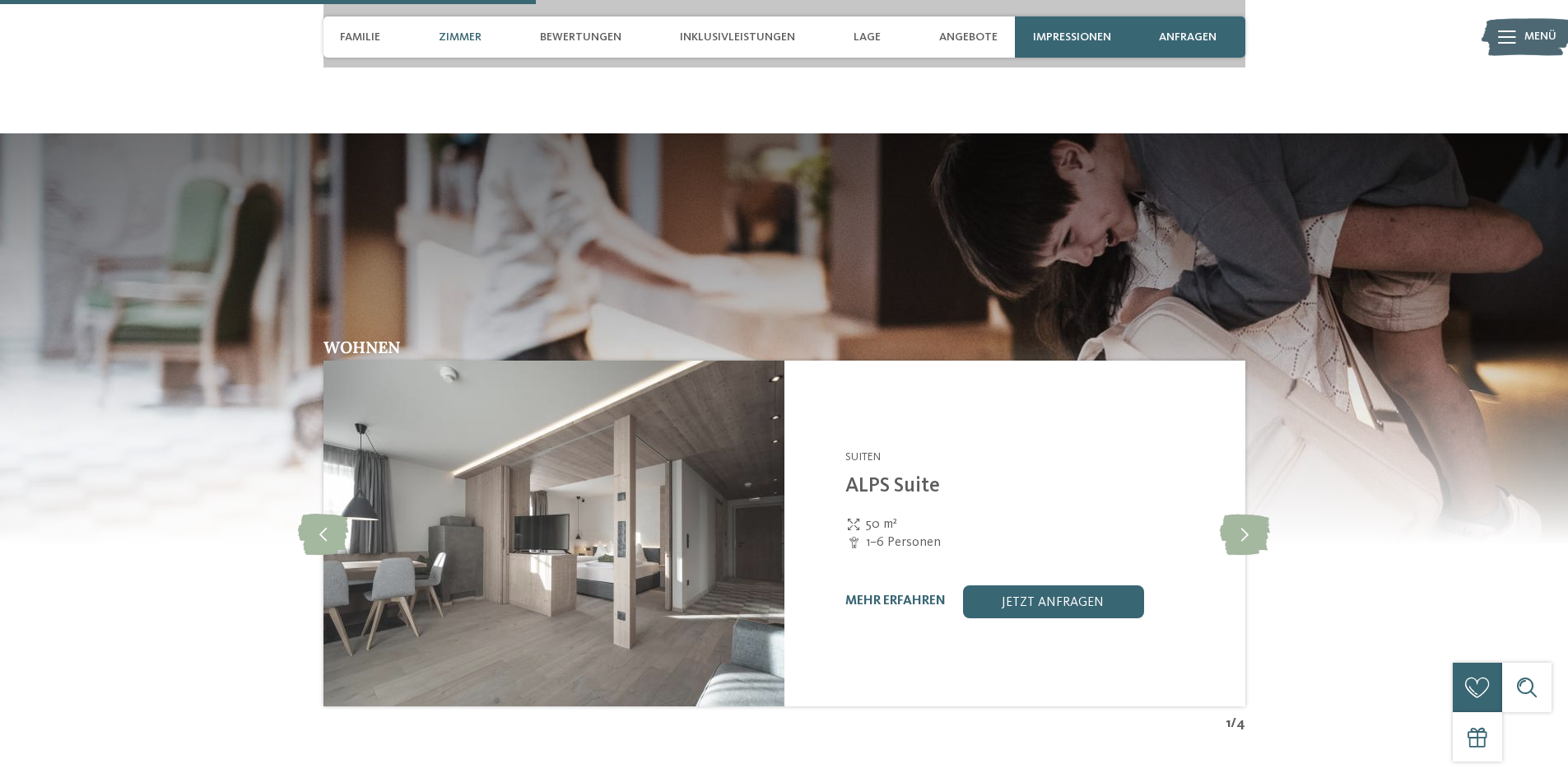
scroll to position [1728, 0]
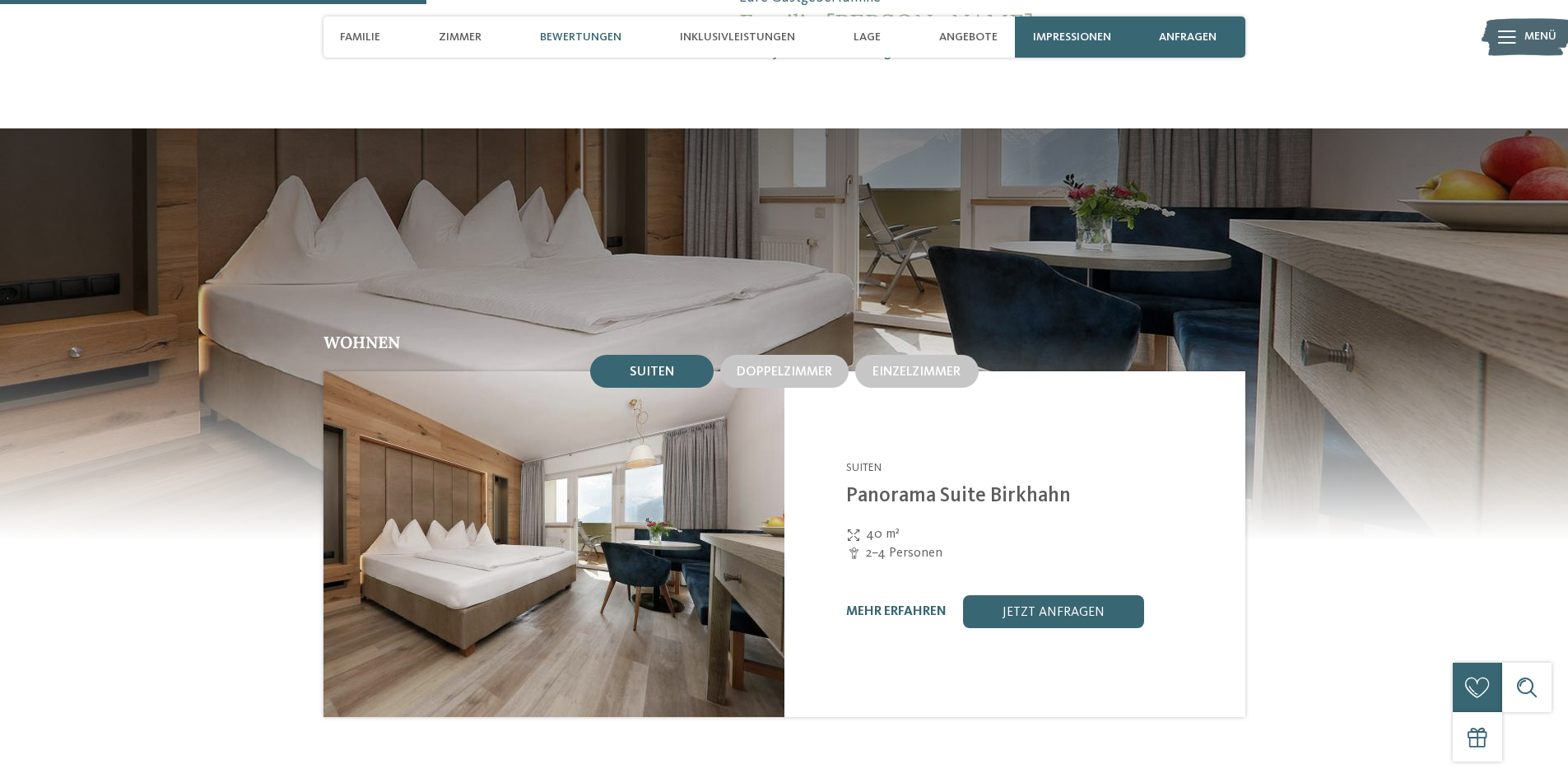
scroll to position [1481, 0]
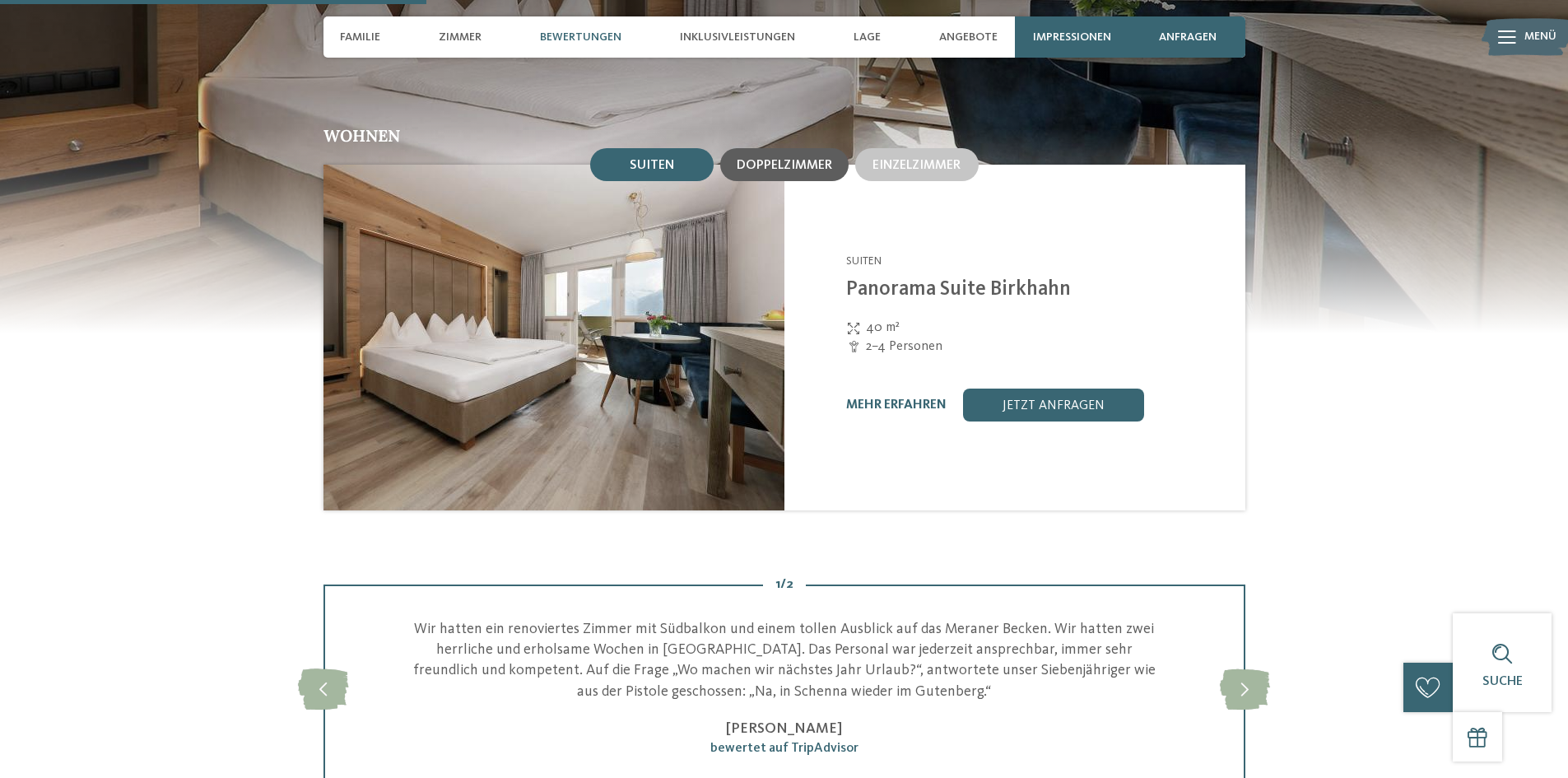
click at [759, 152] on div "Doppelzimmer" at bounding box center [784, 164] width 129 height 33
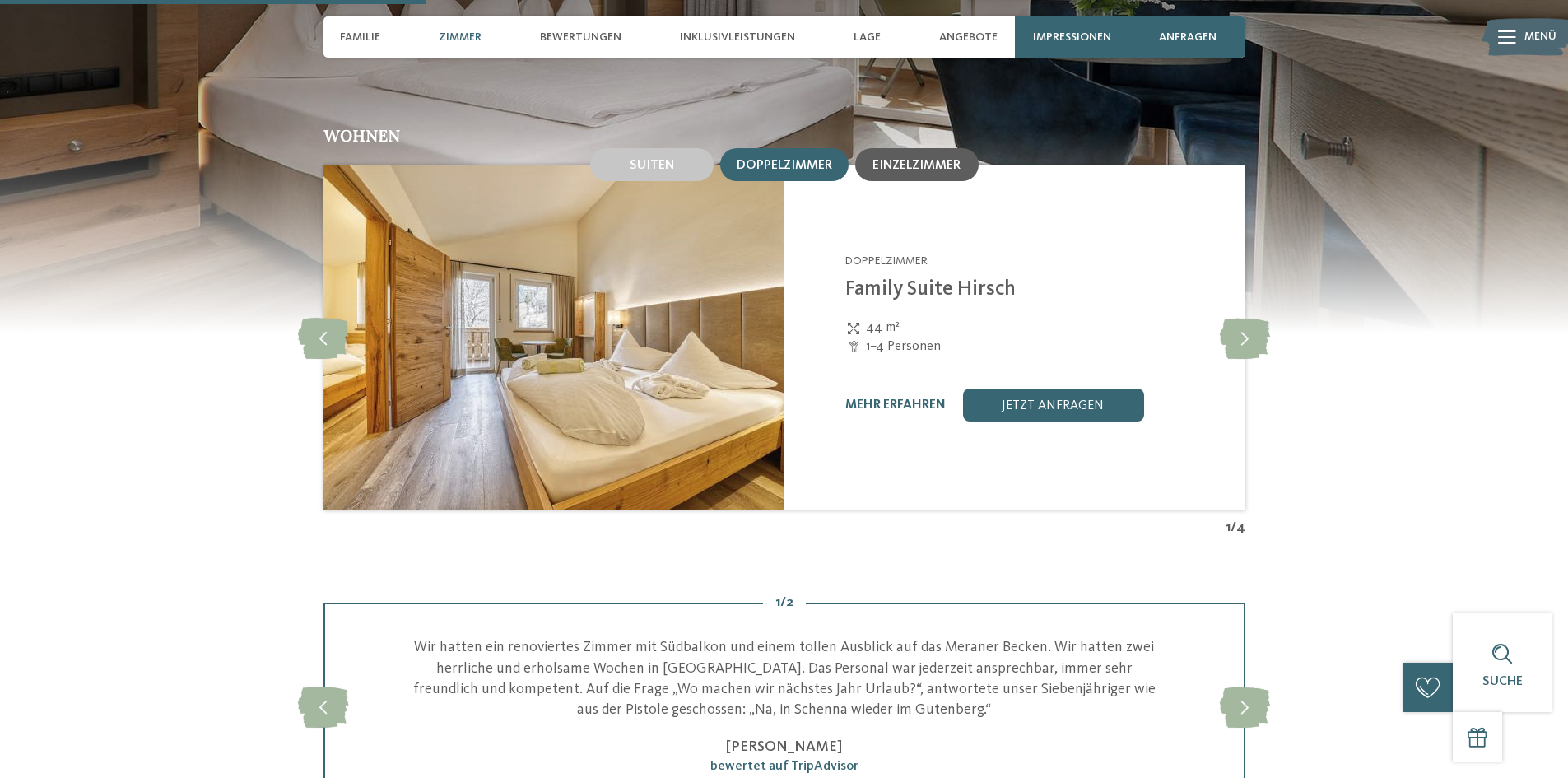
click at [941, 158] on span "Einzelzimmer" at bounding box center [916, 164] width 88 height 13
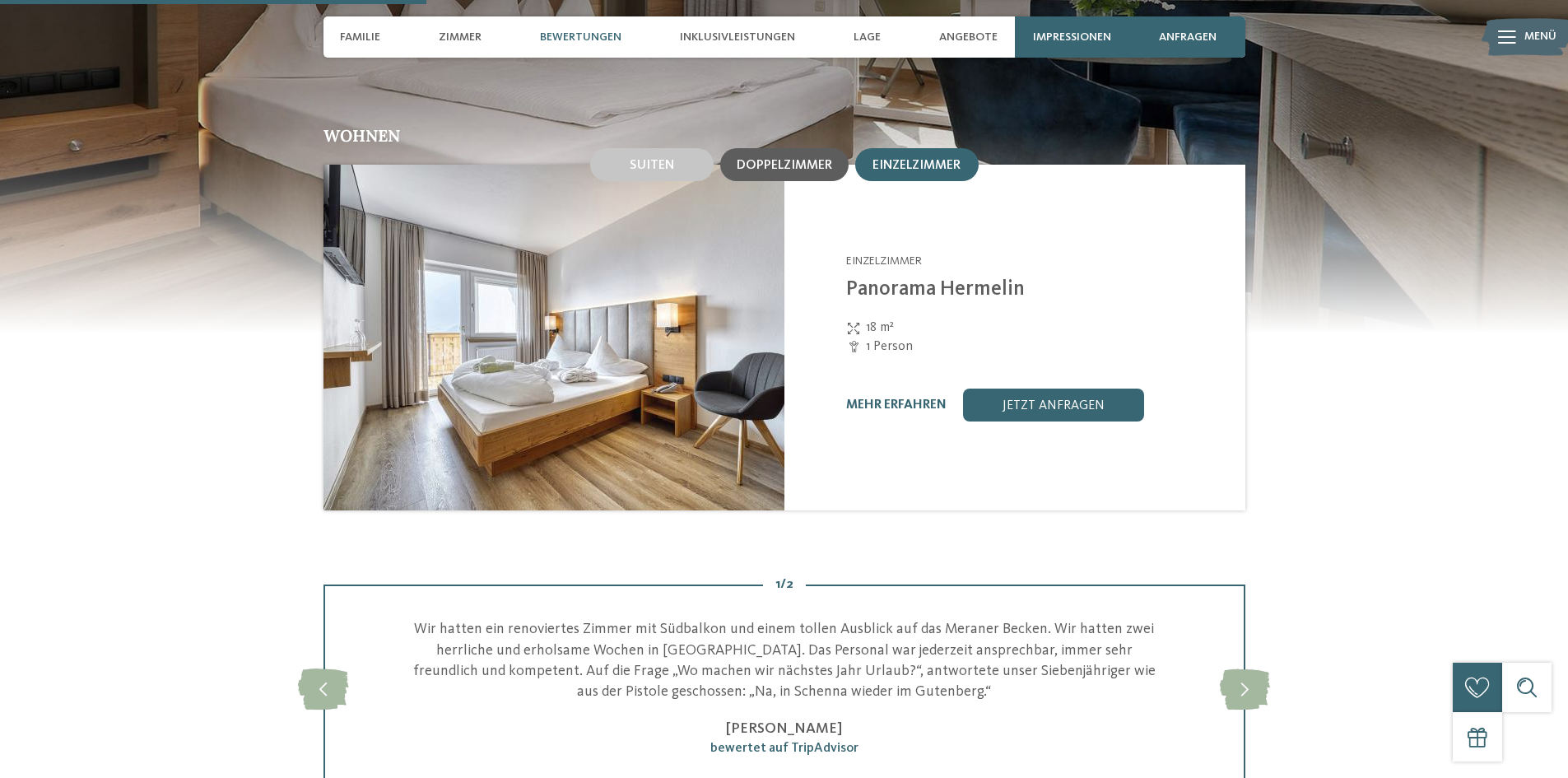
click at [815, 158] on div "Doppelzimmer" at bounding box center [784, 164] width 96 height 15
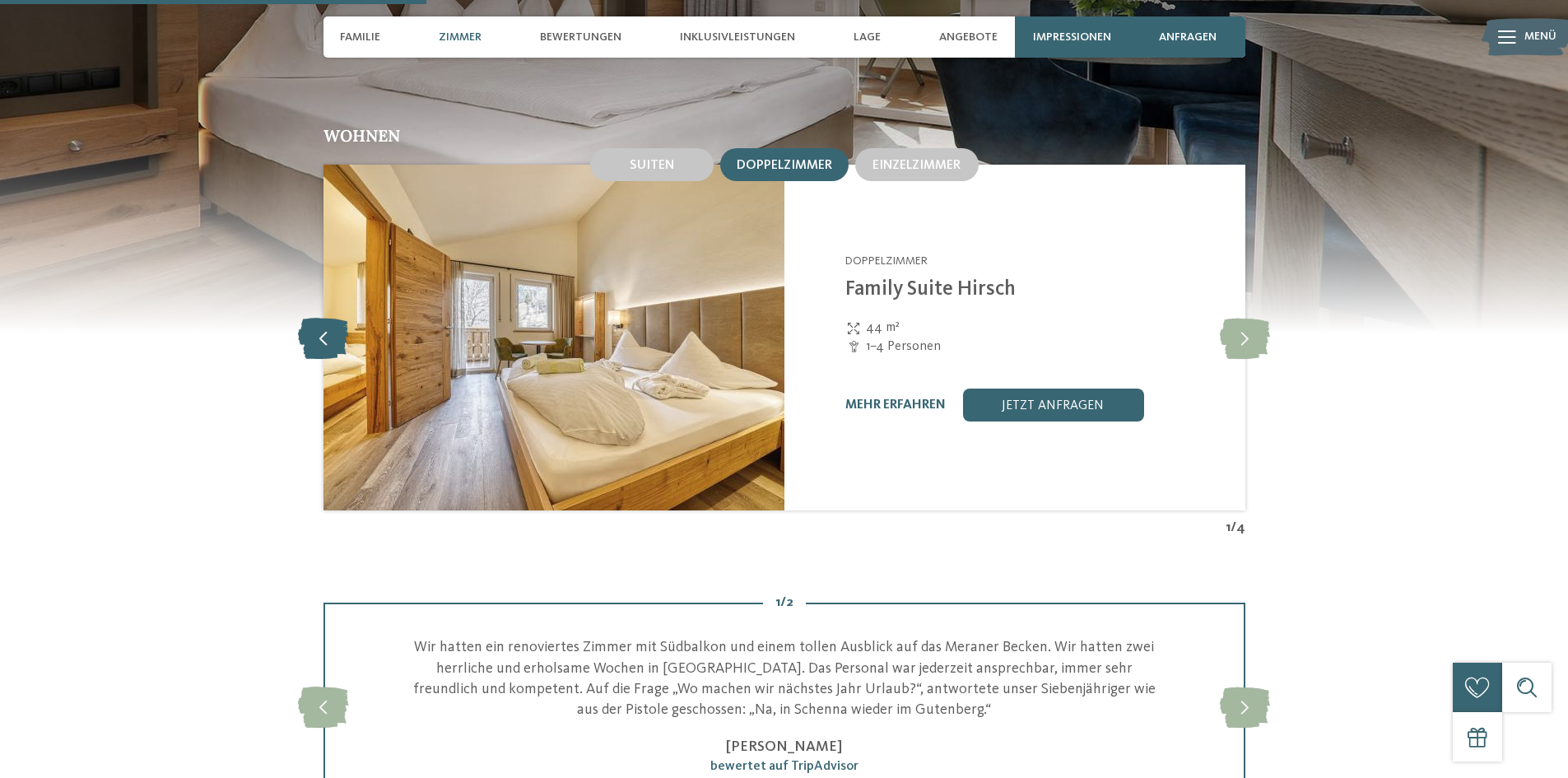
click at [319, 325] on icon at bounding box center [323, 337] width 50 height 41
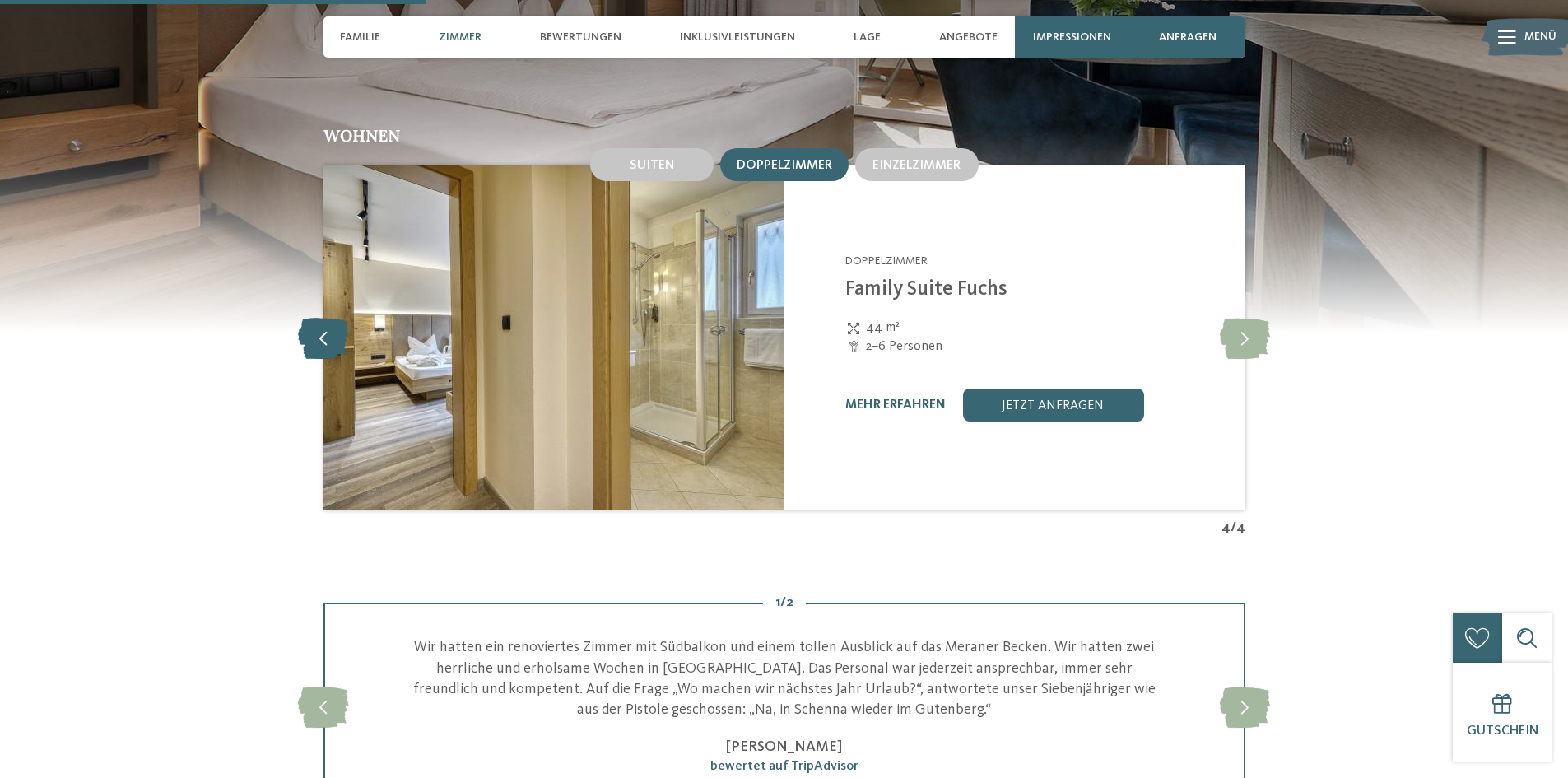
click at [320, 323] on icon at bounding box center [323, 337] width 50 height 41
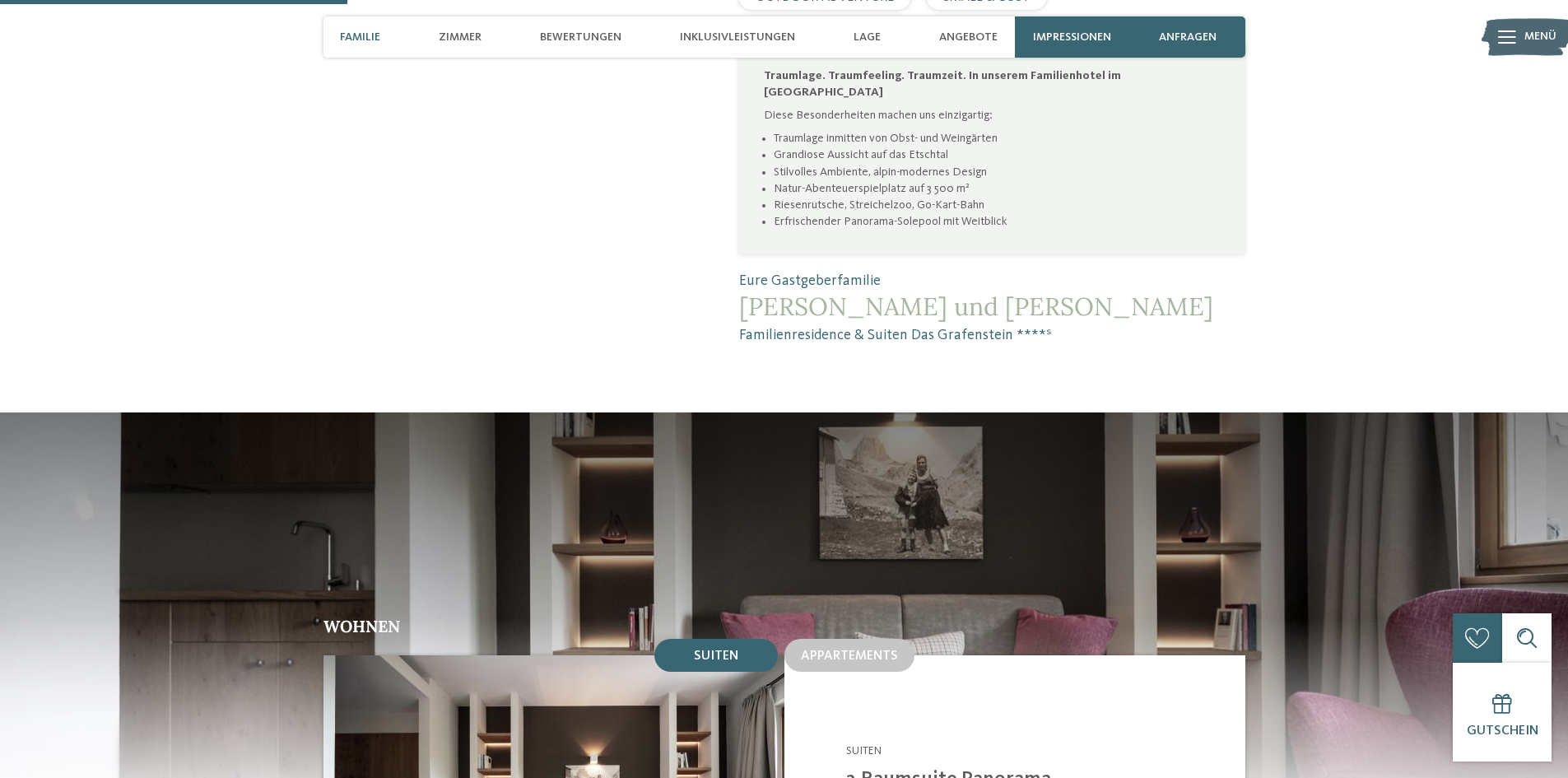
scroll to position [1481, 0]
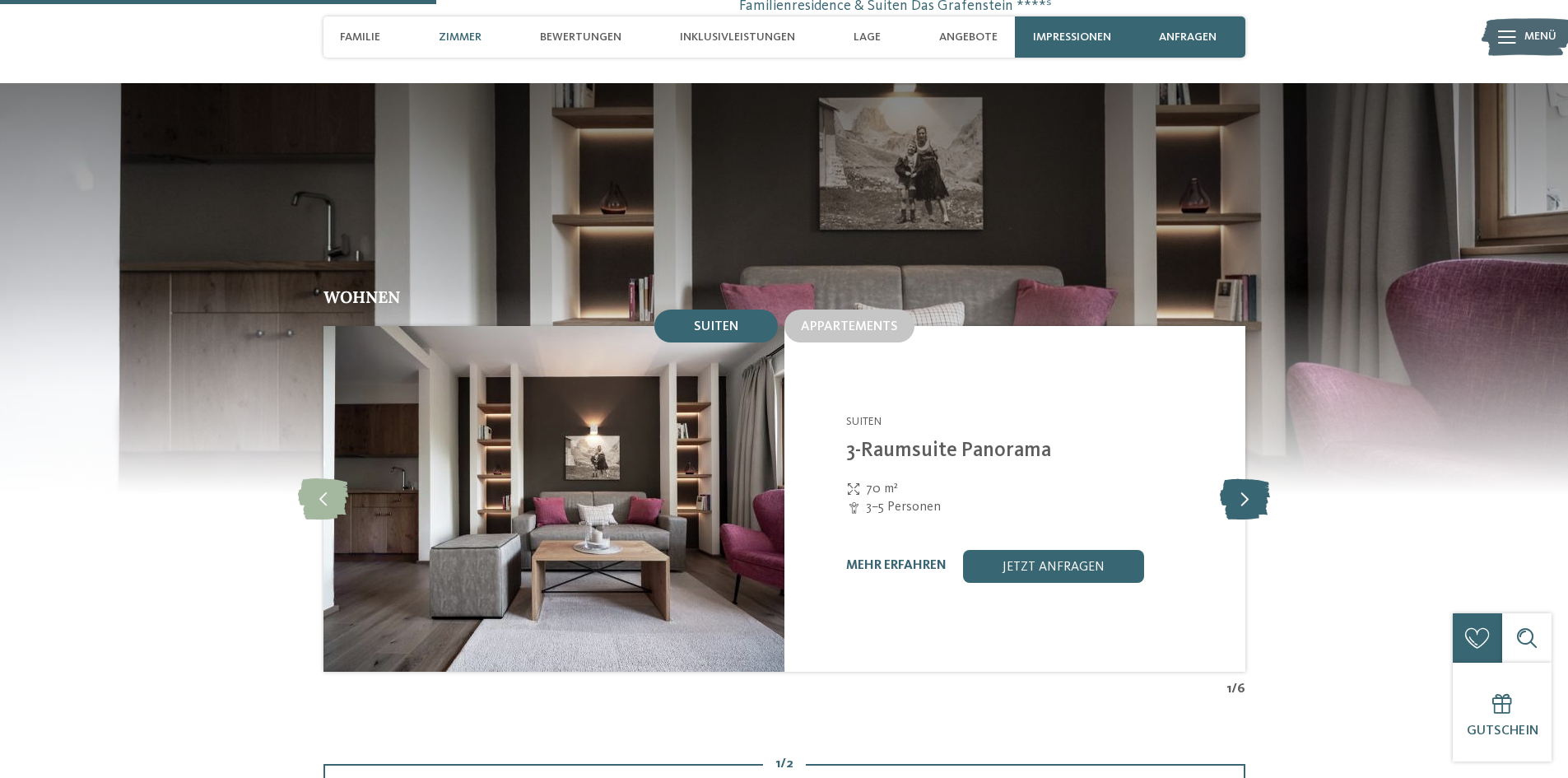
click at [1245, 478] on icon at bounding box center [1245, 498] width 50 height 41
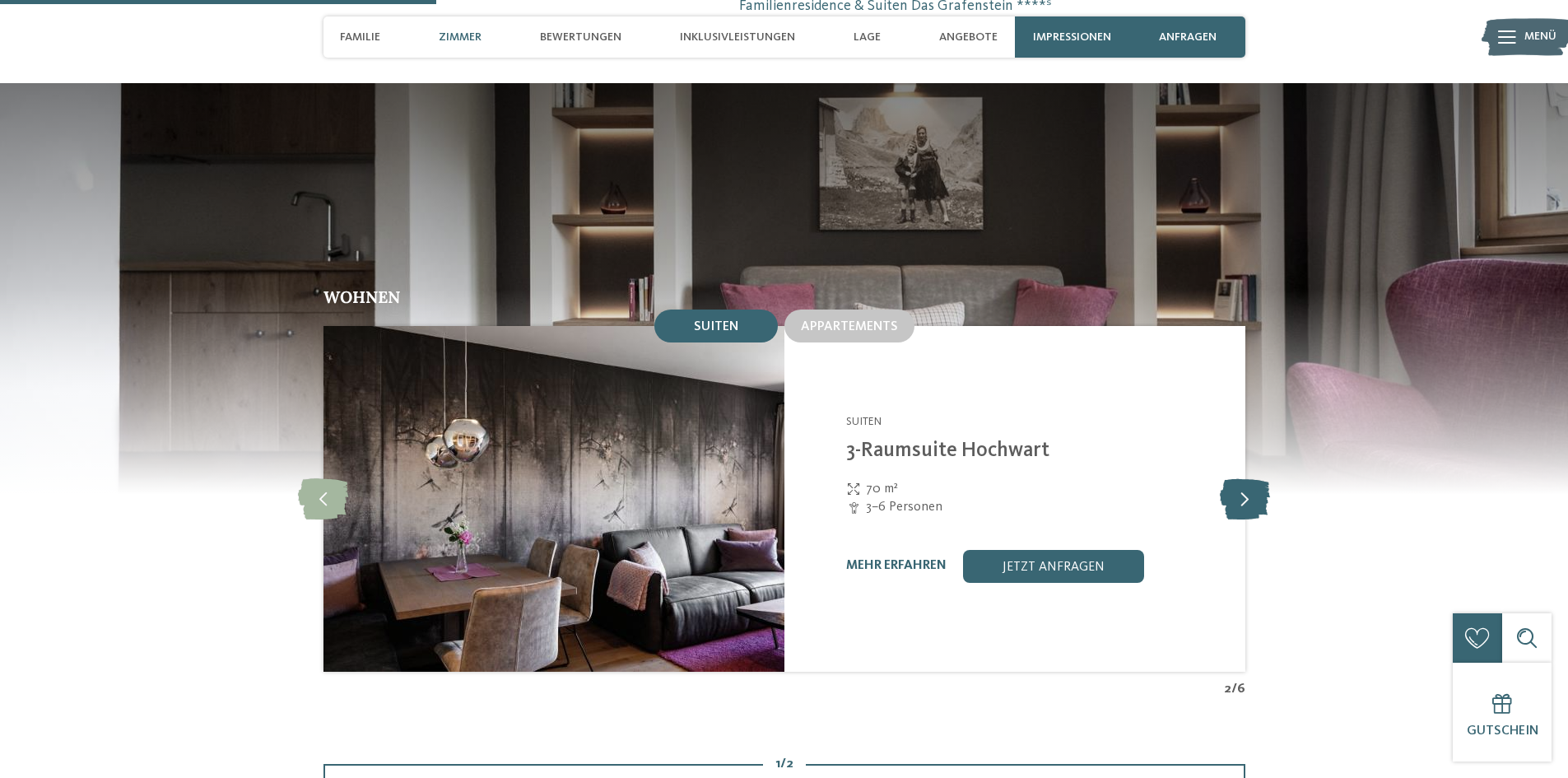
click at [1245, 478] on icon at bounding box center [1245, 498] width 50 height 41
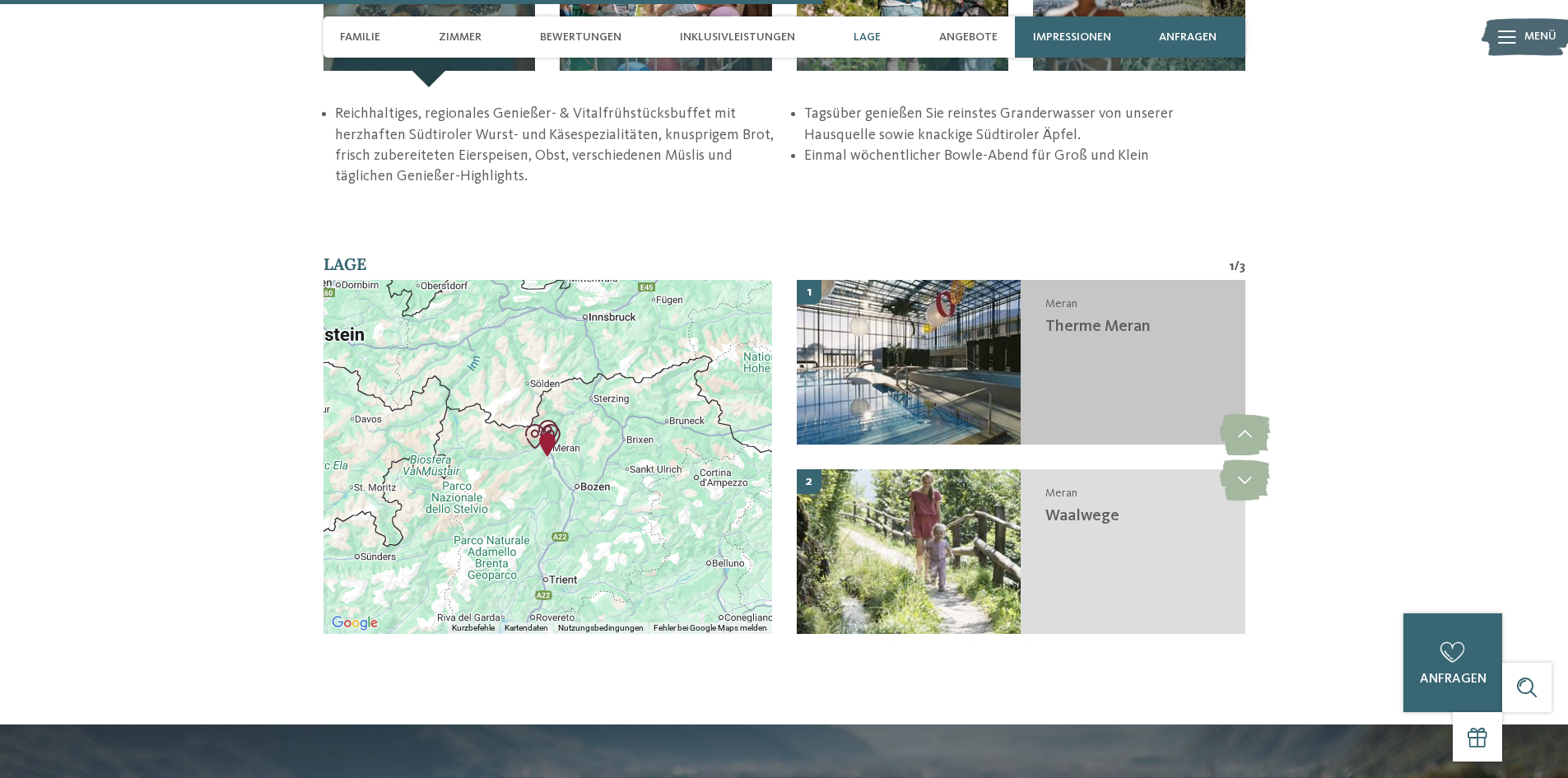
scroll to position [2798, 0]
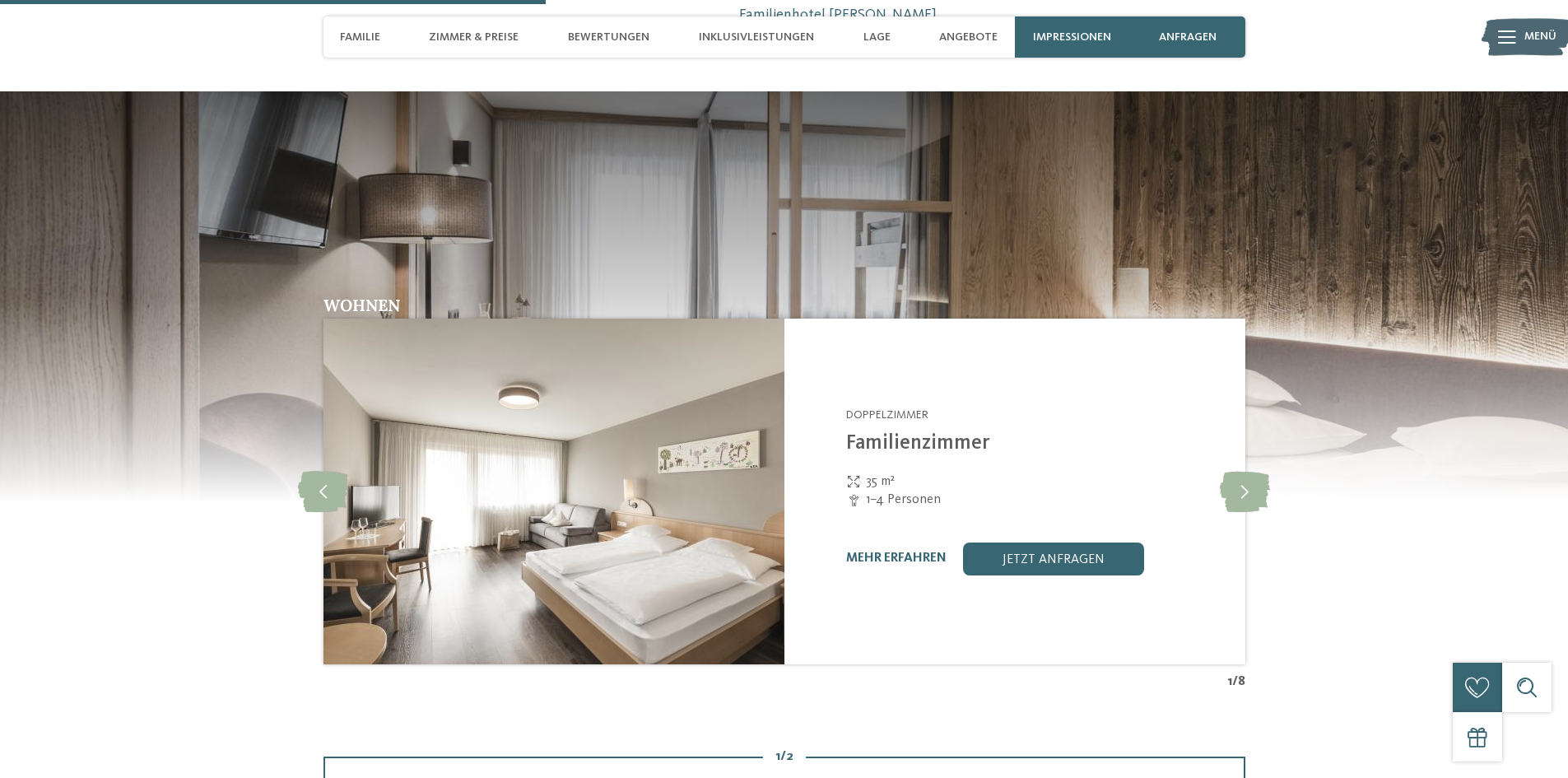
scroll to position [1975, 0]
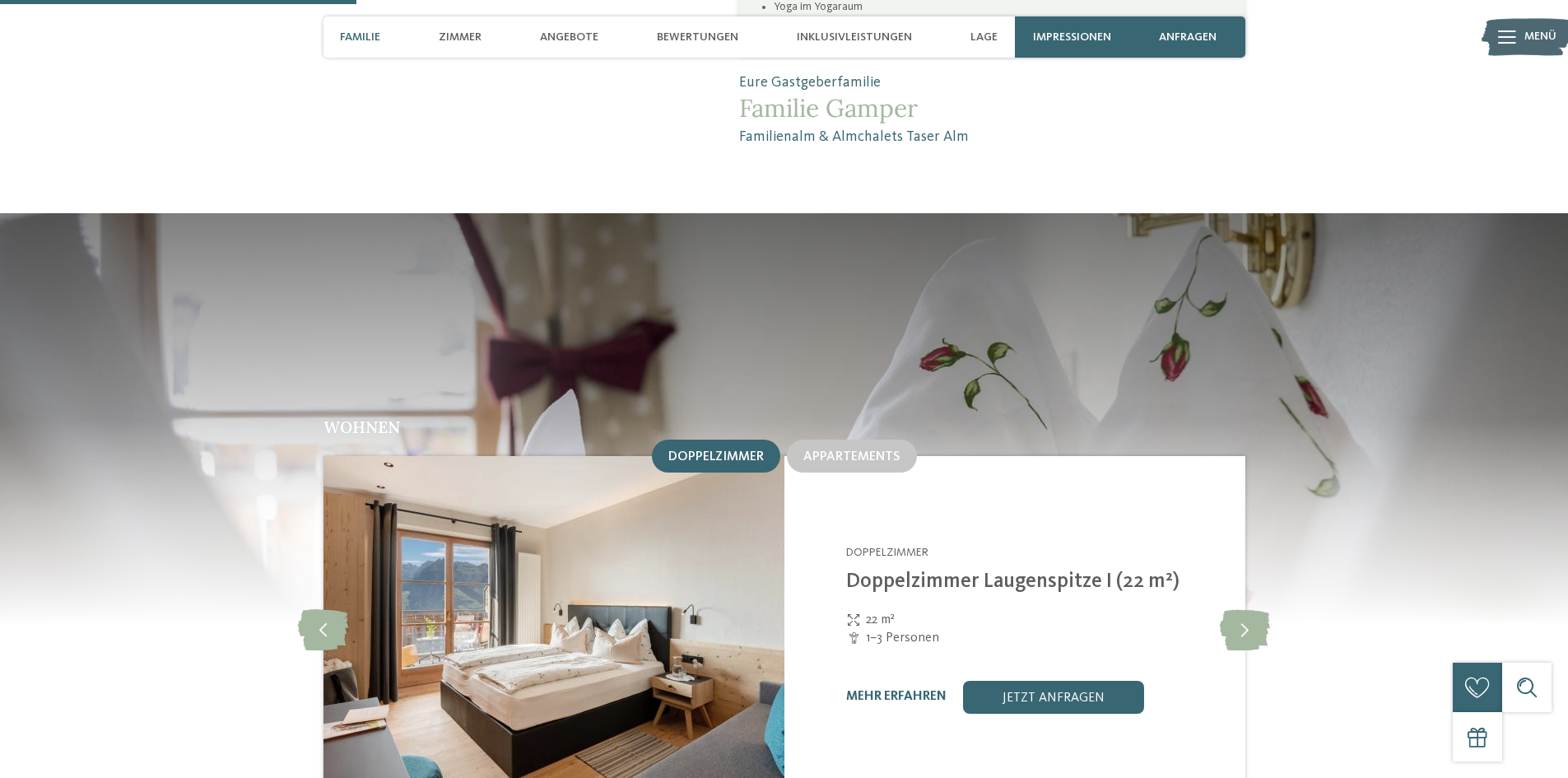
scroll to position [1728, 0]
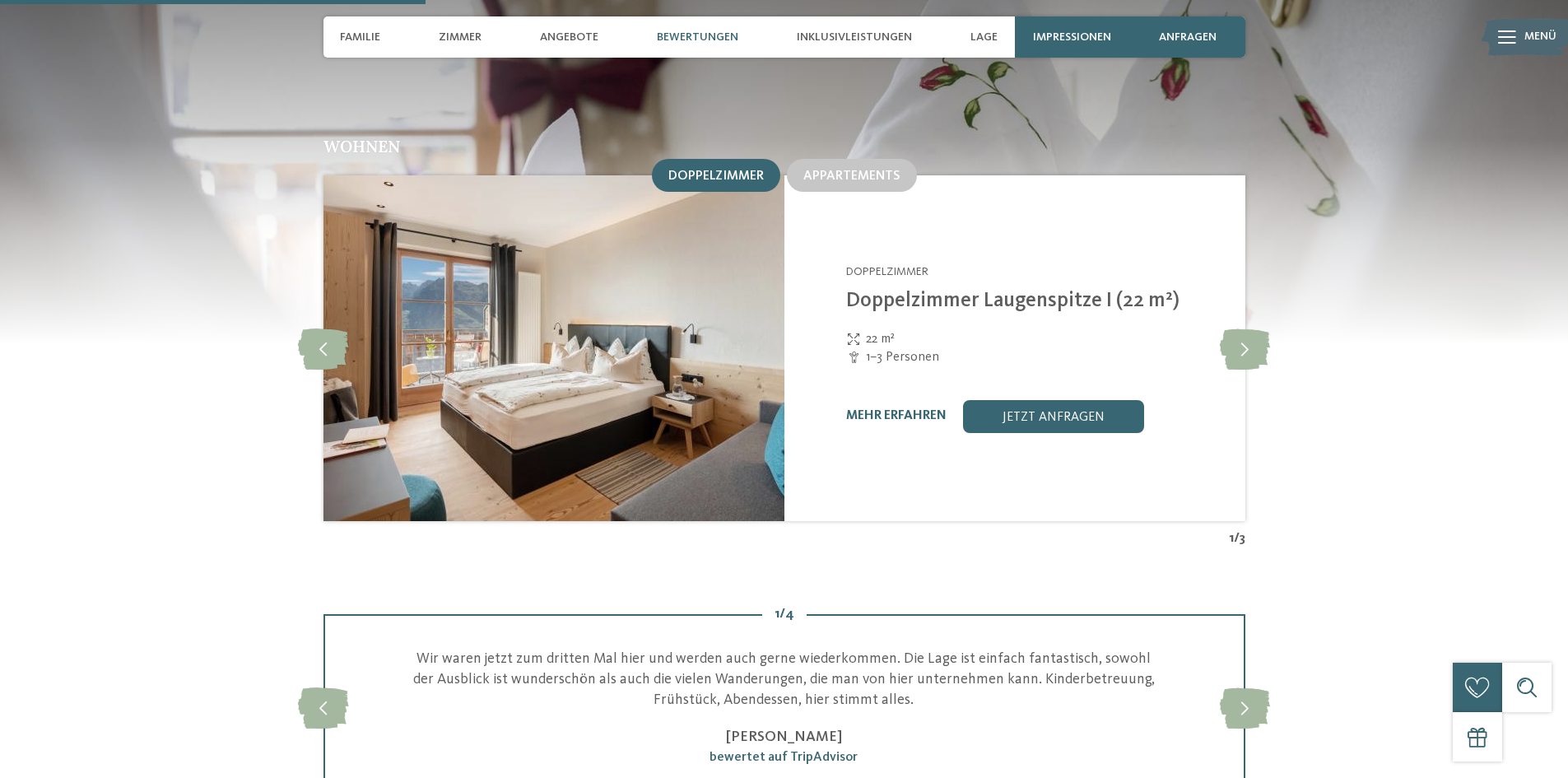
click at [1275, 325] on div "Wohnen Doppelzimmer Appartements" at bounding box center [784, 343] width 1120 height 409
click at [1255, 327] on icon at bounding box center [1245, 347] width 50 height 41
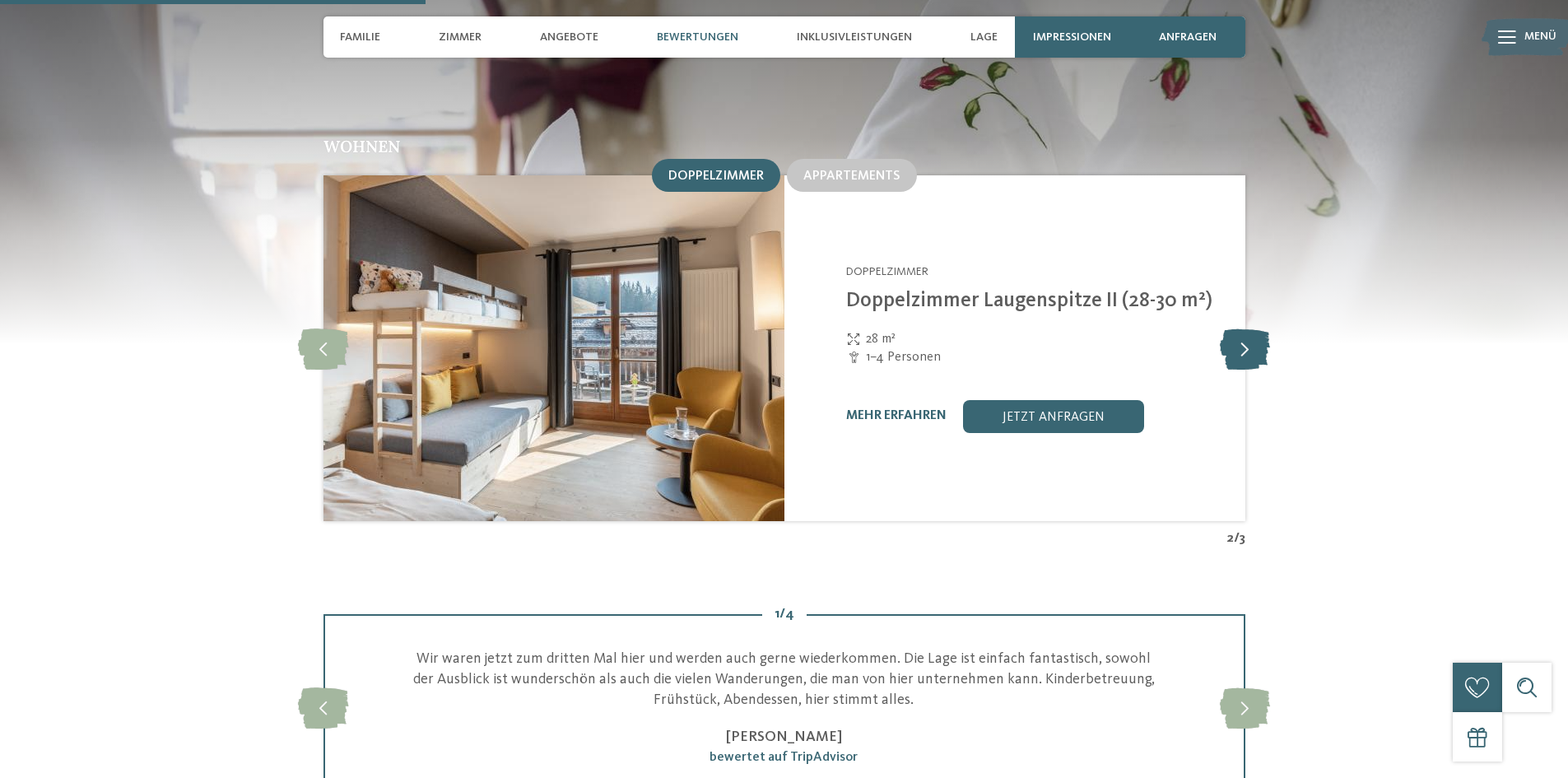
click at [1255, 327] on icon at bounding box center [1245, 347] width 50 height 41
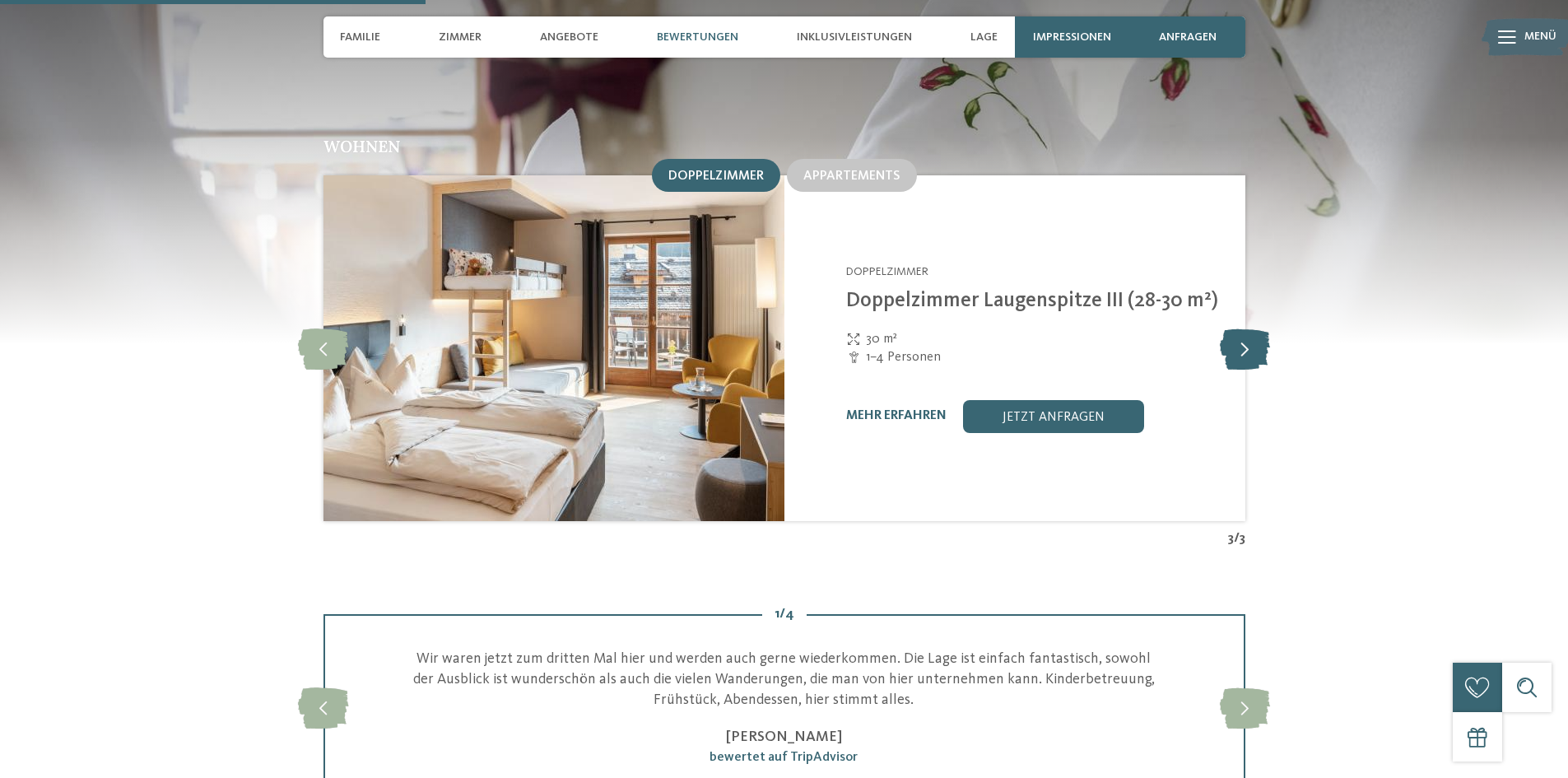
click at [1255, 327] on icon at bounding box center [1245, 347] width 50 height 41
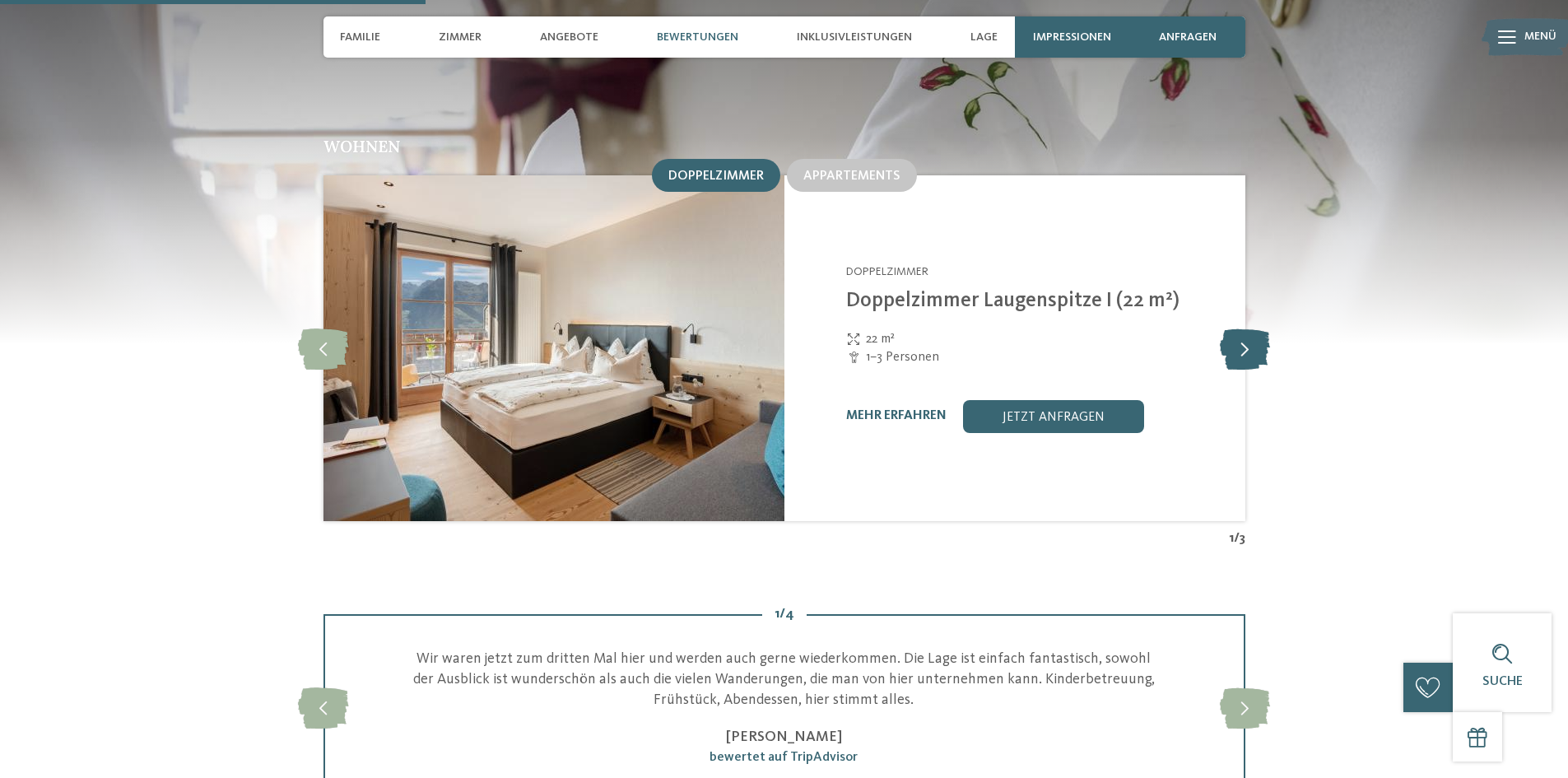
click at [1255, 327] on icon at bounding box center [1245, 347] width 50 height 41
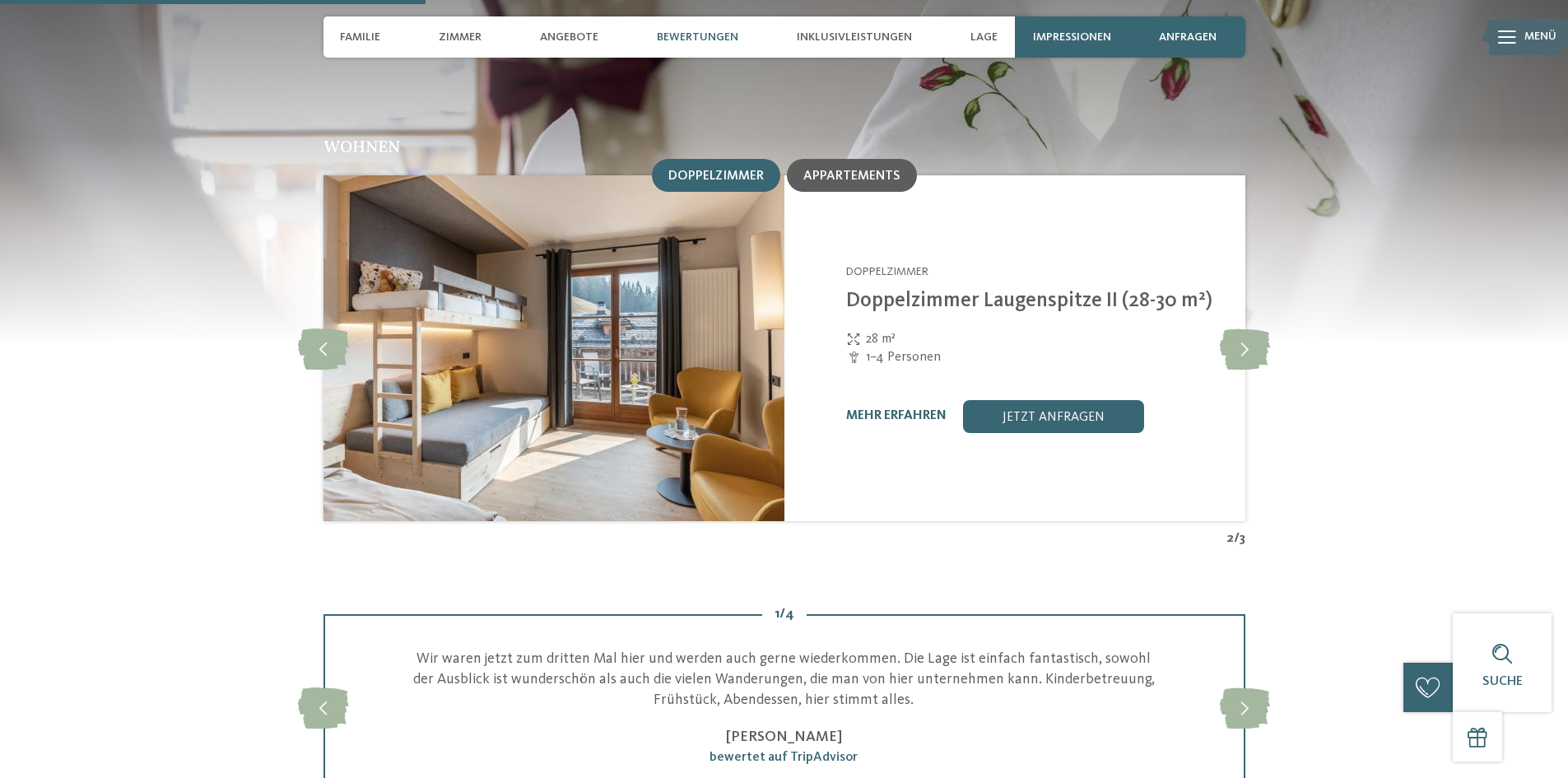
click at [897, 170] on span "Appartements" at bounding box center [852, 176] width 98 height 13
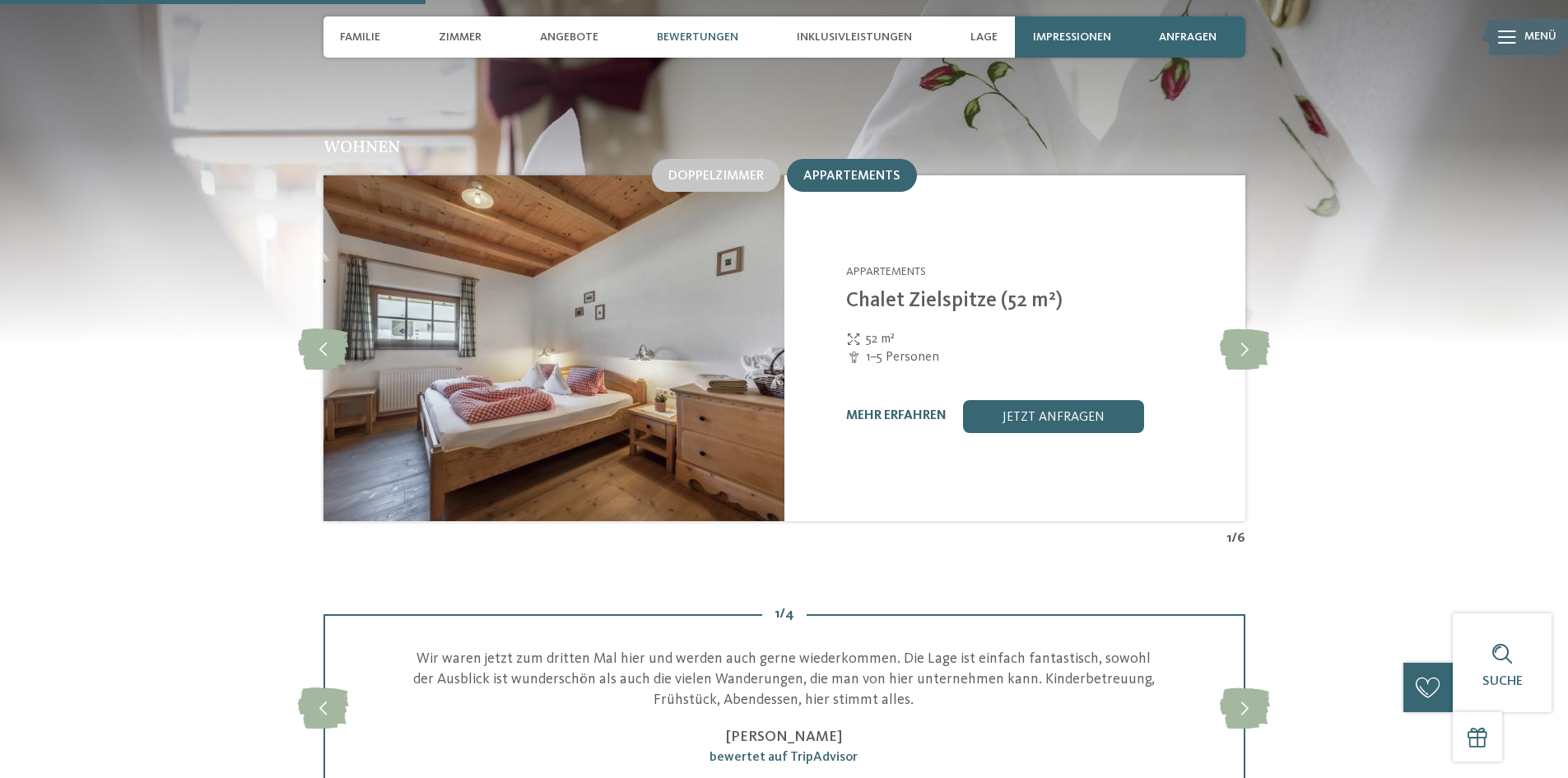
click at [0, 7] on img at bounding box center [784, 137] width 1568 height 412
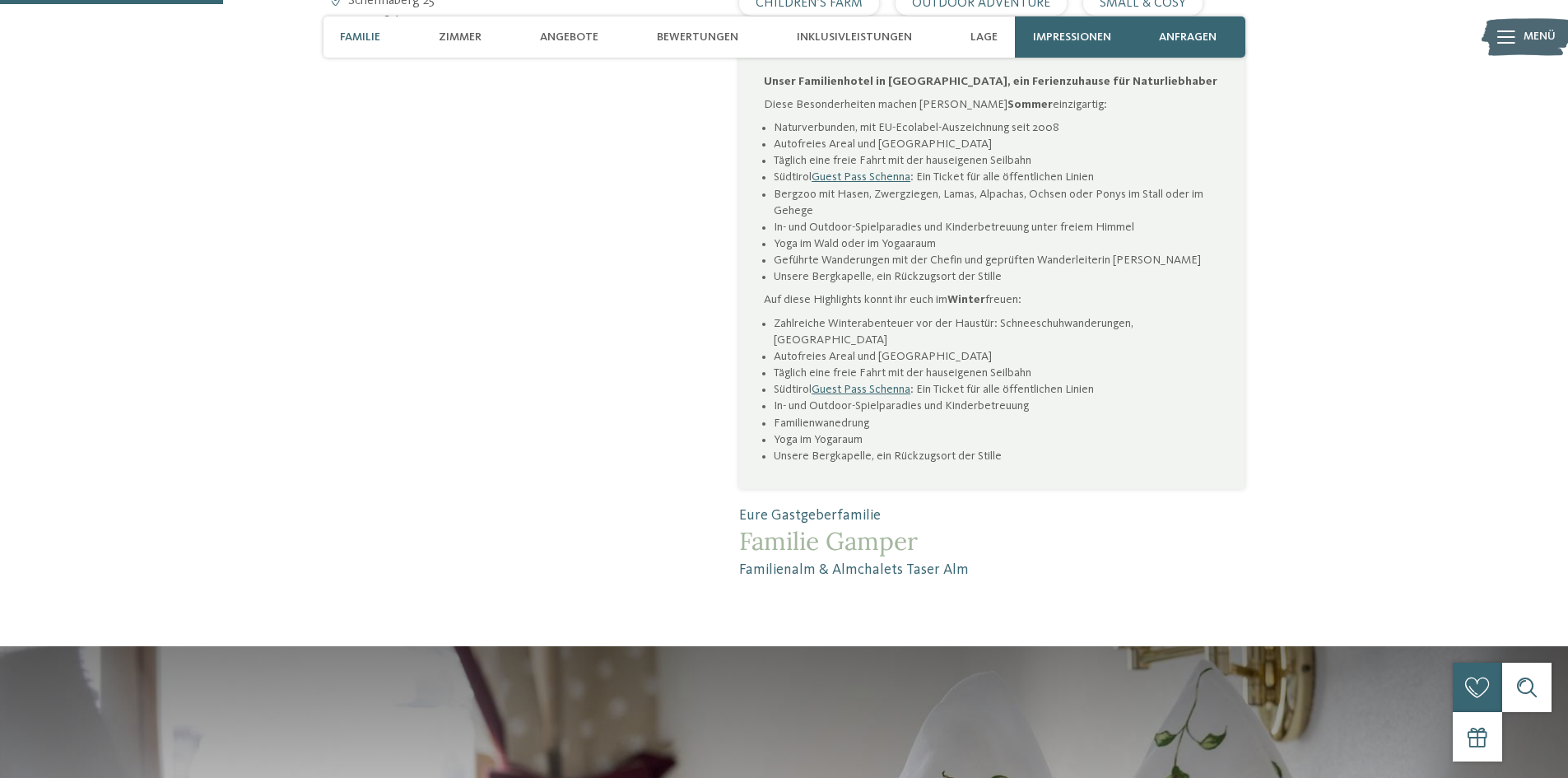
scroll to position [905, 0]
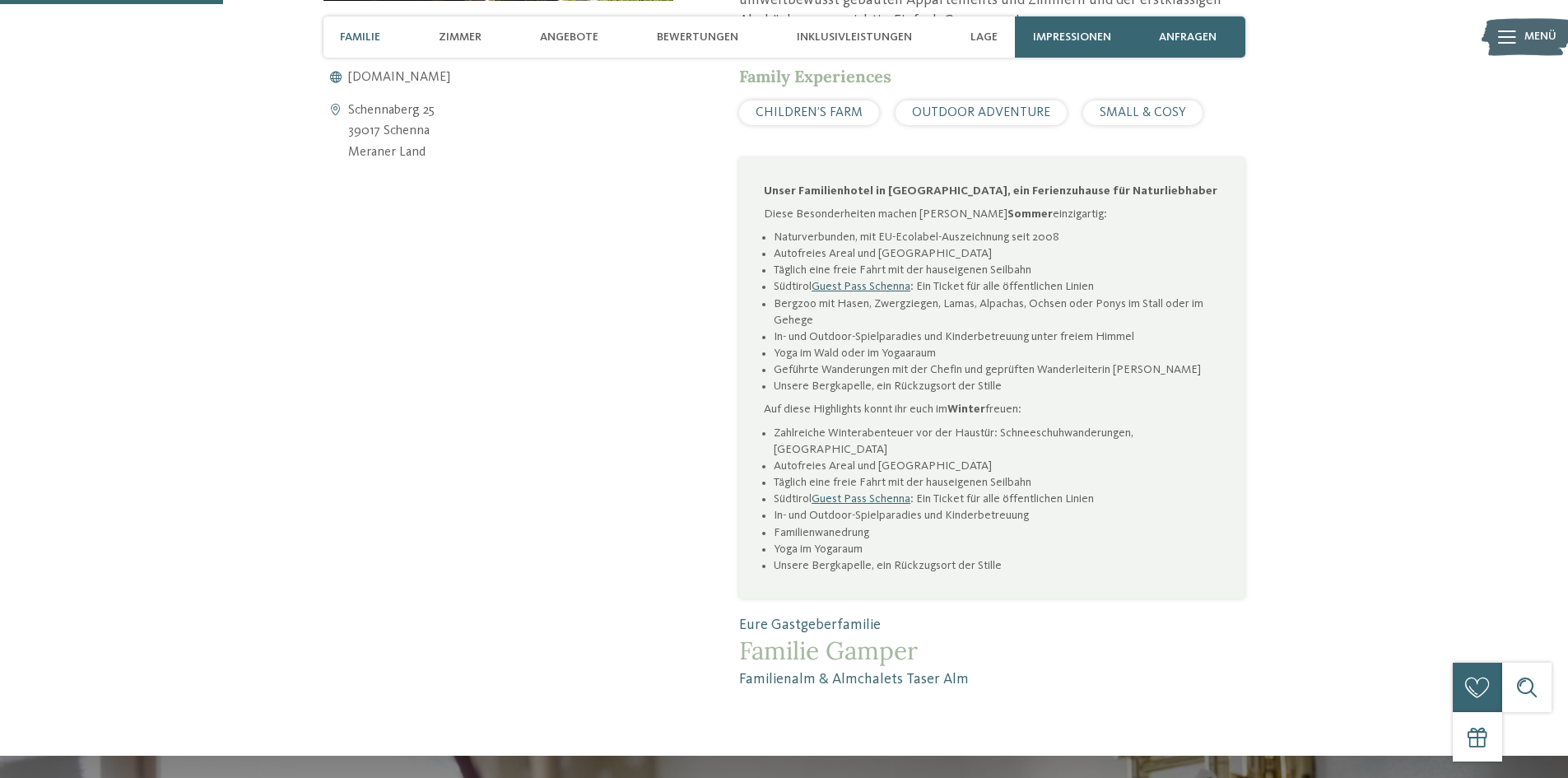
click at [794, 106] on span "CHILDREN’S FARM" at bounding box center [809, 112] width 107 height 13
click at [801, 106] on span "CHILDREN’S FARM" at bounding box center [809, 112] width 107 height 13
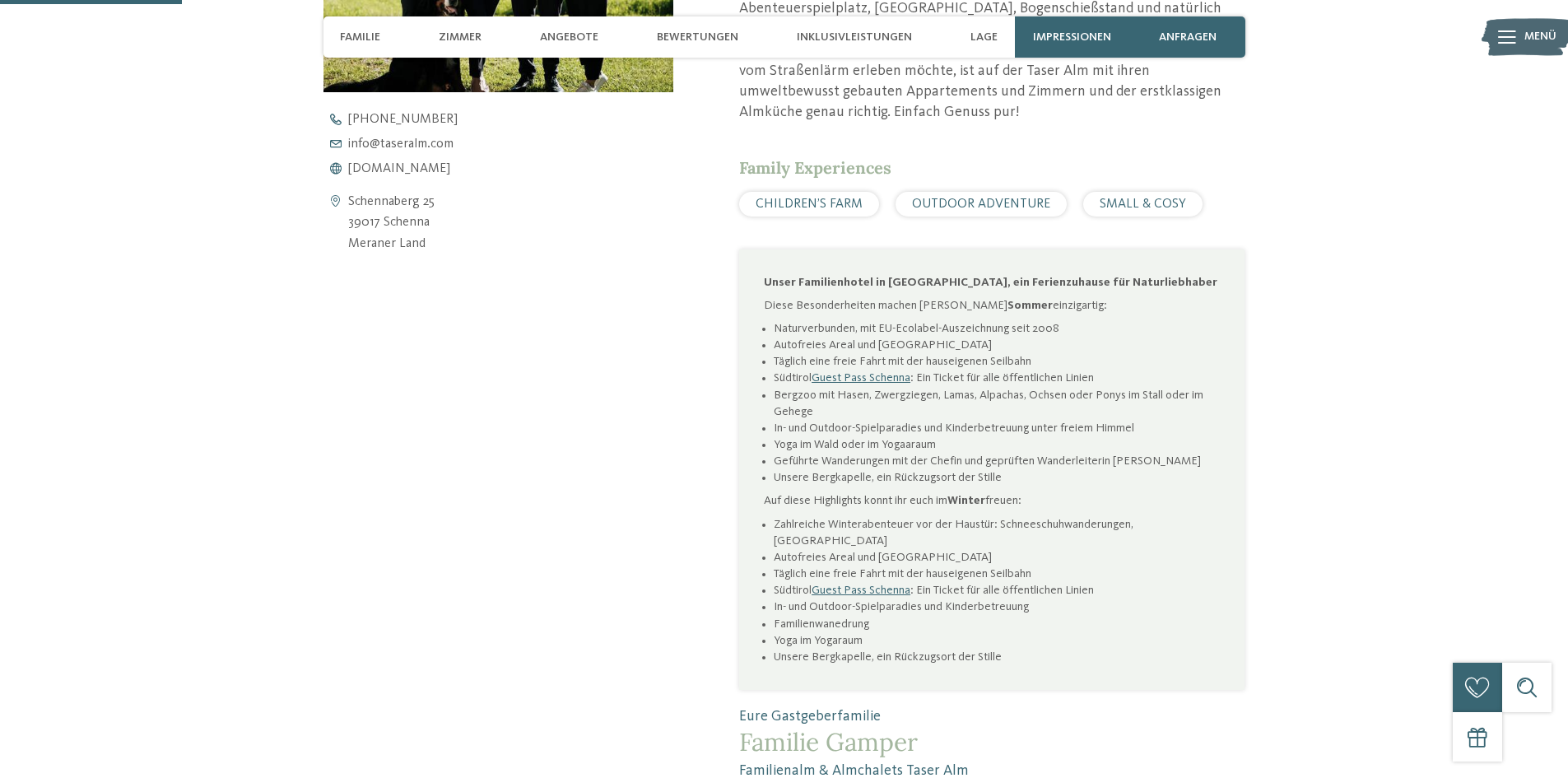
scroll to position [741, 0]
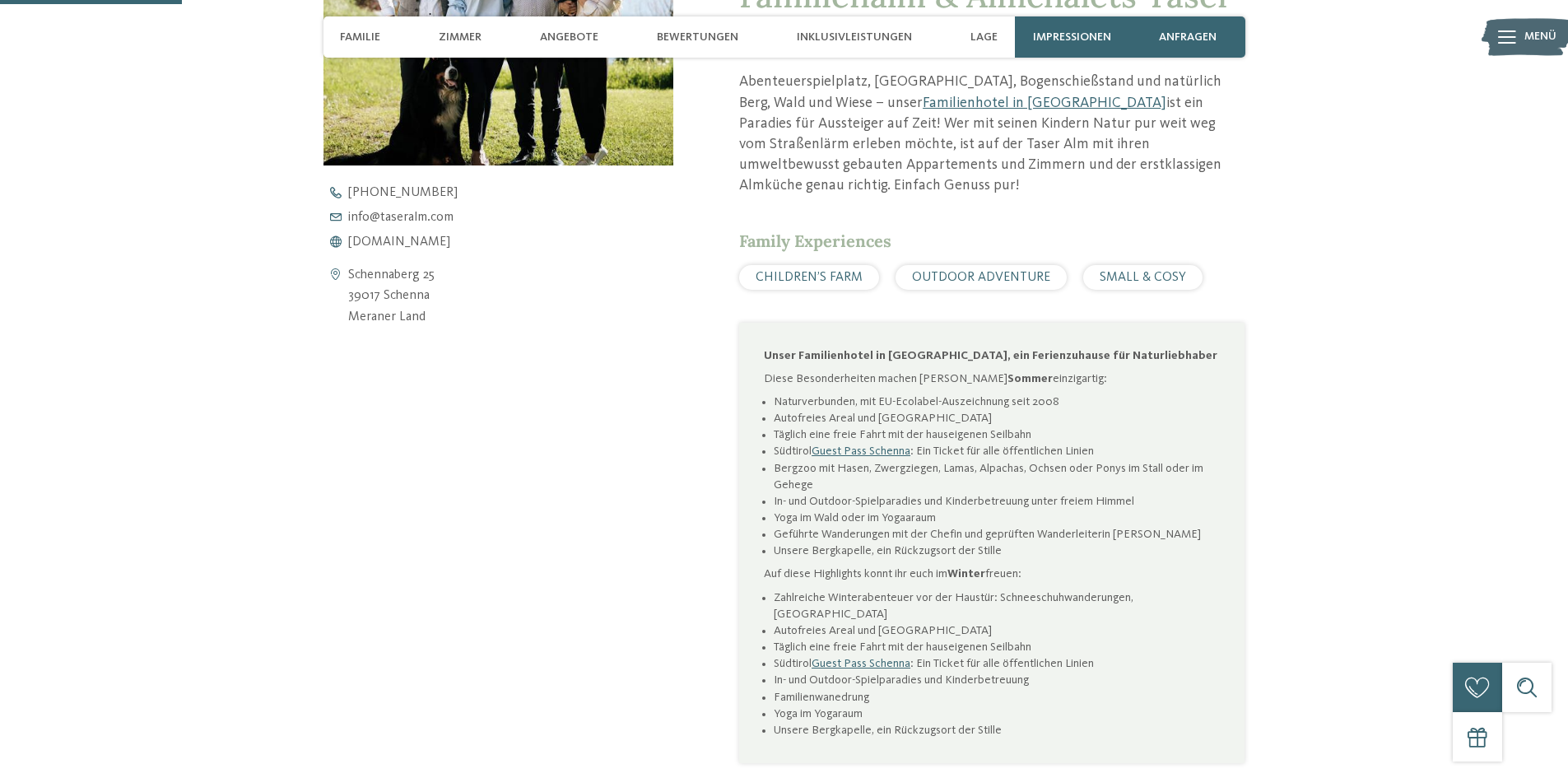
drag, startPoint x: 851, startPoint y: 255, endPoint x: 670, endPoint y: 266, distance: 181.3
click at [670, 266] on div "Familienalm & Almchalets Taser Alm: ein Berg voller Freude Abenteuerspielplatz,…" at bounding box center [784, 394] width 1120 height 919
click at [669, 253] on div "Schennaberg 25 39017 Schenna Meraner Land +39 0473 945 615 info@ no-spam. taser…" at bounding box center [499, 258] width 351 height 143
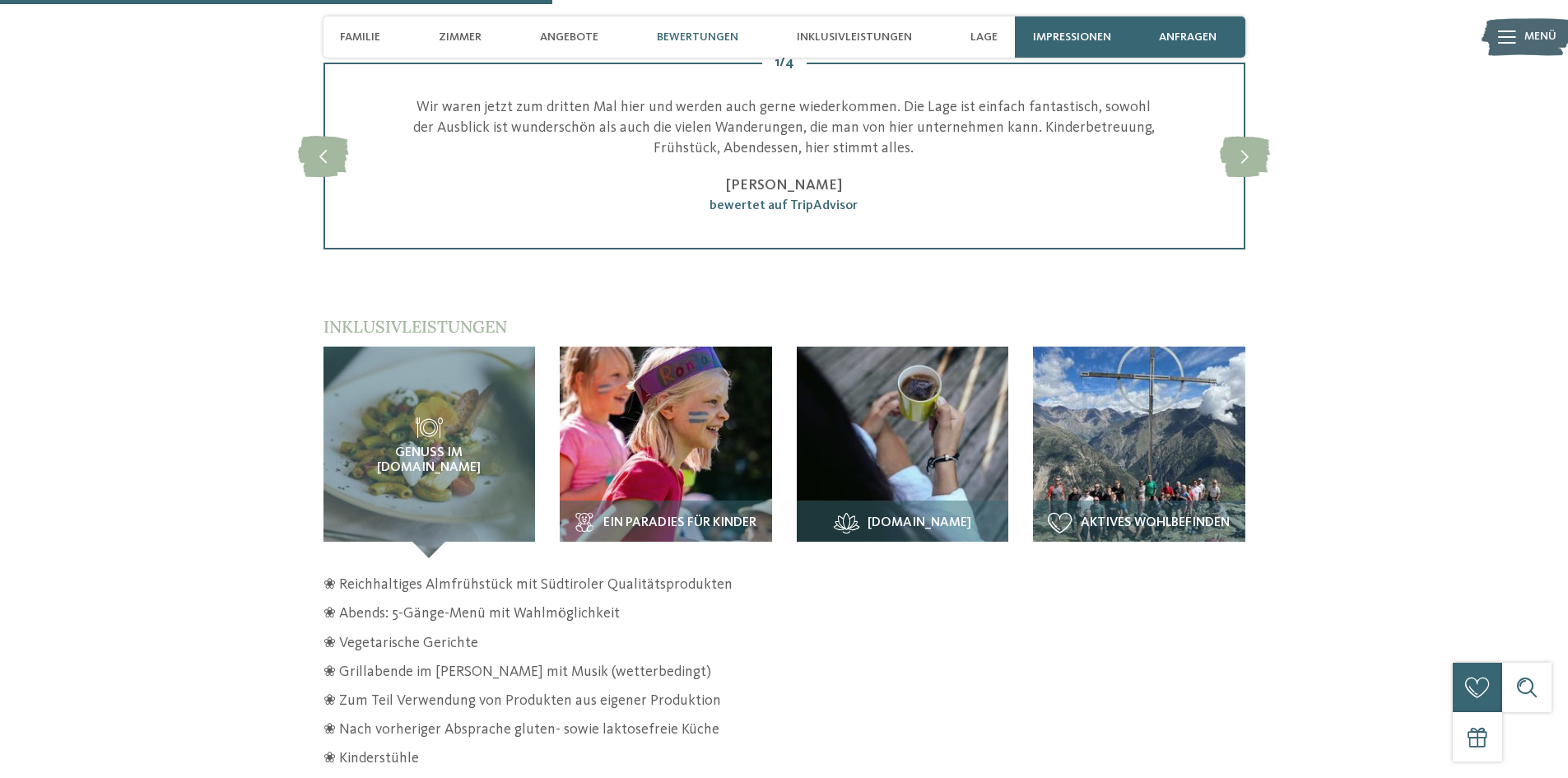
scroll to position [2304, 0]
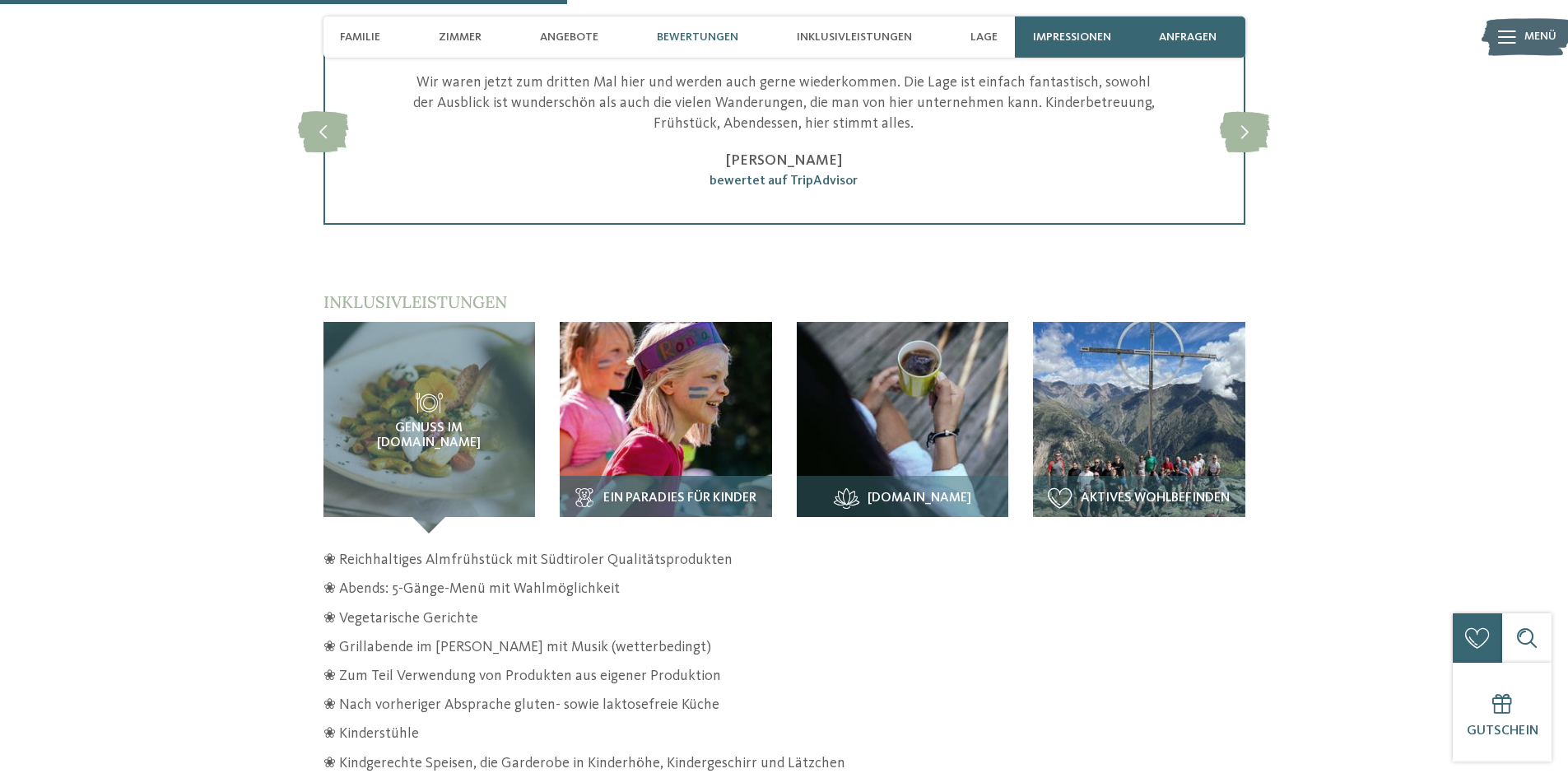
click at [676, 377] on img at bounding box center [666, 428] width 212 height 212
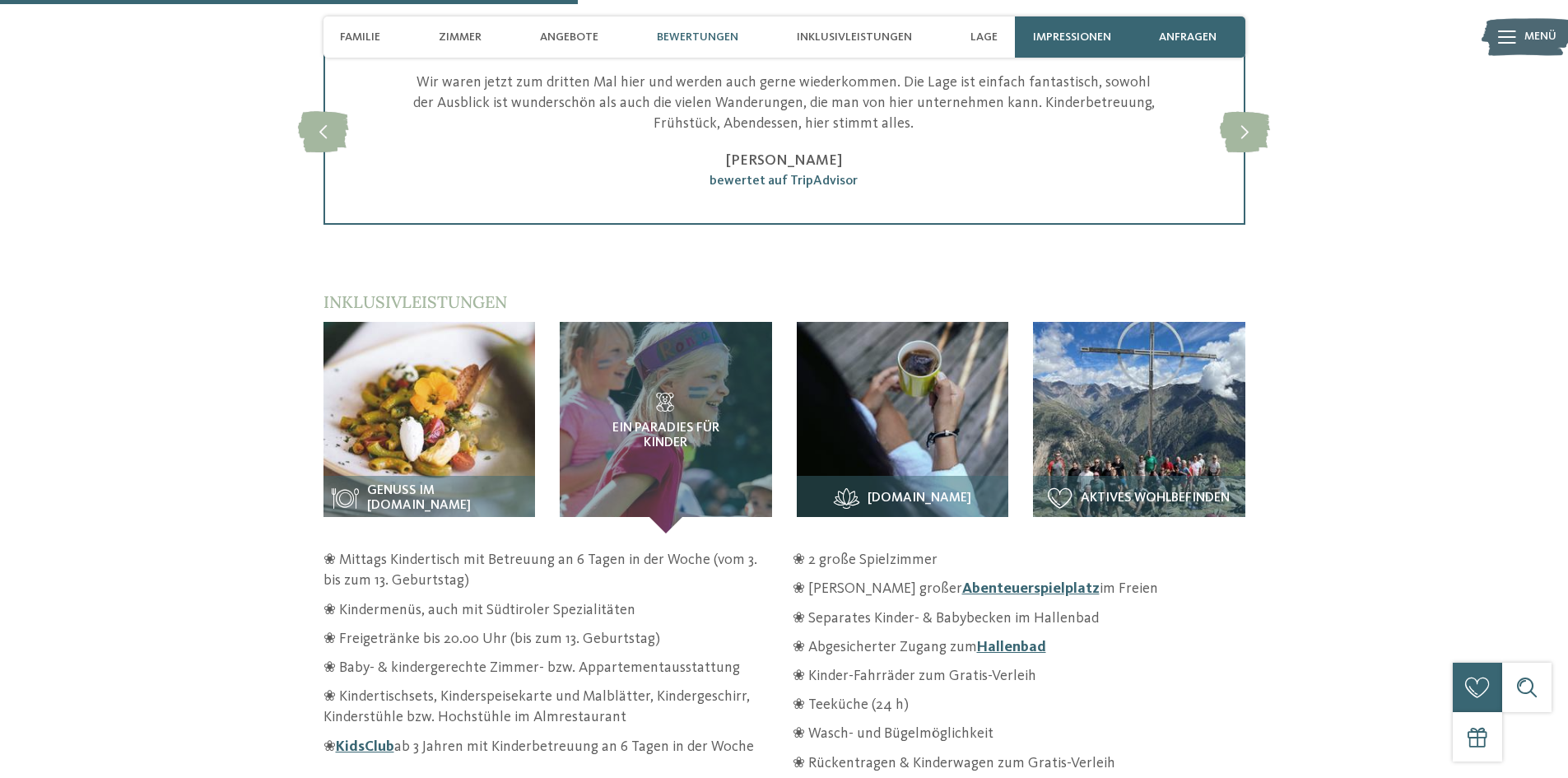
scroll to position [2386, 0]
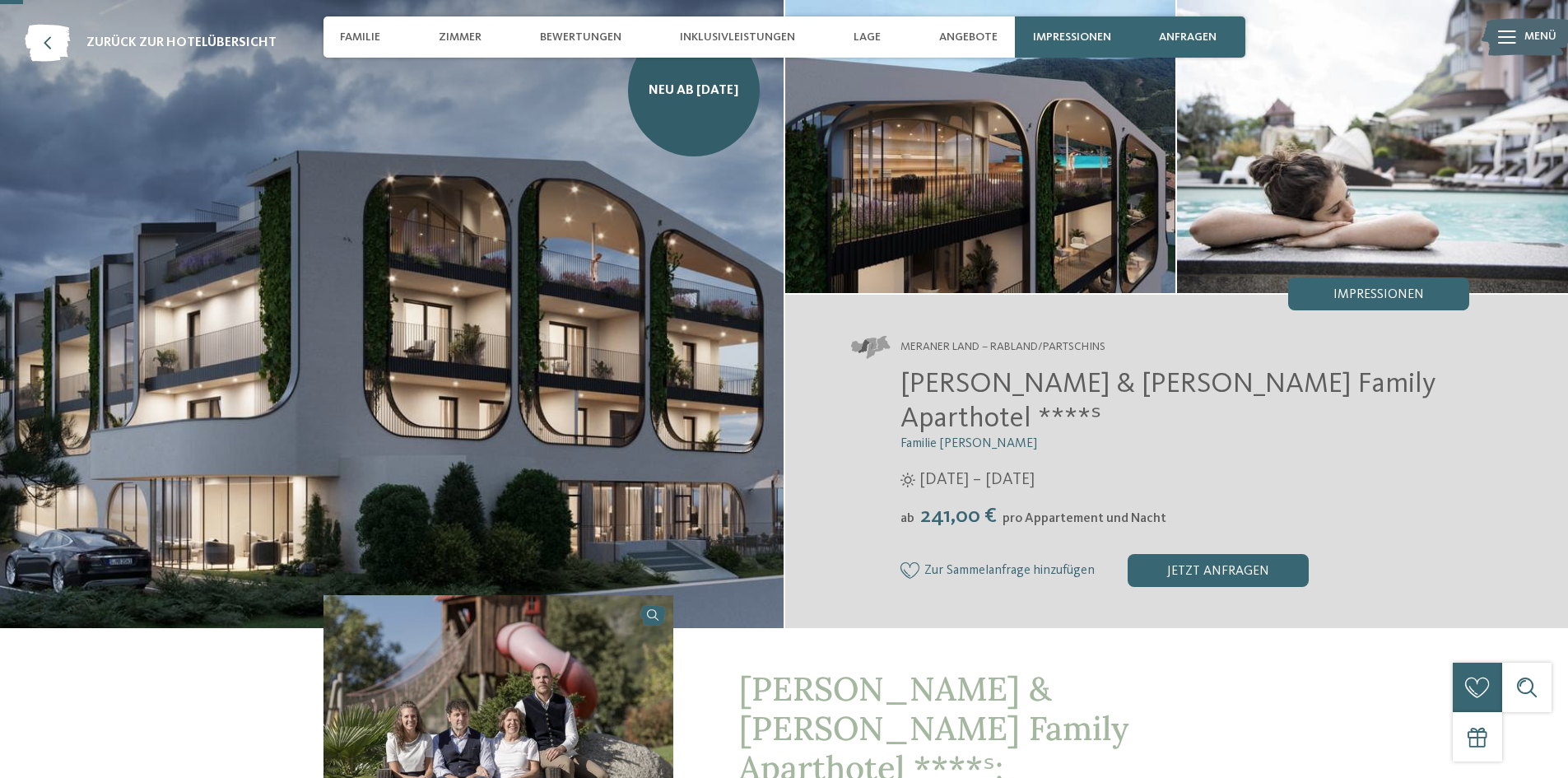
click at [504, 611] on img at bounding box center [499, 727] width 351 height 263
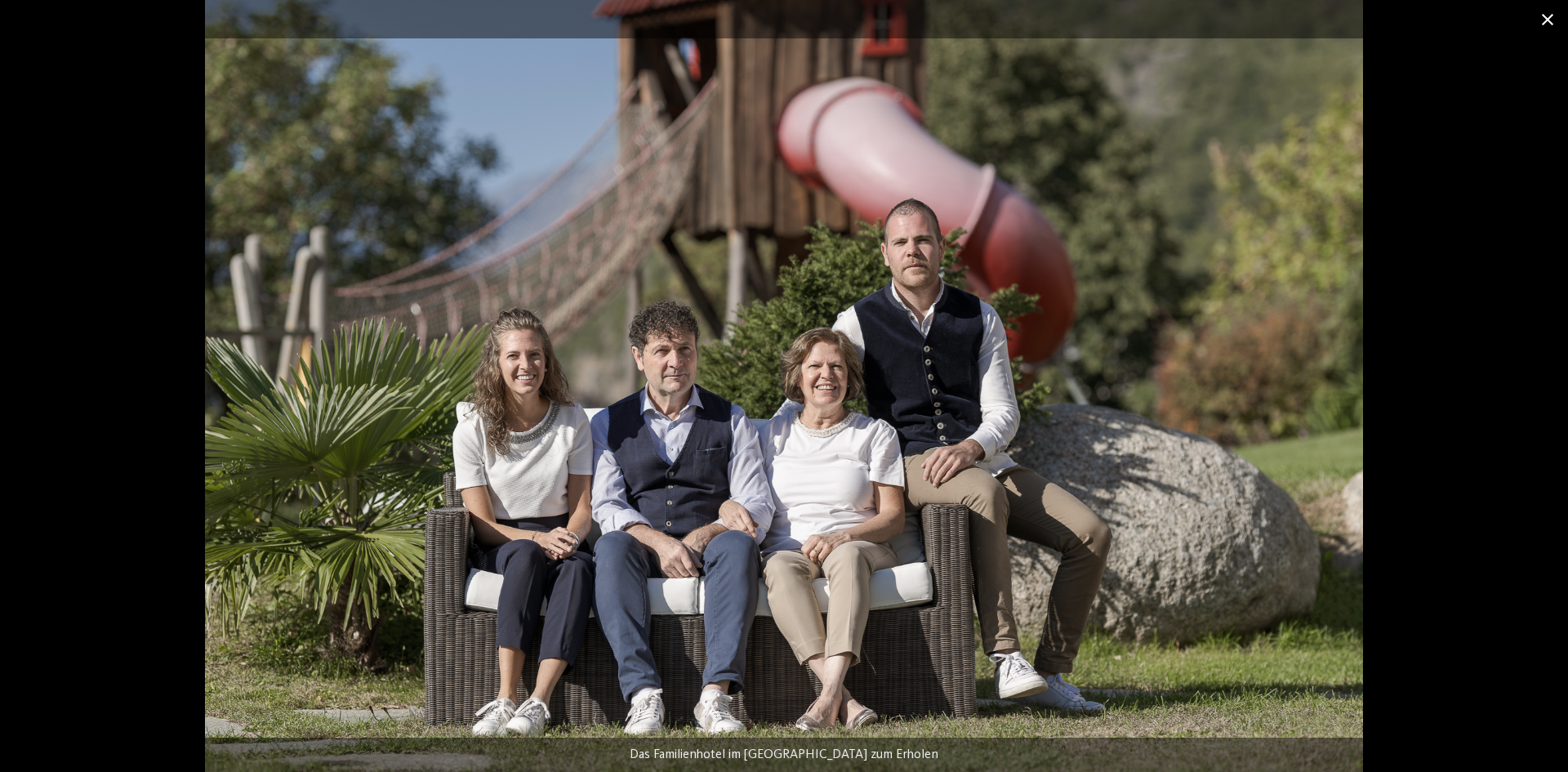
click at [1551, 27] on span at bounding box center [1547, 19] width 41 height 38
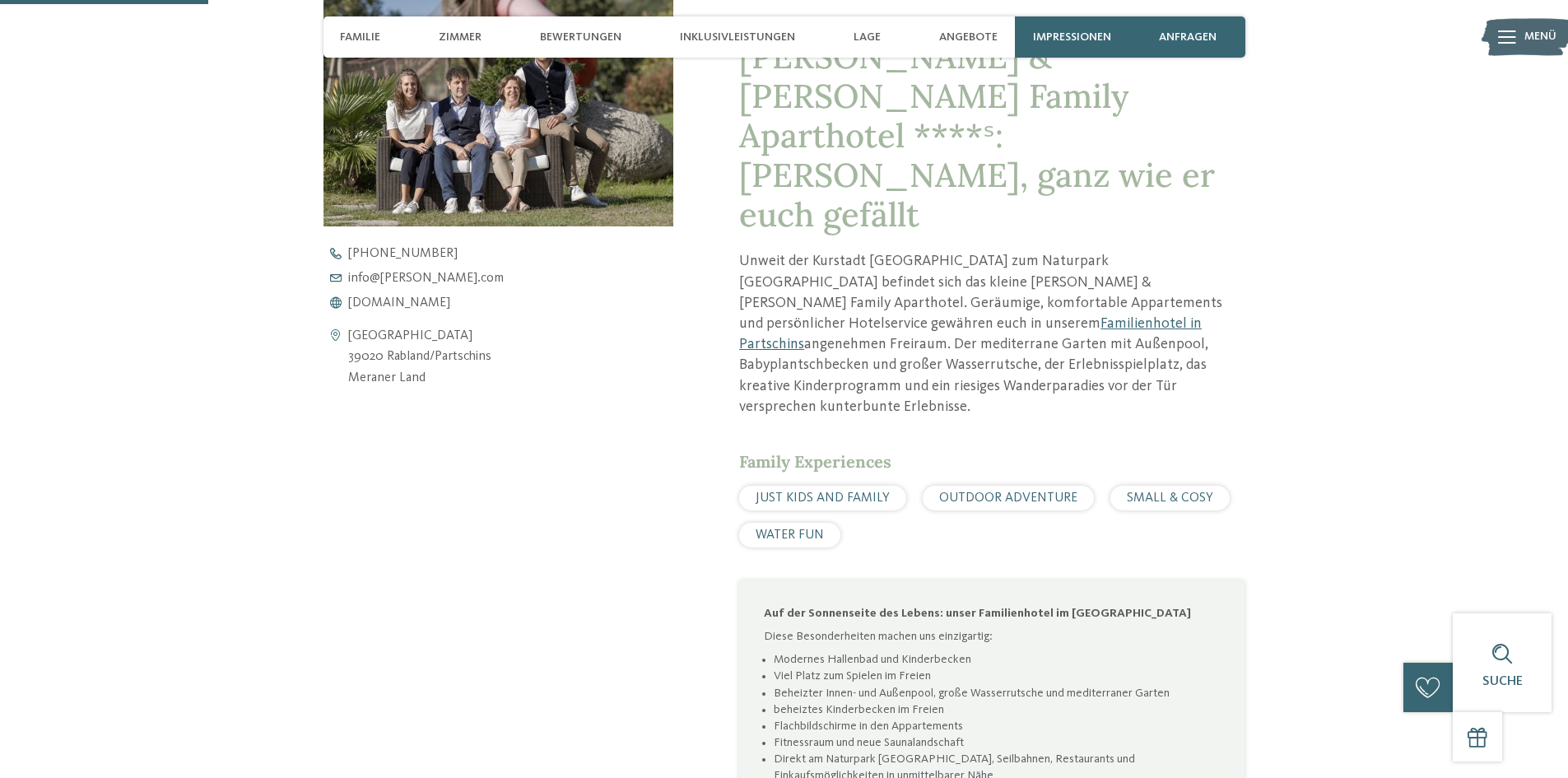
scroll to position [741, 0]
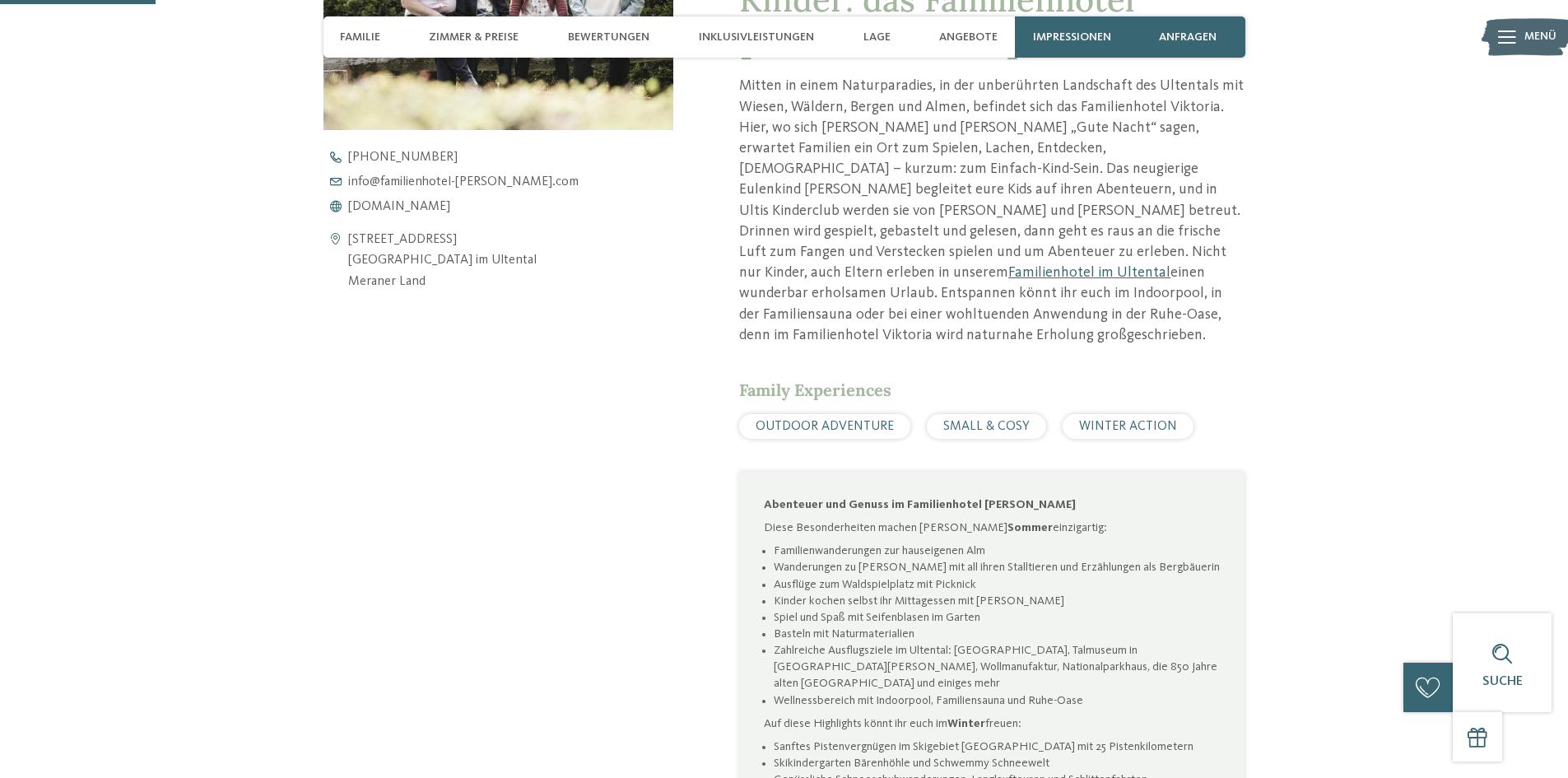
scroll to position [988, 0]
